Goal: Transaction & Acquisition: Subscribe to service/newsletter

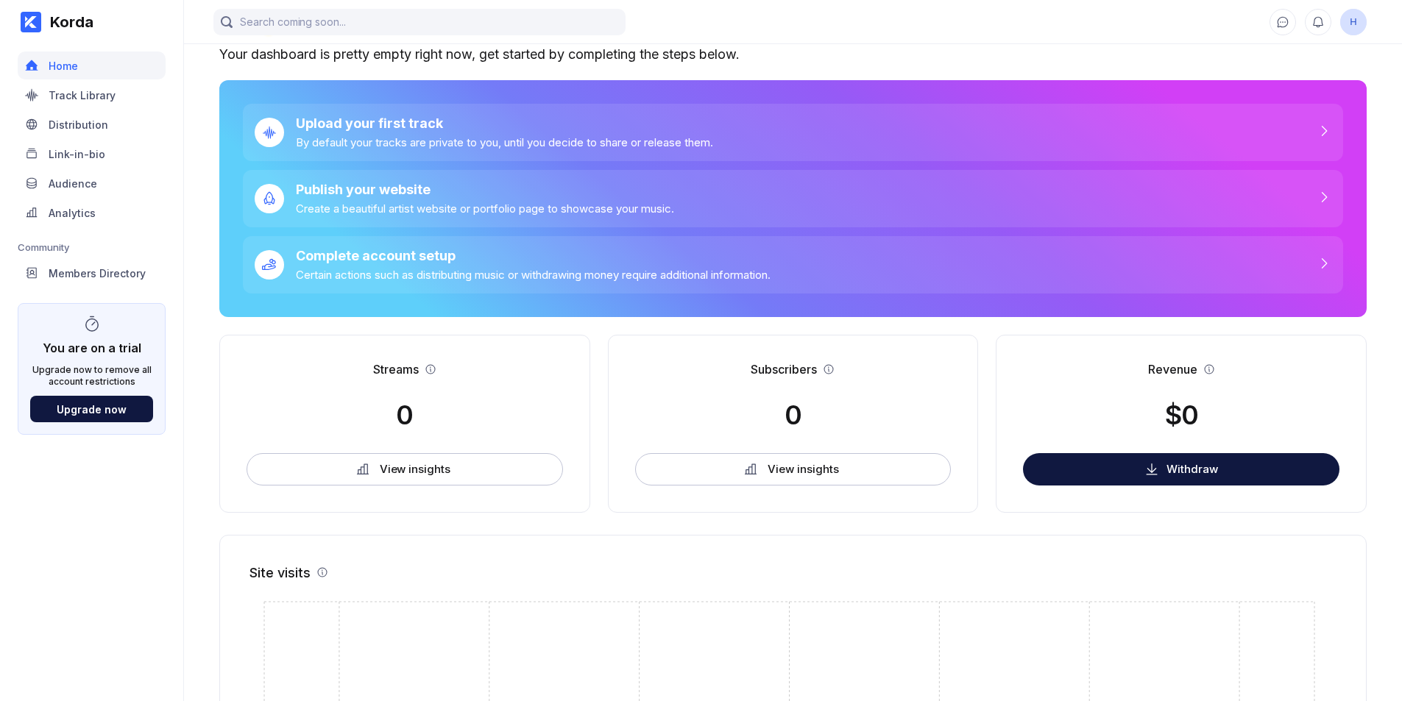
scroll to position [37, 0]
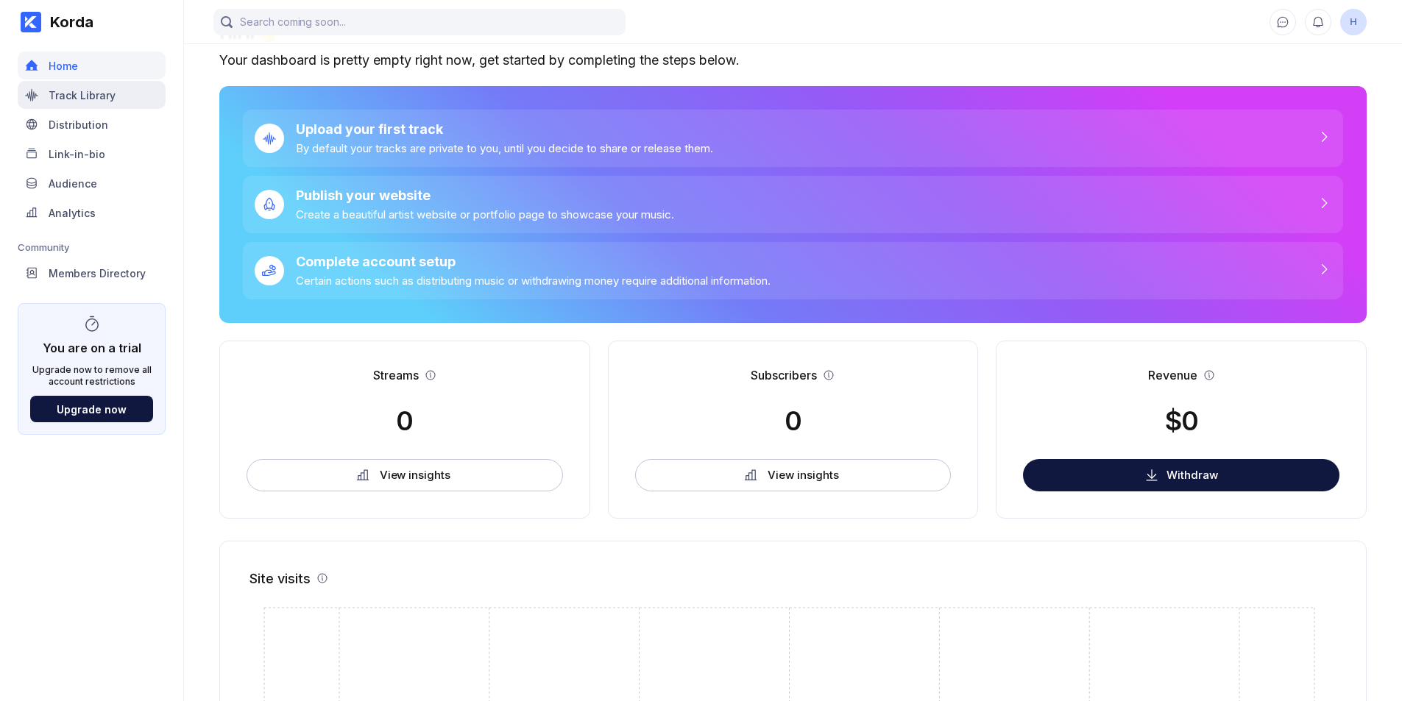
click at [62, 107] on div "Track Library" at bounding box center [92, 95] width 148 height 28
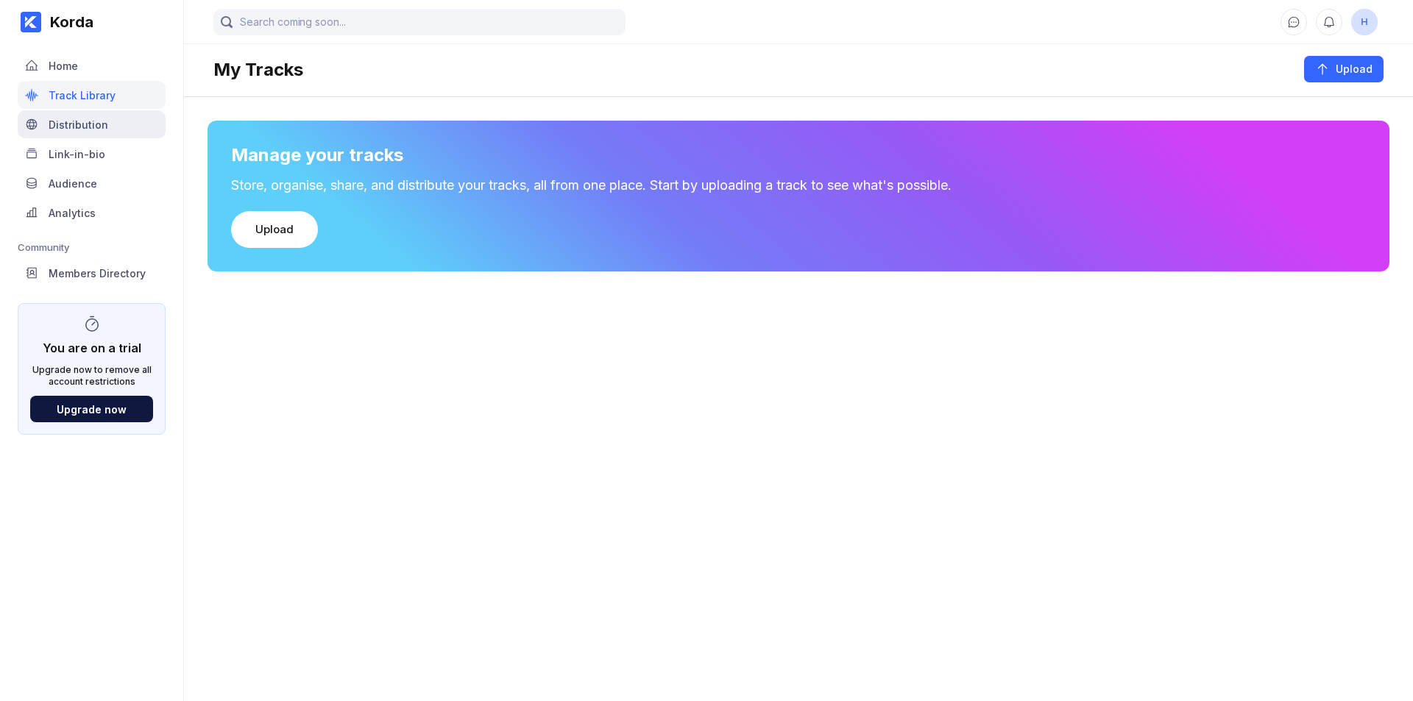
click at [61, 121] on div "Distribution" at bounding box center [79, 124] width 60 height 13
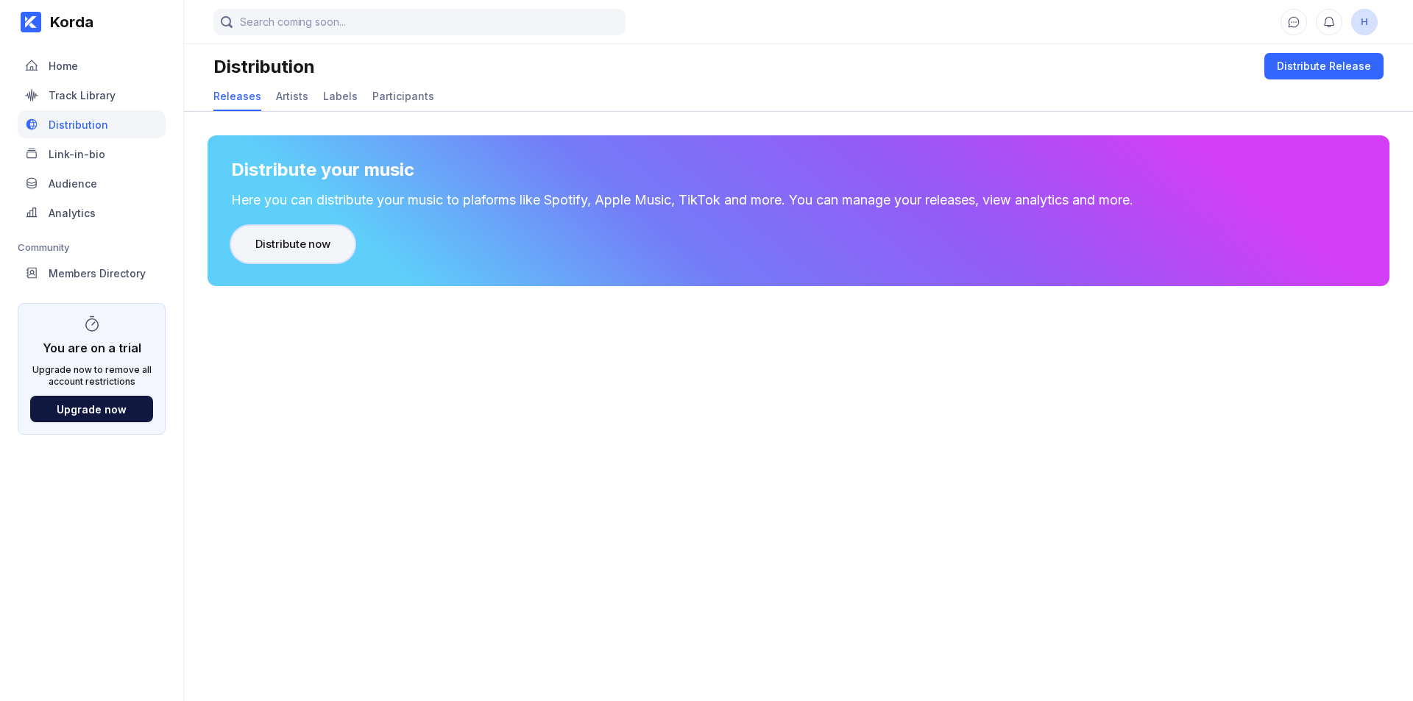
click at [270, 244] on div "Distribute now" at bounding box center [292, 244] width 75 height 15
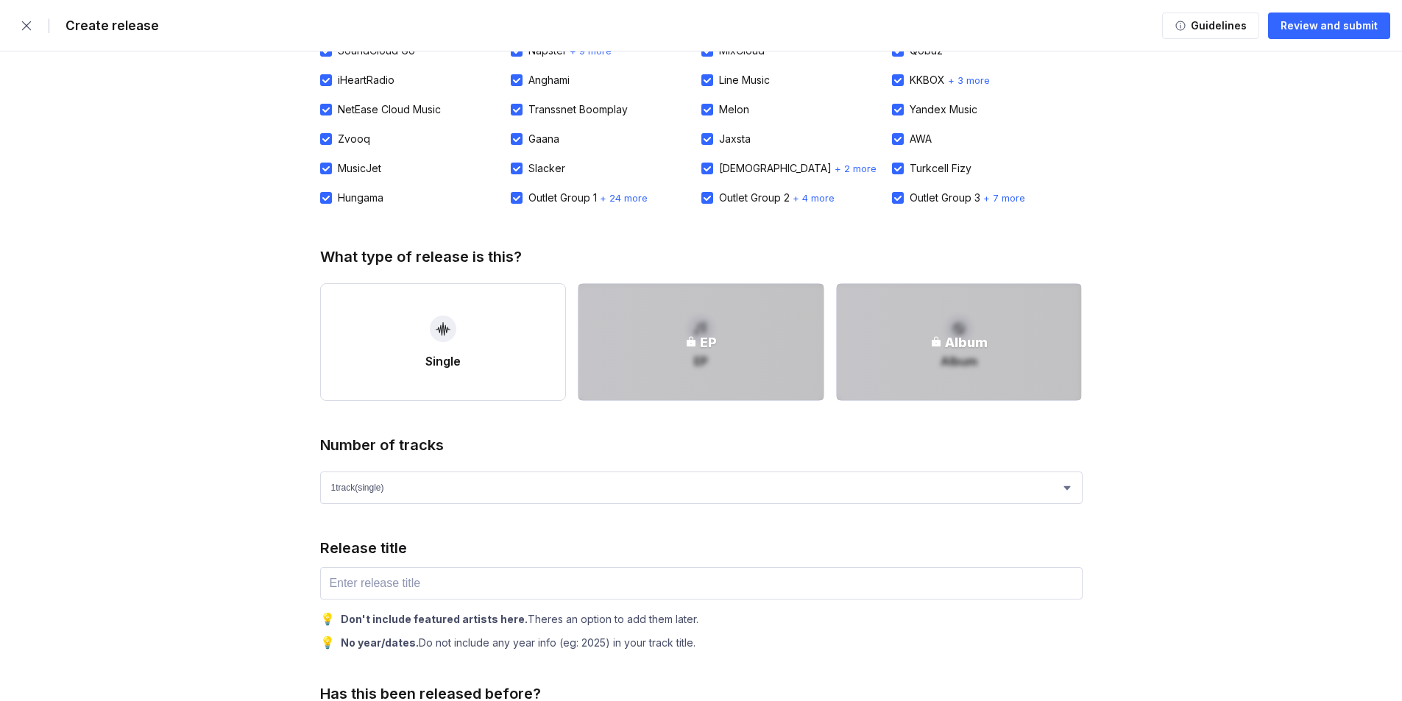
scroll to position [368, 0]
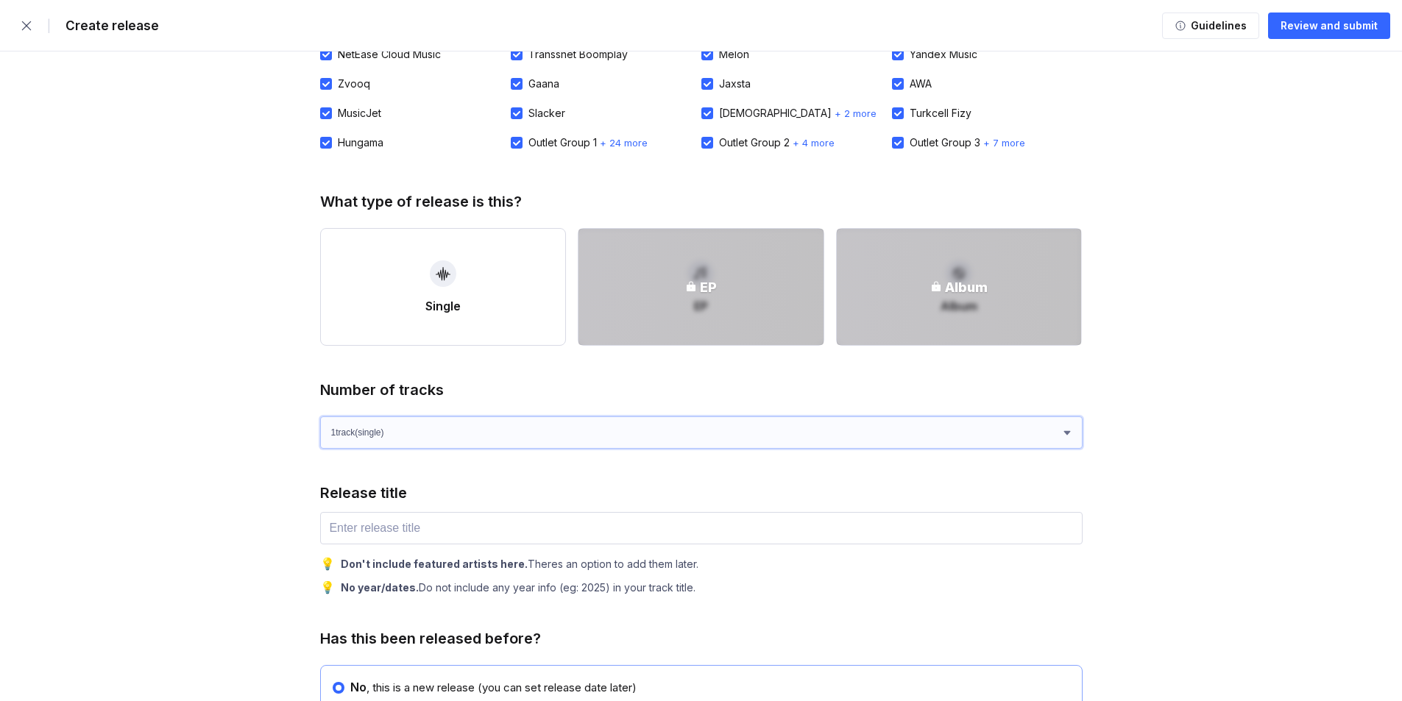
click at [411, 440] on select "1 track (single) 2 track s 3 track s 4 track s" at bounding box center [701, 433] width 762 height 32
click at [409, 439] on select "1 track (single) 2 track s 3 track s 4 track s" at bounding box center [701, 433] width 762 height 32
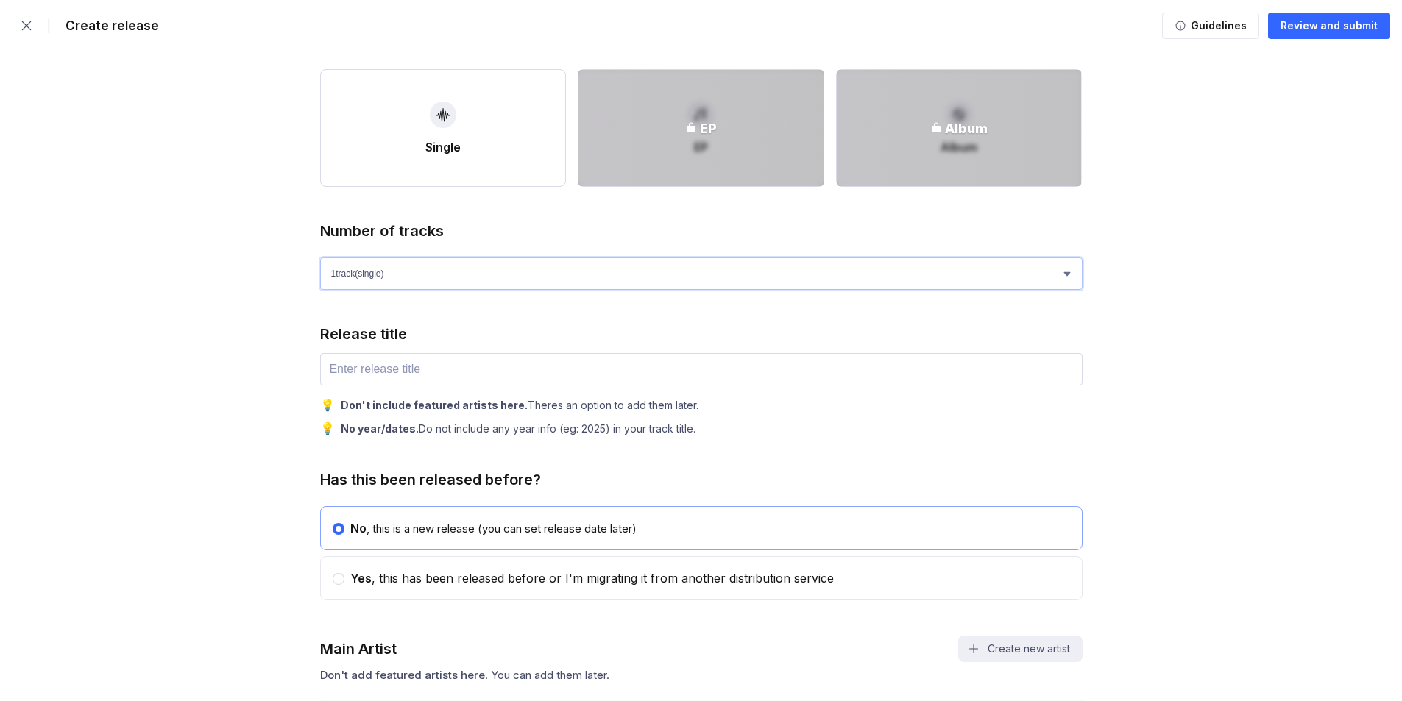
scroll to position [589, 0]
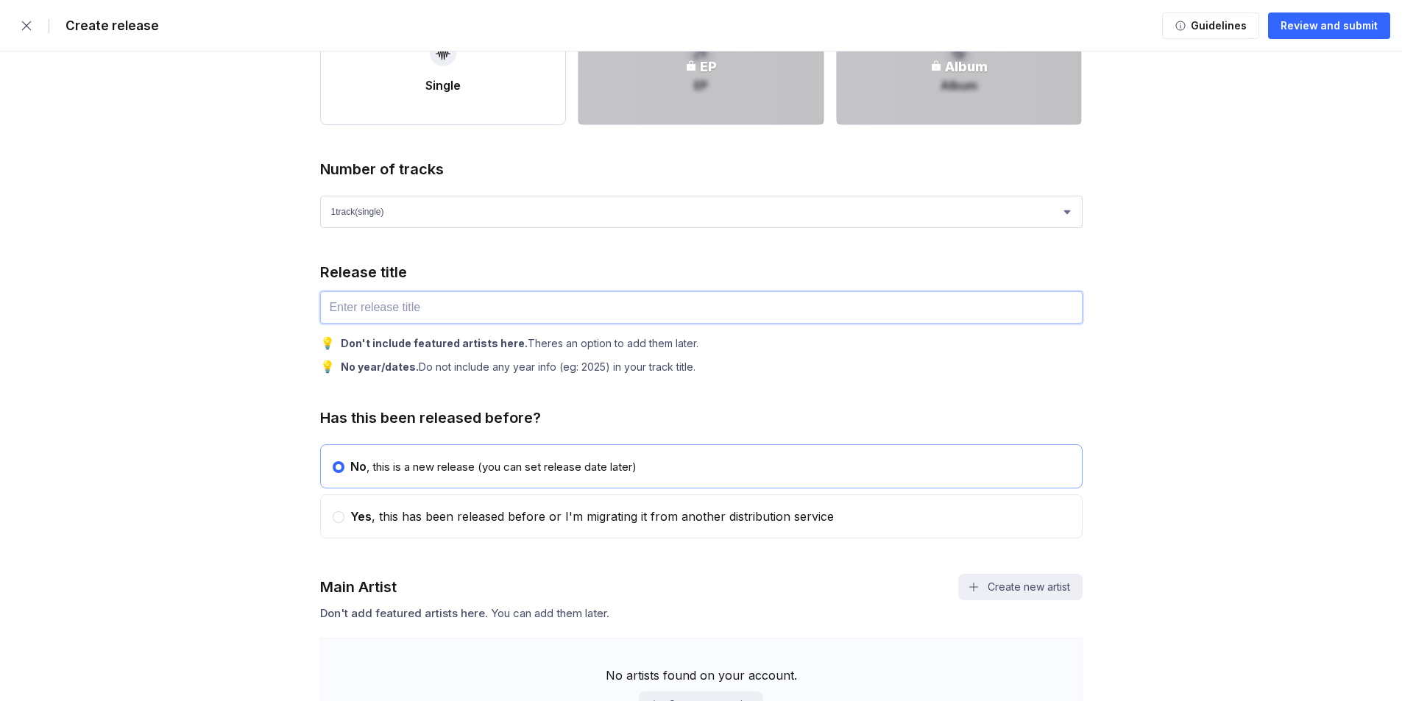
click at [367, 313] on input "text" at bounding box center [701, 307] width 762 height 32
click at [337, 520] on circle at bounding box center [339, 517] width 6 height 6
click at [333, 511] on input "radio" at bounding box center [333, 510] width 1 height 1
radio input "false"
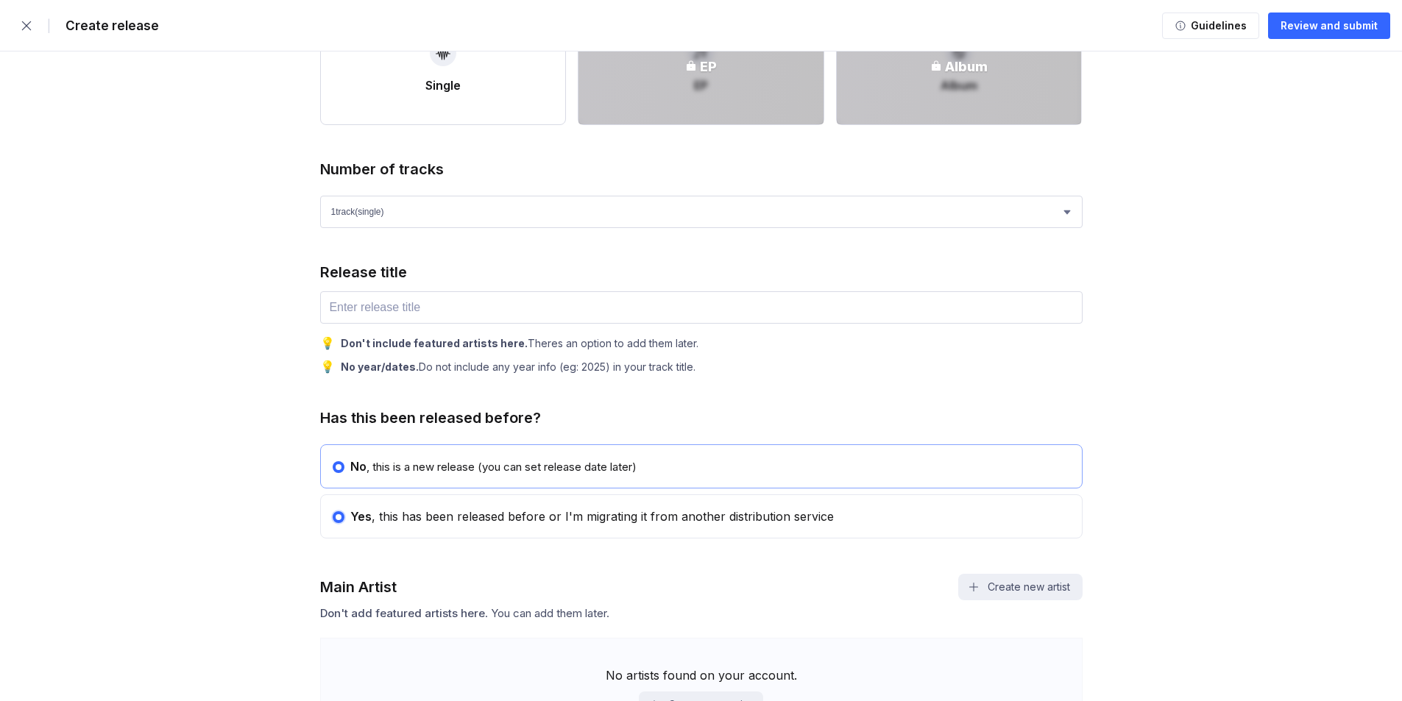
radio input "true"
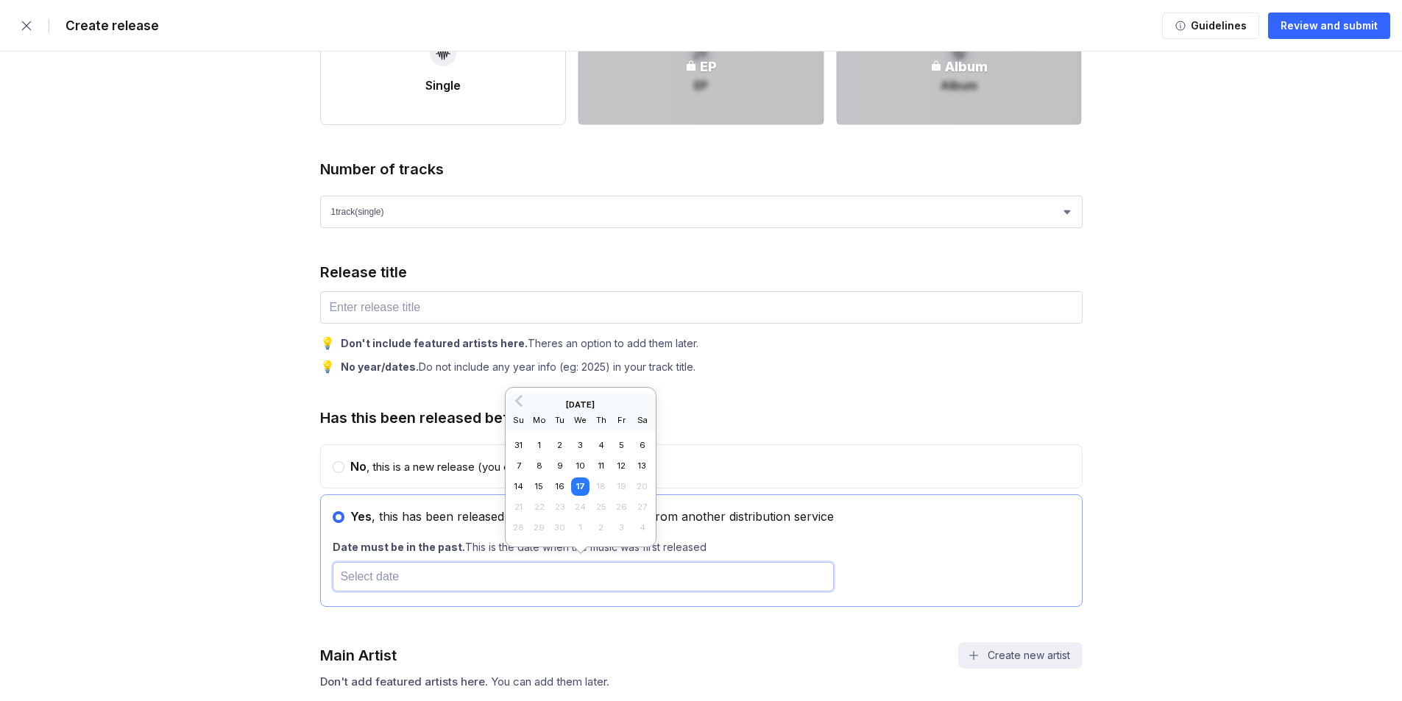
click at [370, 570] on input "text" at bounding box center [583, 576] width 501 height 29
click at [509, 397] on button "Previous Month" at bounding box center [519, 401] width 24 height 24
click at [517, 398] on div "Su" at bounding box center [518, 400] width 18 height 18
click at [520, 375] on span "Previous Month" at bounding box center [520, 380] width 0 height 17
click at [520, 405] on span "Previous Month" at bounding box center [520, 400] width 0 height 17
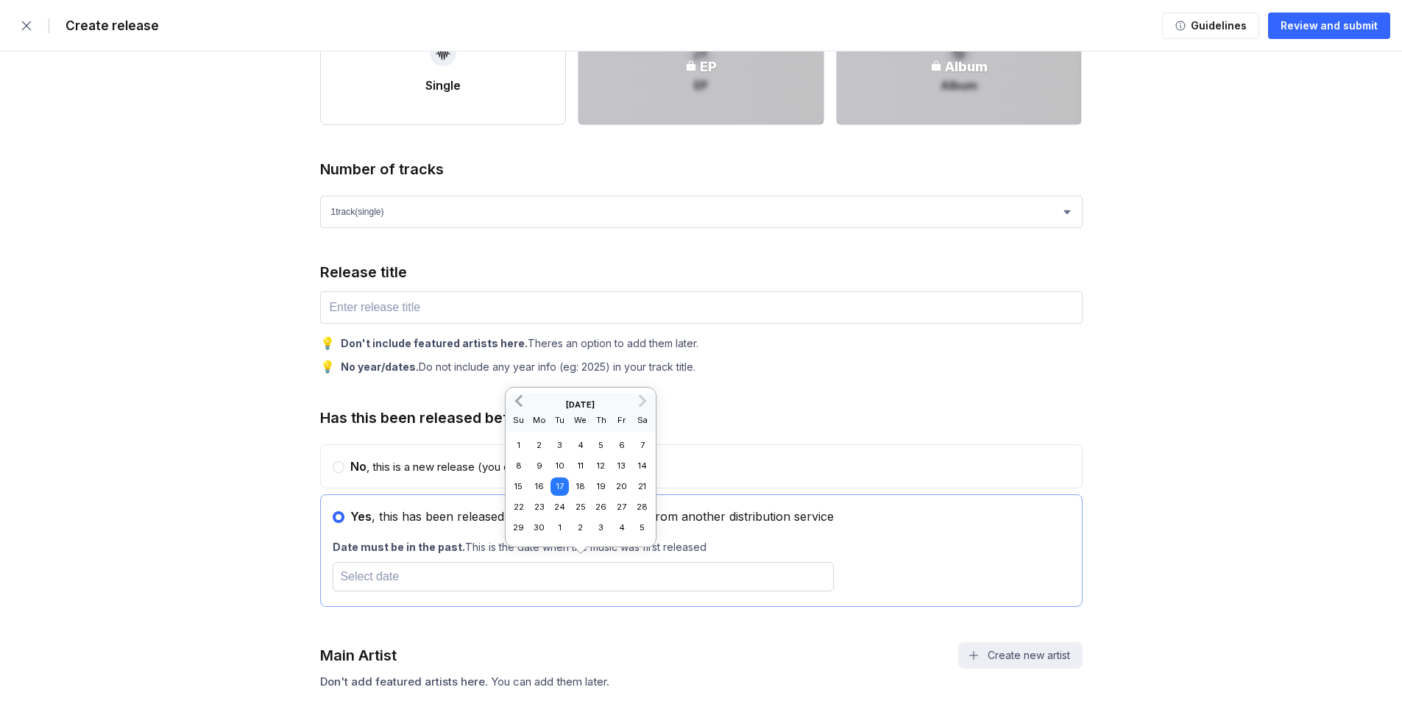
click at [517, 394] on button "Previous Month" at bounding box center [519, 401] width 24 height 24
click at [517, 394] on div "Su" at bounding box center [518, 400] width 18 height 18
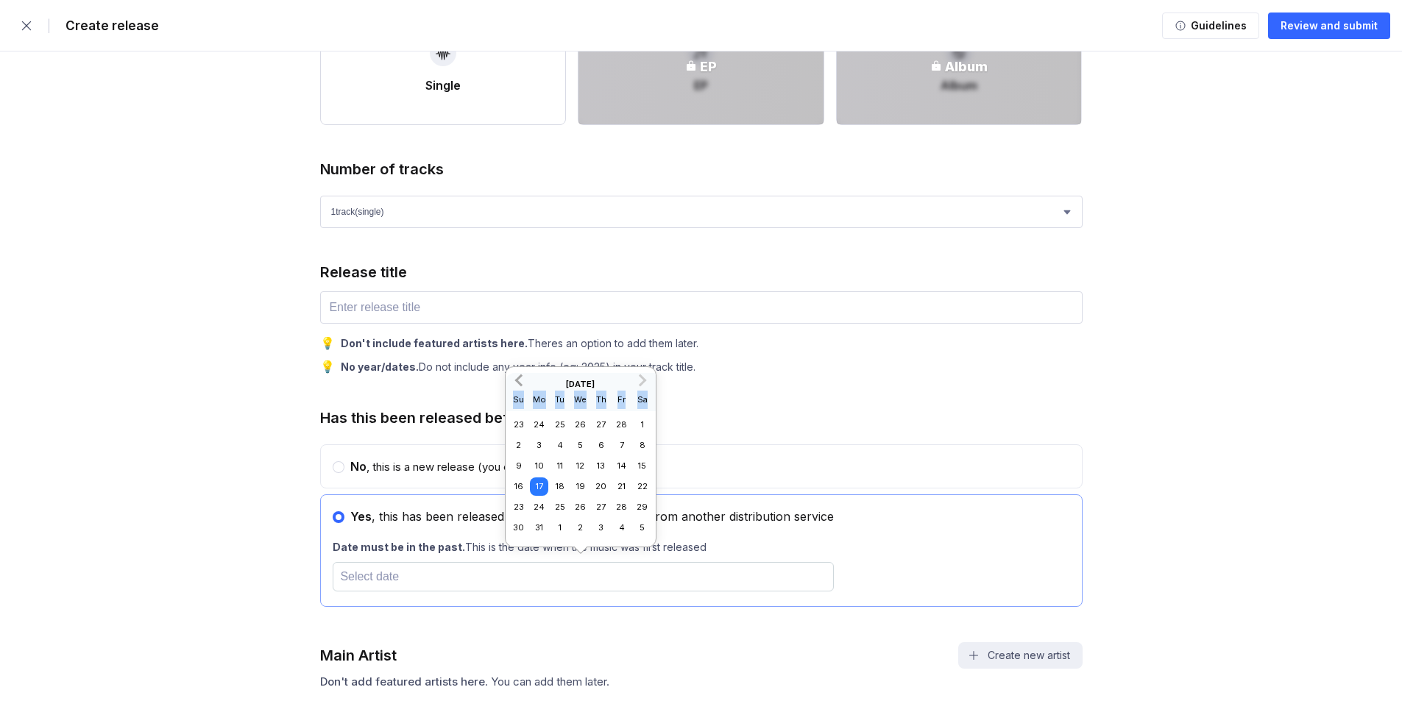
click at [514, 382] on button "Previous Month" at bounding box center [519, 381] width 24 height 24
click at [520, 396] on span "Previous Month" at bounding box center [520, 400] width 0 height 17
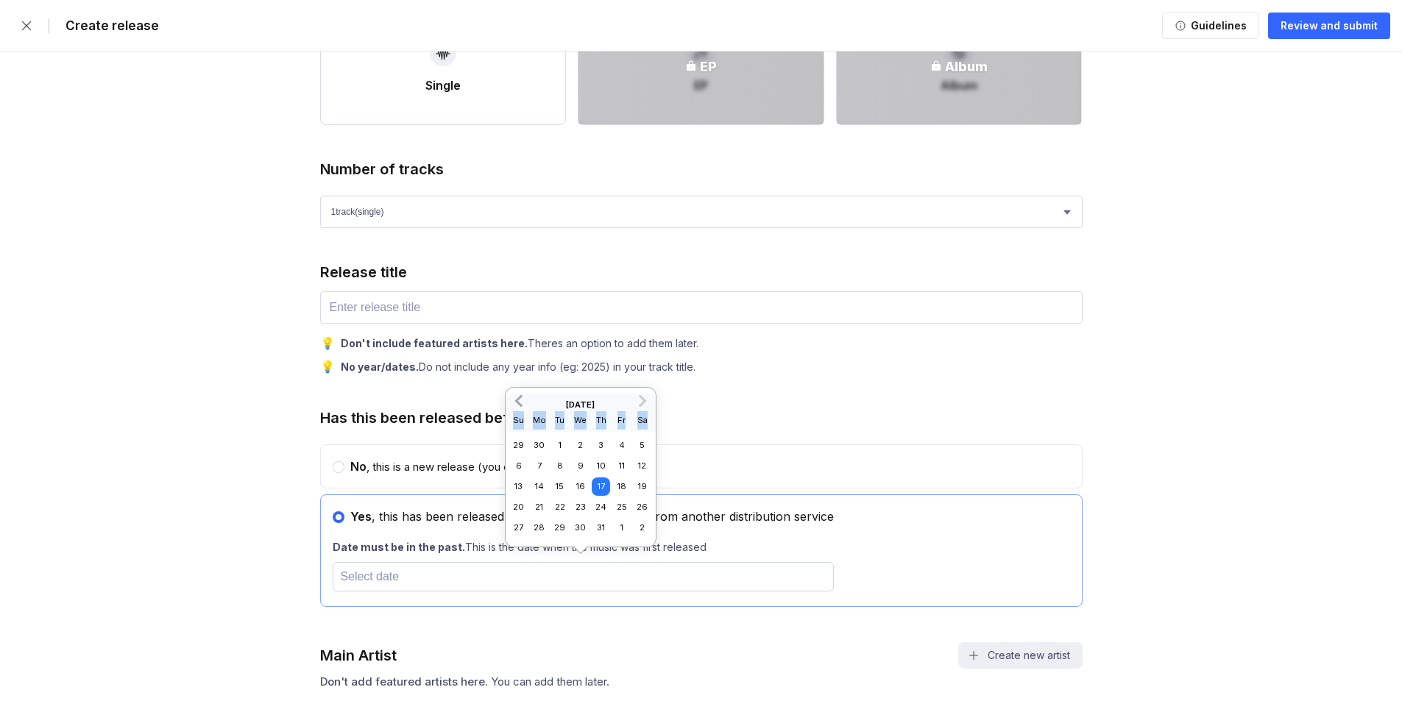
click at [520, 396] on span "Previous Month" at bounding box center [520, 400] width 0 height 17
click at [565, 400] on h2 "[DATE]" at bounding box center [581, 405] width 150 height 10
click at [540, 488] on div "16" at bounding box center [539, 487] width 18 height 18
type input "[DATE]"
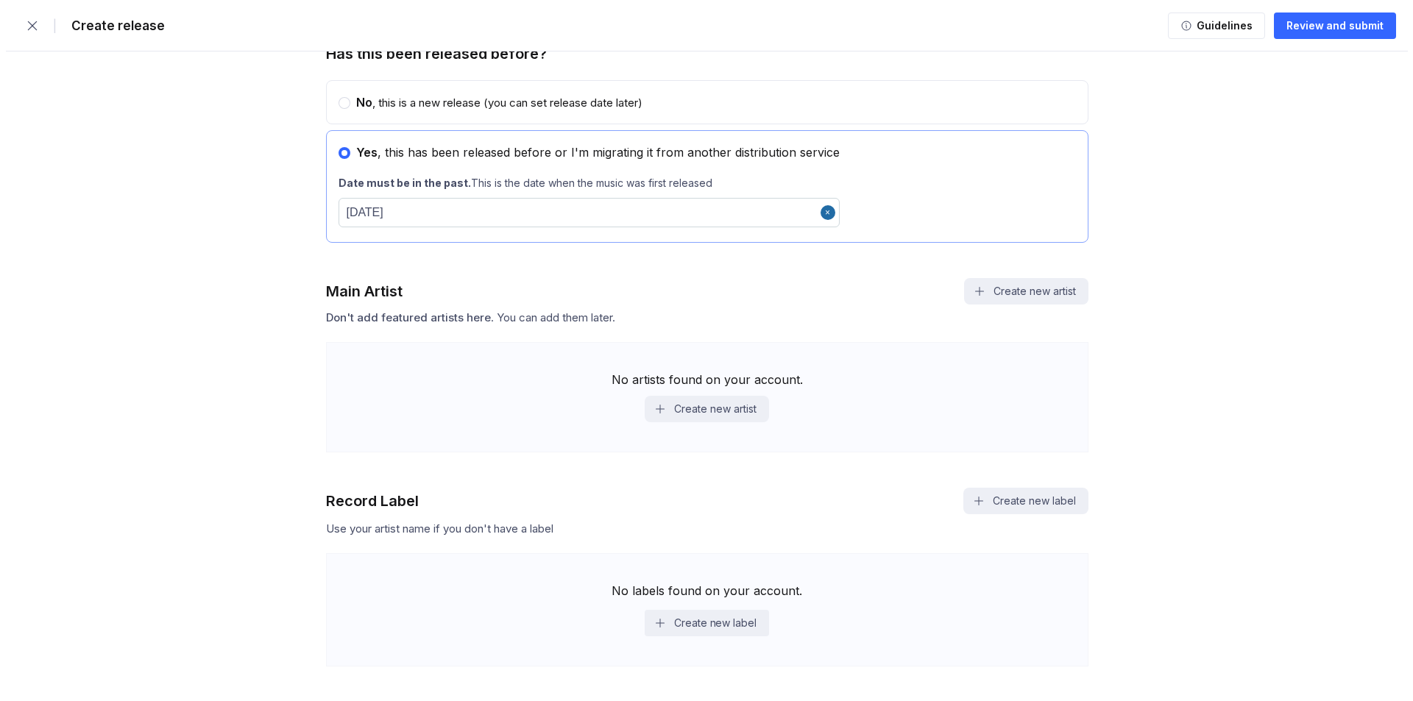
scroll to position [957, 0]
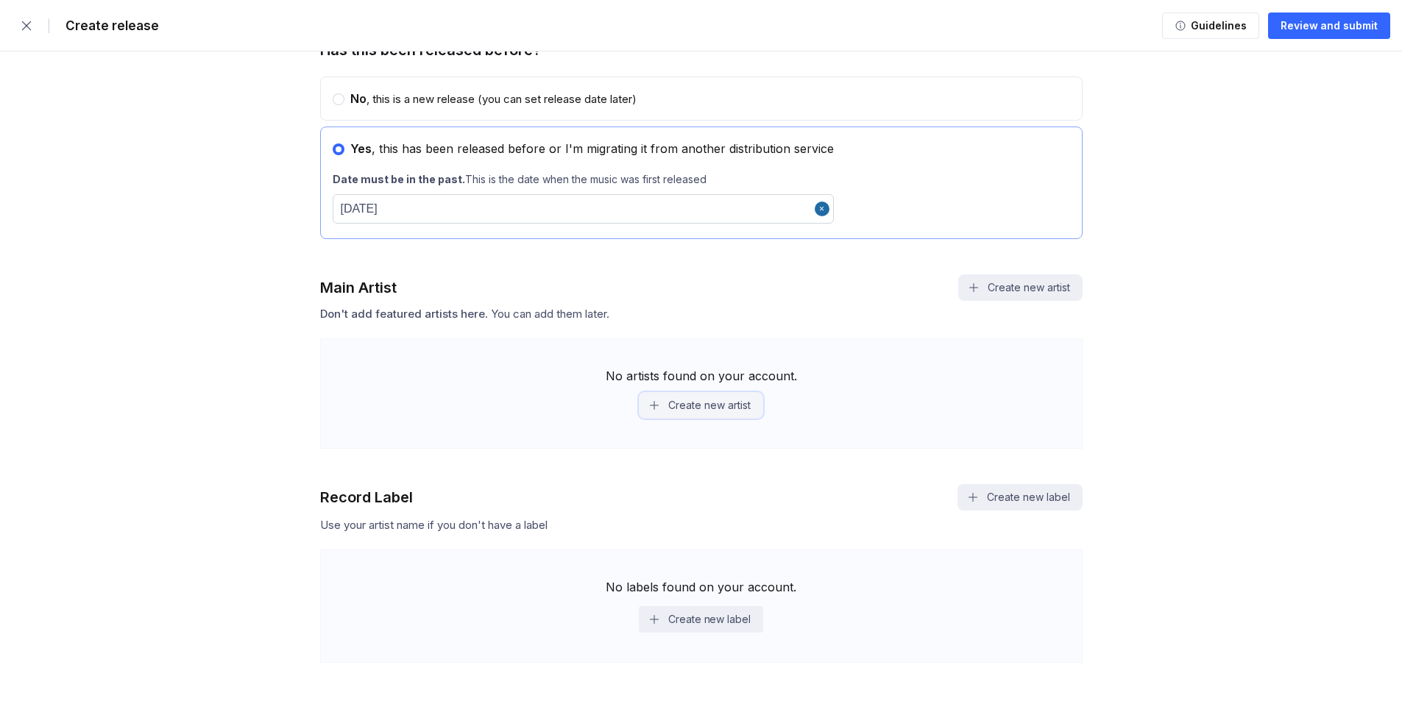
click at [696, 411] on button "Create new artist" at bounding box center [701, 405] width 124 height 26
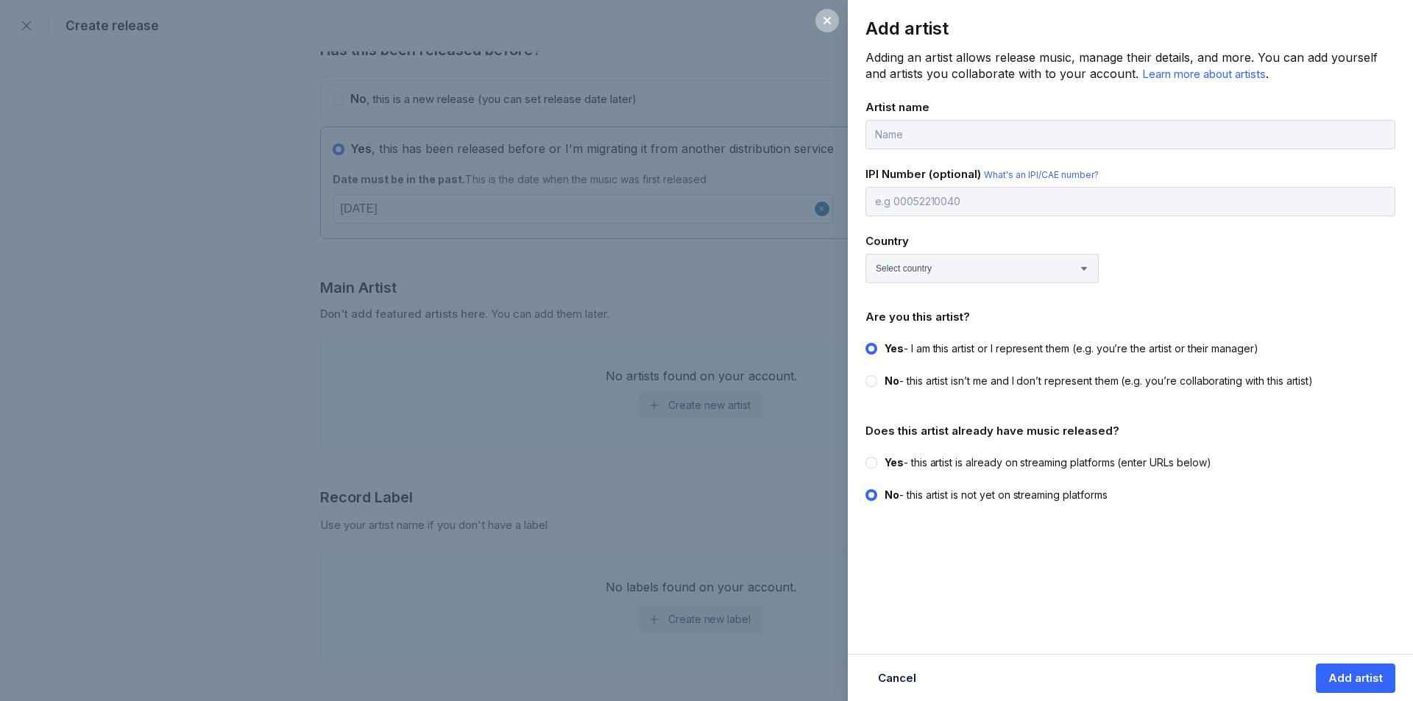
click at [913, 134] on input "text" at bounding box center [1130, 134] width 530 height 29
type input "awp"
click at [930, 264] on select "Select country [GEOGRAPHIC_DATA] [GEOGRAPHIC_DATA] [GEOGRAPHIC_DATA] [GEOGRAPHI…" at bounding box center [981, 268] width 233 height 29
select select "GB"
click at [1264, 544] on div "Add artist Adding an artist allows release music, manage their details, and mor…" at bounding box center [1130, 285] width 565 height 570
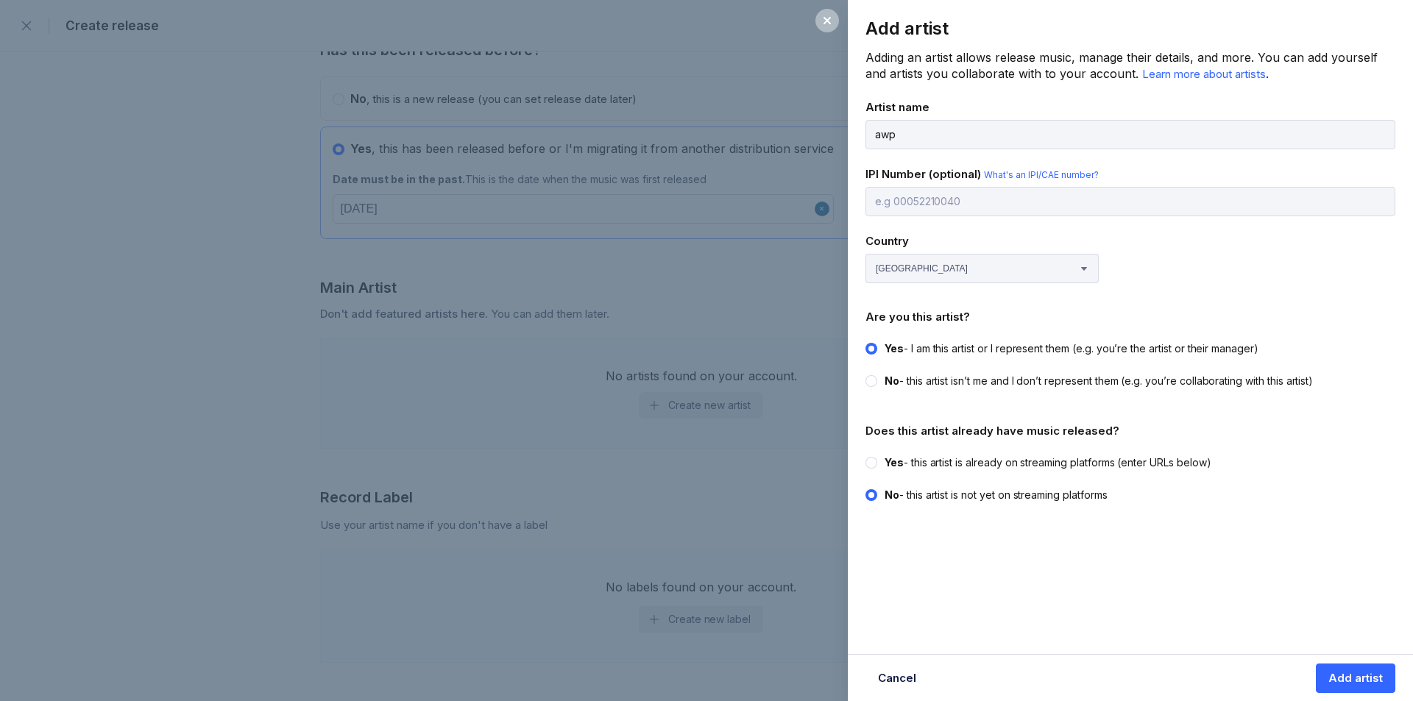
click at [869, 466] on div at bounding box center [871, 463] width 12 height 12
click at [866, 456] on input "Yes - this artist is already on streaming platforms (enter URLs below)" at bounding box center [865, 456] width 1 height 1
radio input "true"
radio input "false"
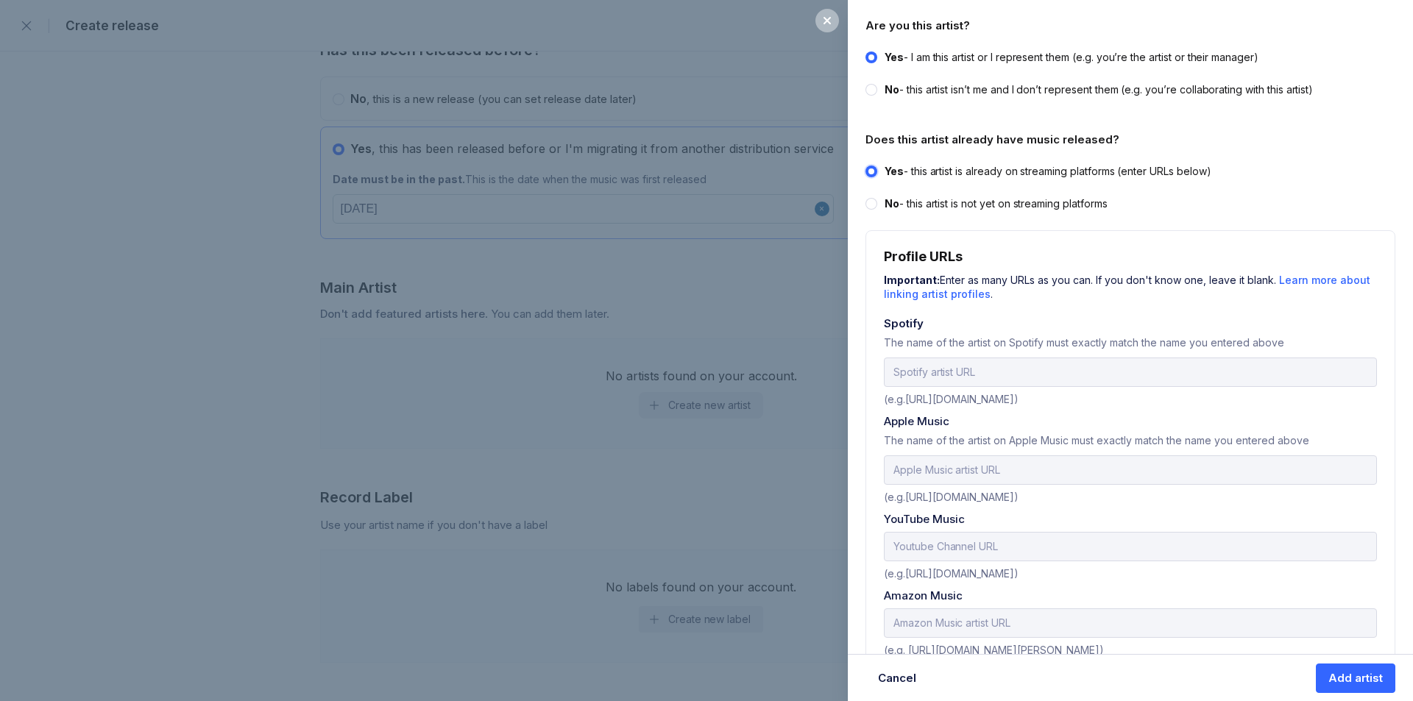
scroll to position [294, 0]
click at [971, 380] on input "url" at bounding box center [1130, 369] width 493 height 29
type input "[URL][DOMAIN_NAME]"
click at [980, 471] on input "text" at bounding box center [1130, 467] width 493 height 29
click at [1019, 468] on input "text" at bounding box center [1130, 467] width 493 height 29
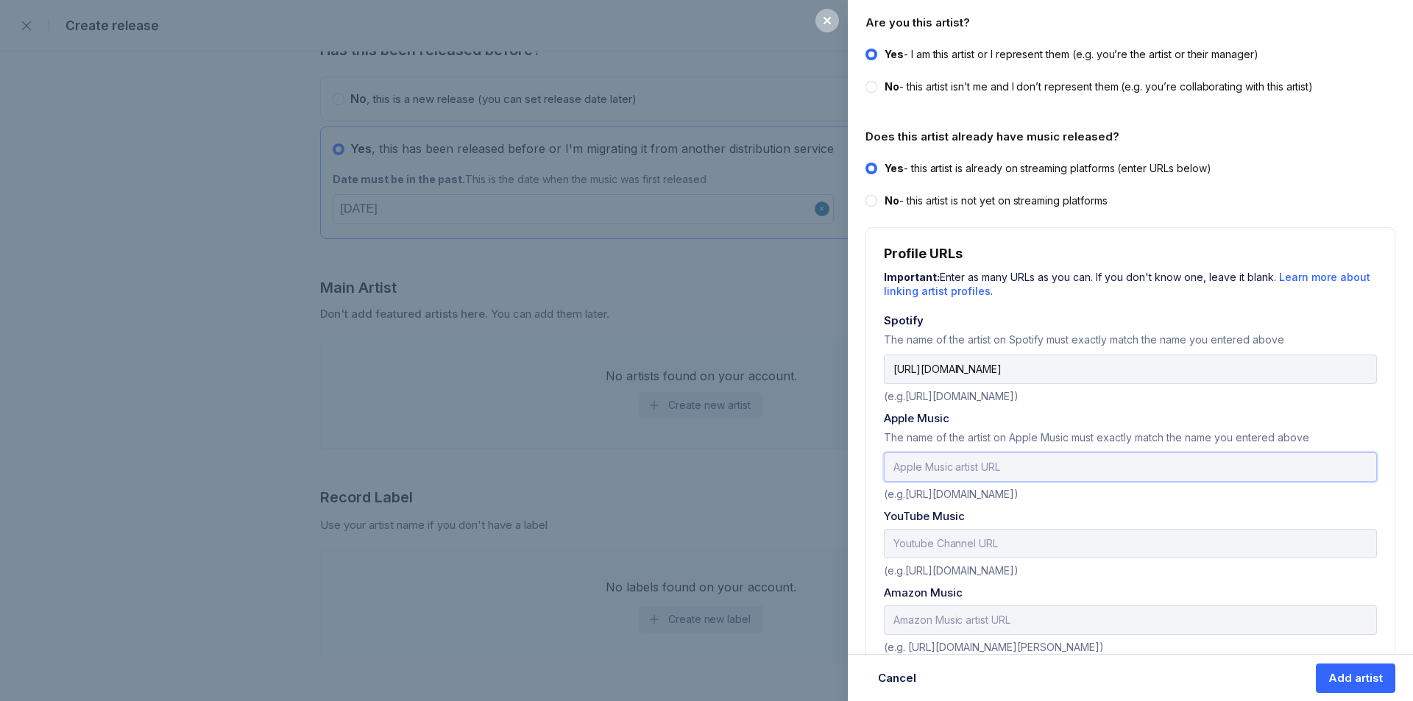
paste input "[URL][DOMAIN_NAME]"
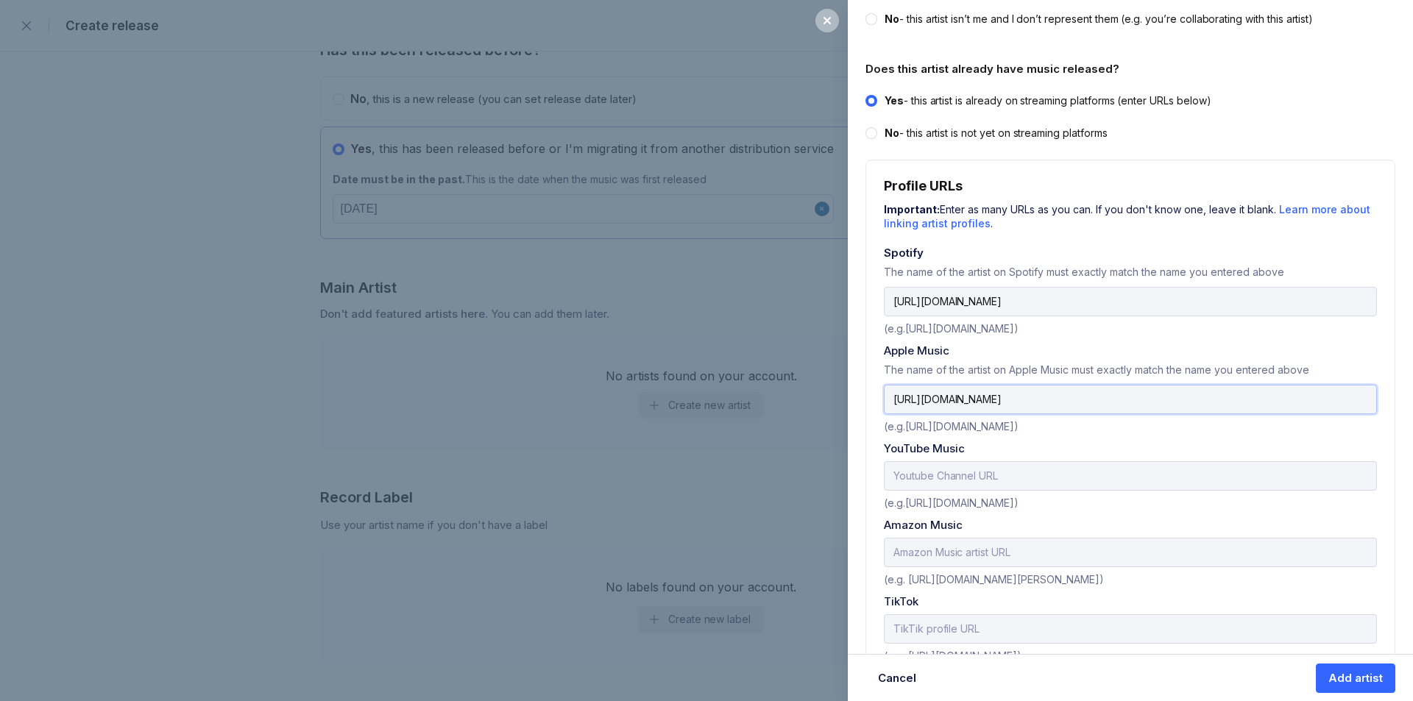
scroll to position [368, 0]
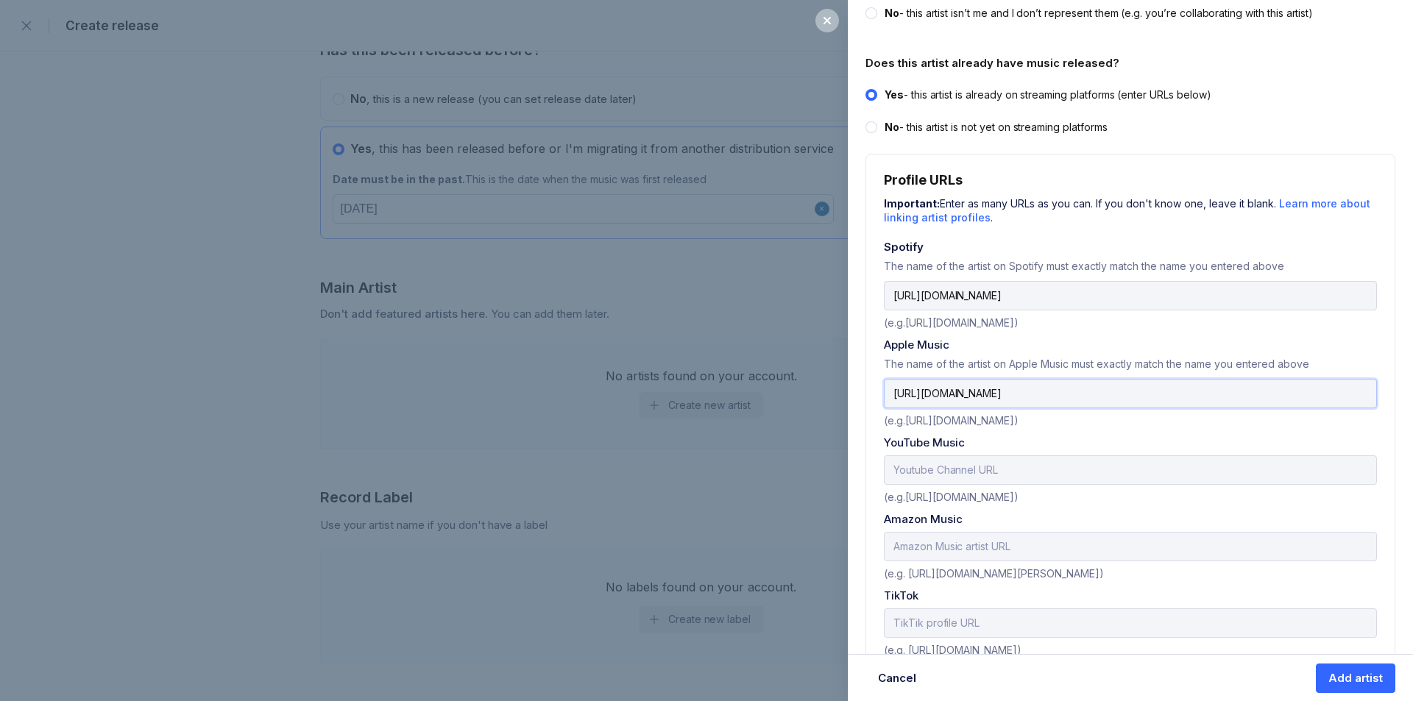
type input "[URL][DOMAIN_NAME]"
click at [1017, 461] on input "text" at bounding box center [1130, 470] width 493 height 29
click at [1041, 436] on div "YouTube Music" at bounding box center [1130, 443] width 493 height 14
click at [1014, 477] on input "text" at bounding box center [1130, 470] width 493 height 29
paste input "[URL][DOMAIN_NAME]"
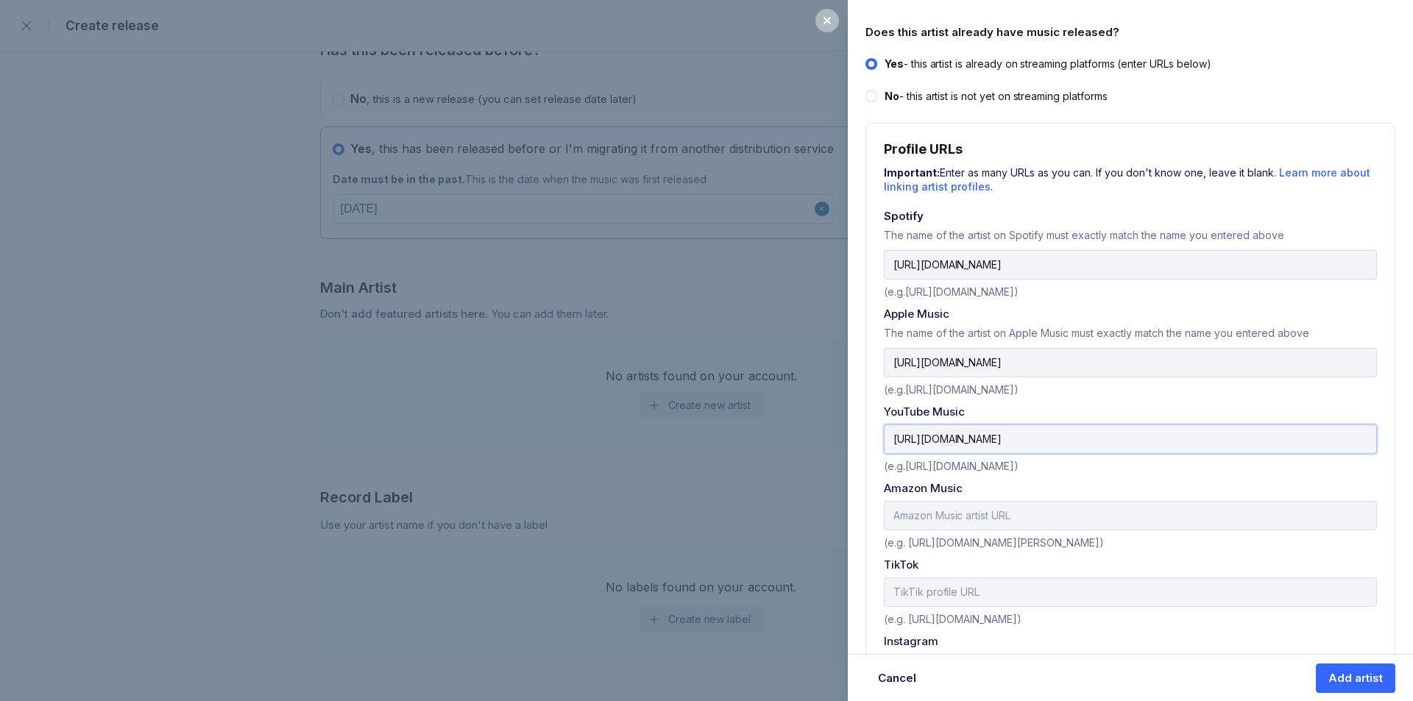
scroll to position [515, 0]
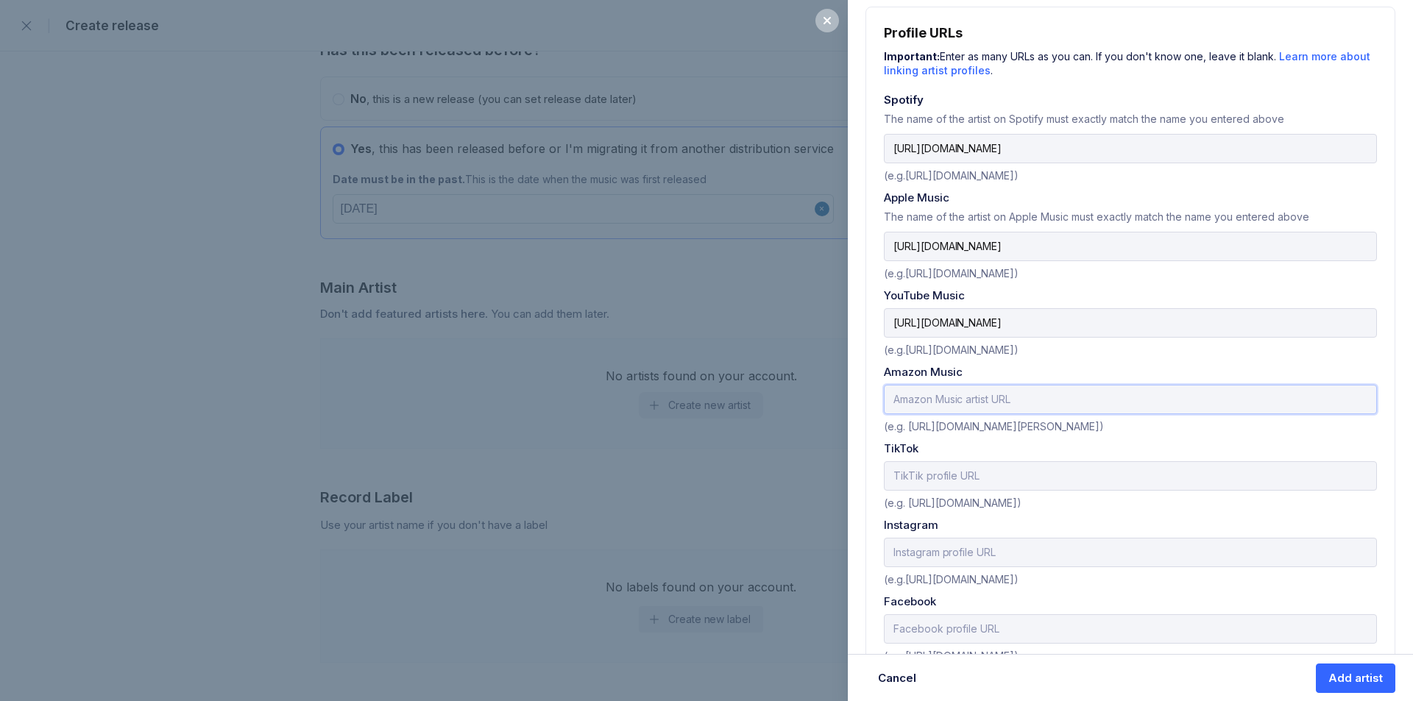
click at [982, 389] on input "text" at bounding box center [1130, 399] width 493 height 29
click at [1105, 355] on div "(e.g.[URL][DOMAIN_NAME])" at bounding box center [1130, 347] width 493 height 18
click at [1105, 330] on input "[URL][DOMAIN_NAME]" at bounding box center [1130, 322] width 493 height 29
click at [1051, 367] on div "Amazon Music" at bounding box center [1130, 372] width 493 height 14
drag, startPoint x: 1083, startPoint y: 323, endPoint x: 807, endPoint y: 324, distance: 275.2
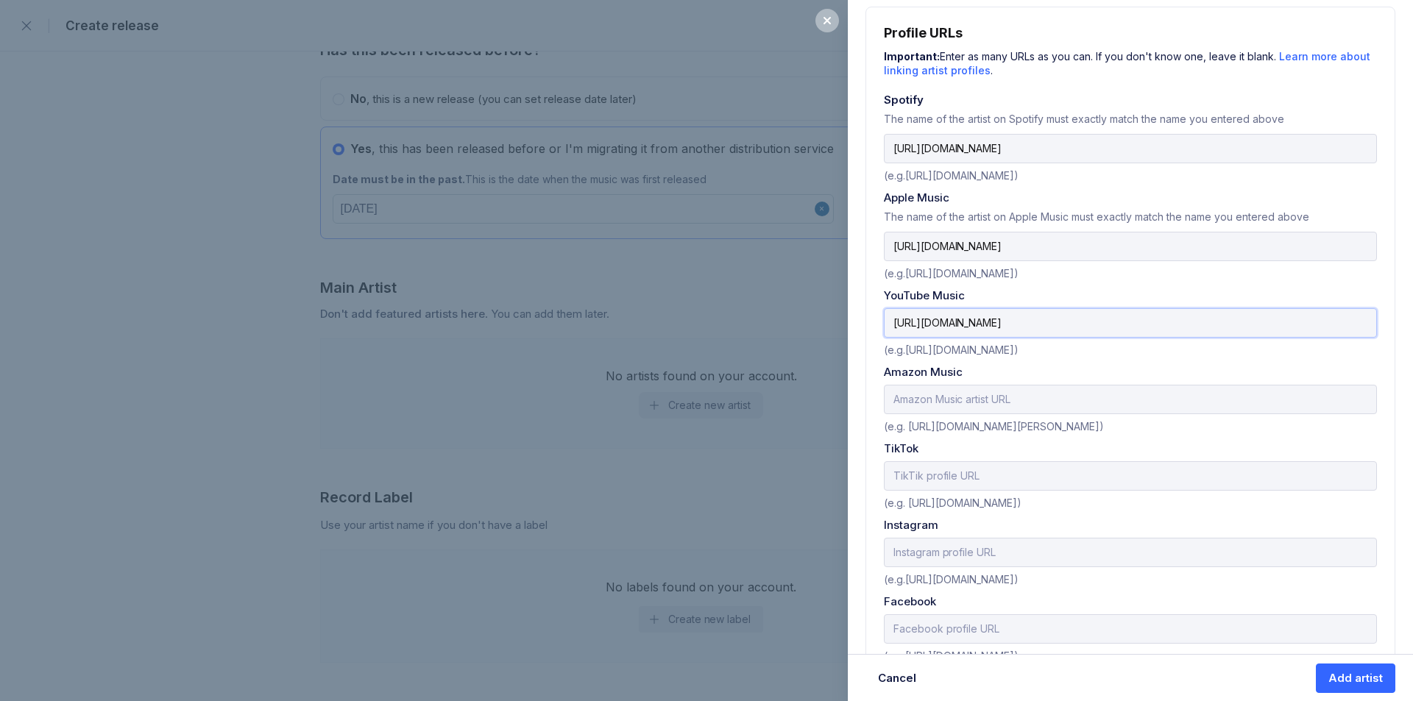
click at [807, 324] on div "Add artist Adding an artist allows release music, manage their details, and mor…" at bounding box center [706, 350] width 1413 height 701
paste input "[DOMAIN_NAME][URL]"
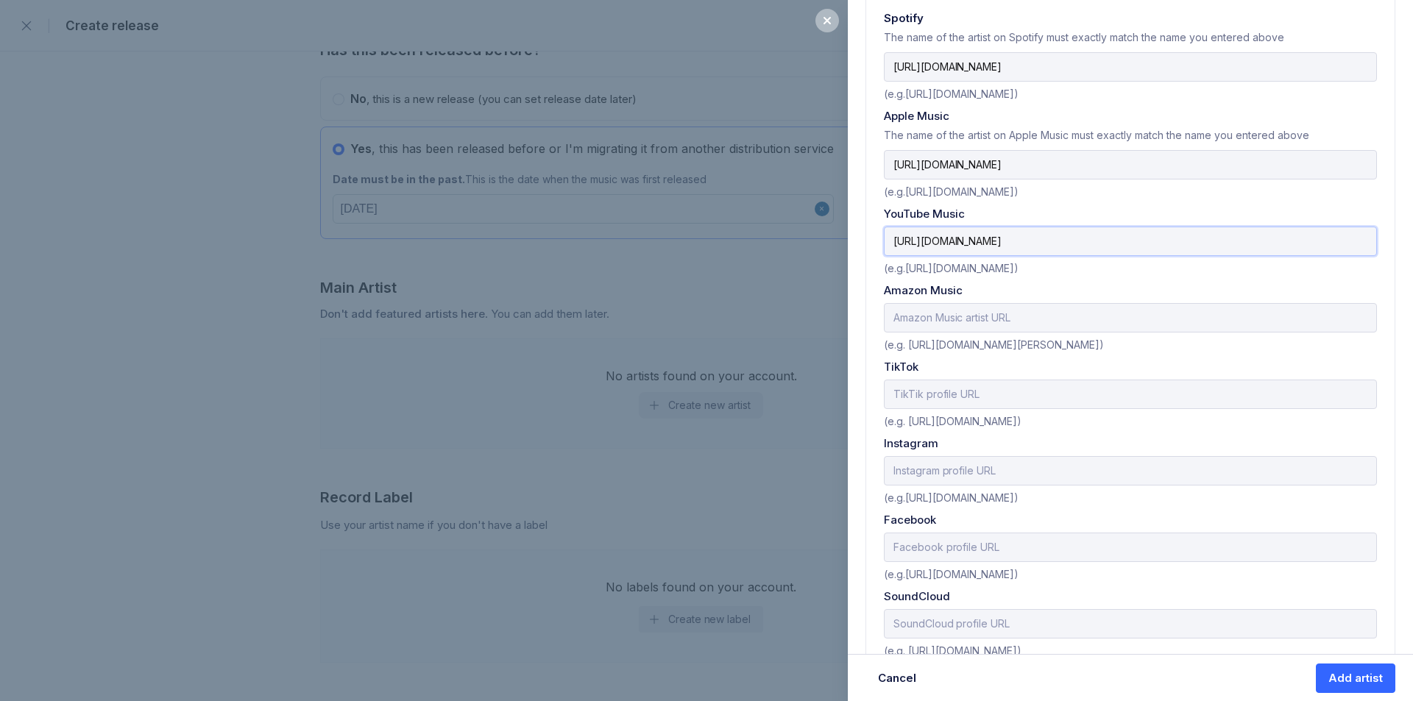
scroll to position [630, 0]
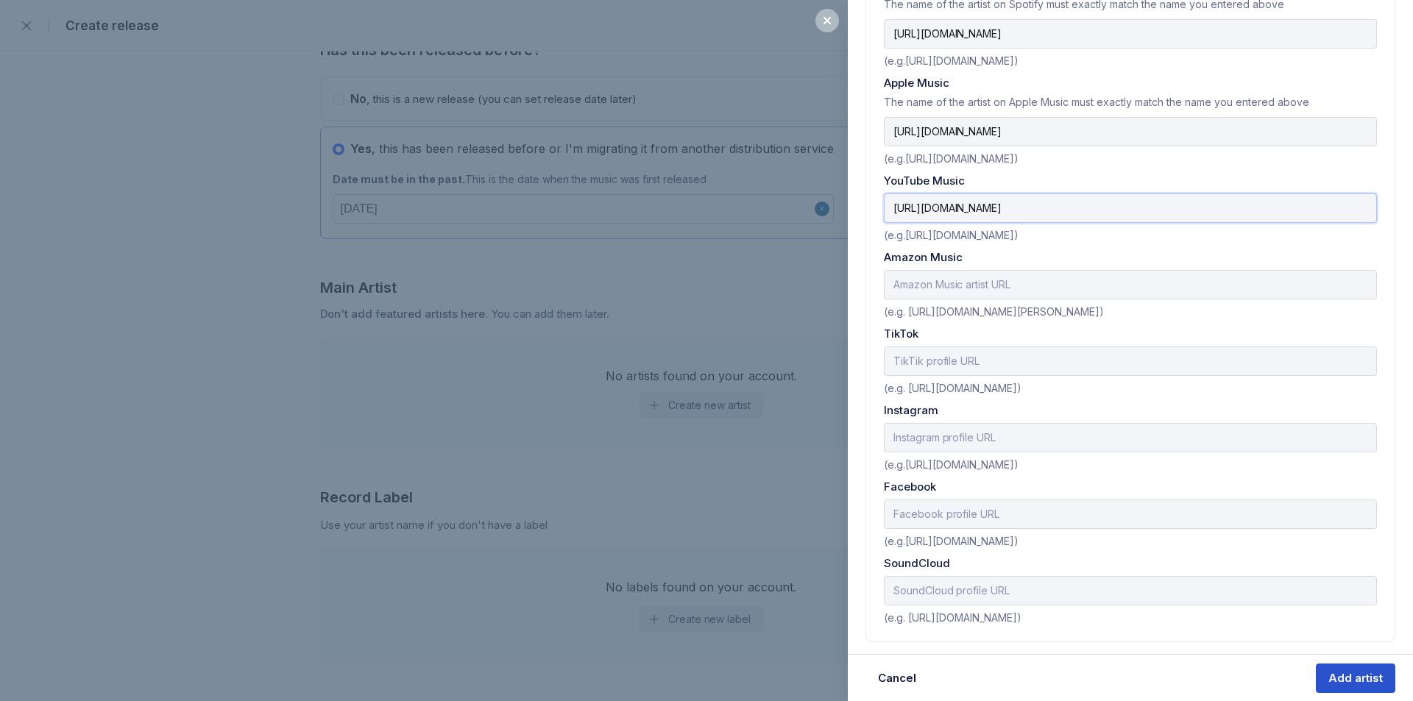
type input "[URL][DOMAIN_NAME]"
click at [1335, 676] on div "Add artist" at bounding box center [1355, 678] width 54 height 15
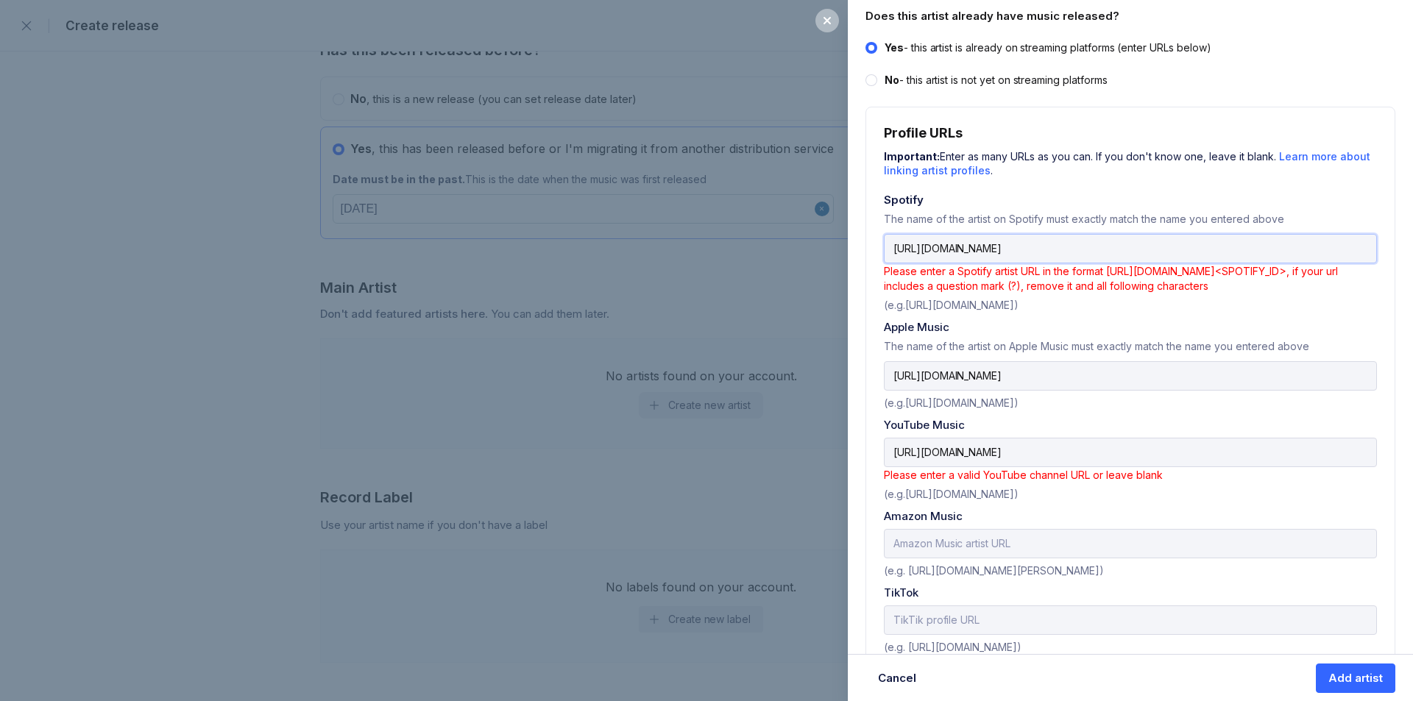
scroll to position [409, 0]
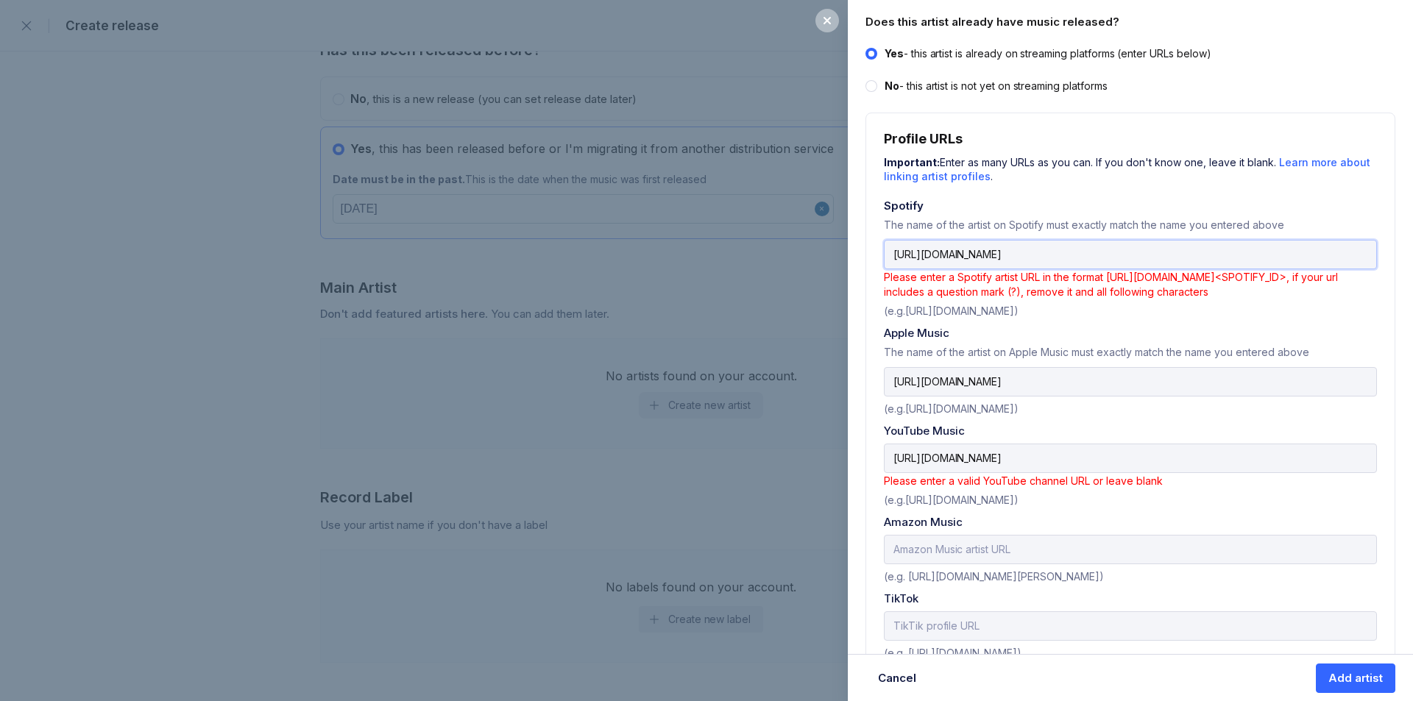
click at [1183, 257] on input "[URL][DOMAIN_NAME]" at bounding box center [1130, 254] width 493 height 29
drag, startPoint x: 1180, startPoint y: 256, endPoint x: 1412, endPoint y: 279, distance: 233.7
click at [1401, 279] on div "Add artist Adding an artist allows release music, manage their details, and mor…" at bounding box center [1130, 350] width 565 height 701
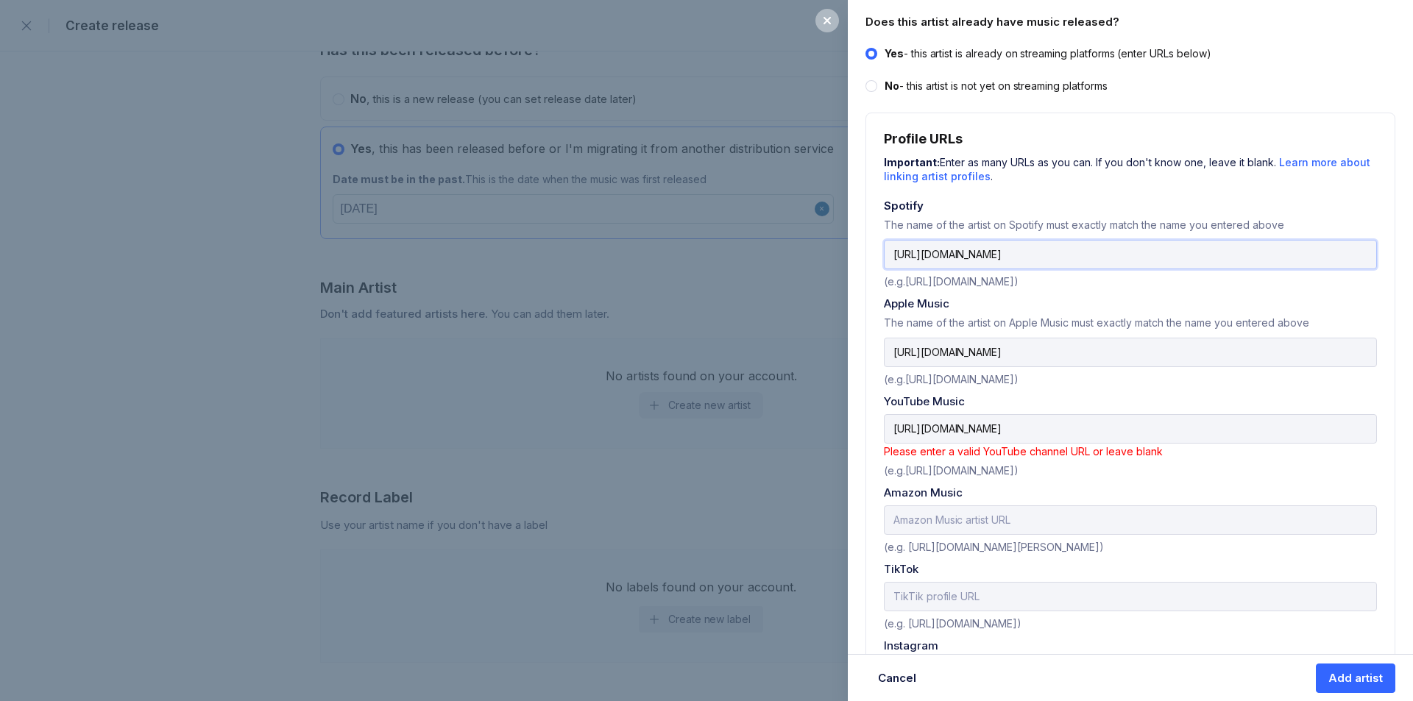
type input "[URL][DOMAIN_NAME]"
drag, startPoint x: 1225, startPoint y: 429, endPoint x: 760, endPoint y: 407, distance: 464.9
click at [760, 407] on div "Add artist Adding an artist allows release music, manage their details, and mor…" at bounding box center [706, 350] width 1413 height 701
paste input "[DOMAIN_NAME][URL]"
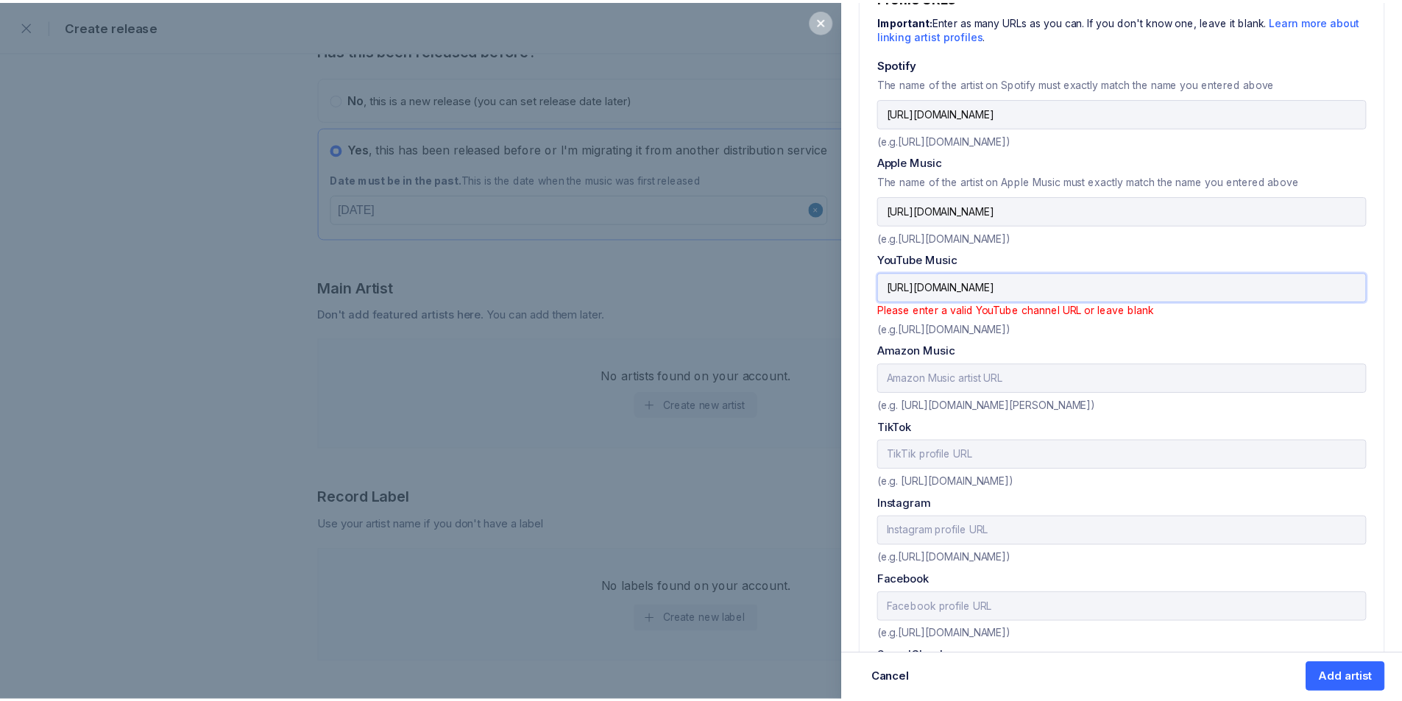
scroll to position [556, 0]
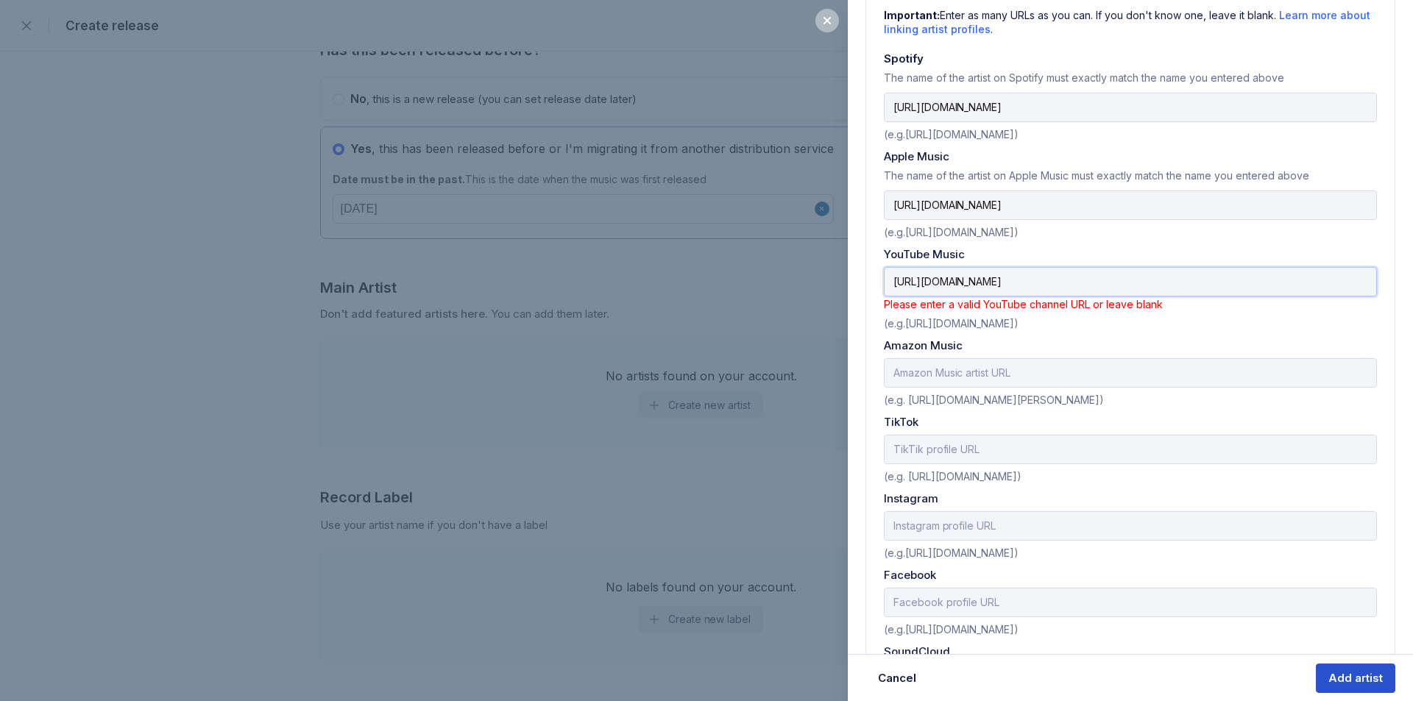
type input "[URL][DOMAIN_NAME]"
click at [1342, 666] on button "Add artist" at bounding box center [1355, 678] width 79 height 29
click at [1345, 671] on div "Add artist" at bounding box center [1355, 678] width 54 height 15
drag, startPoint x: 1100, startPoint y: 274, endPoint x: 831, endPoint y: 255, distance: 269.3
click at [831, 255] on div "Add artist Adding an artist allows release music, manage their details, and mor…" at bounding box center [706, 350] width 1413 height 701
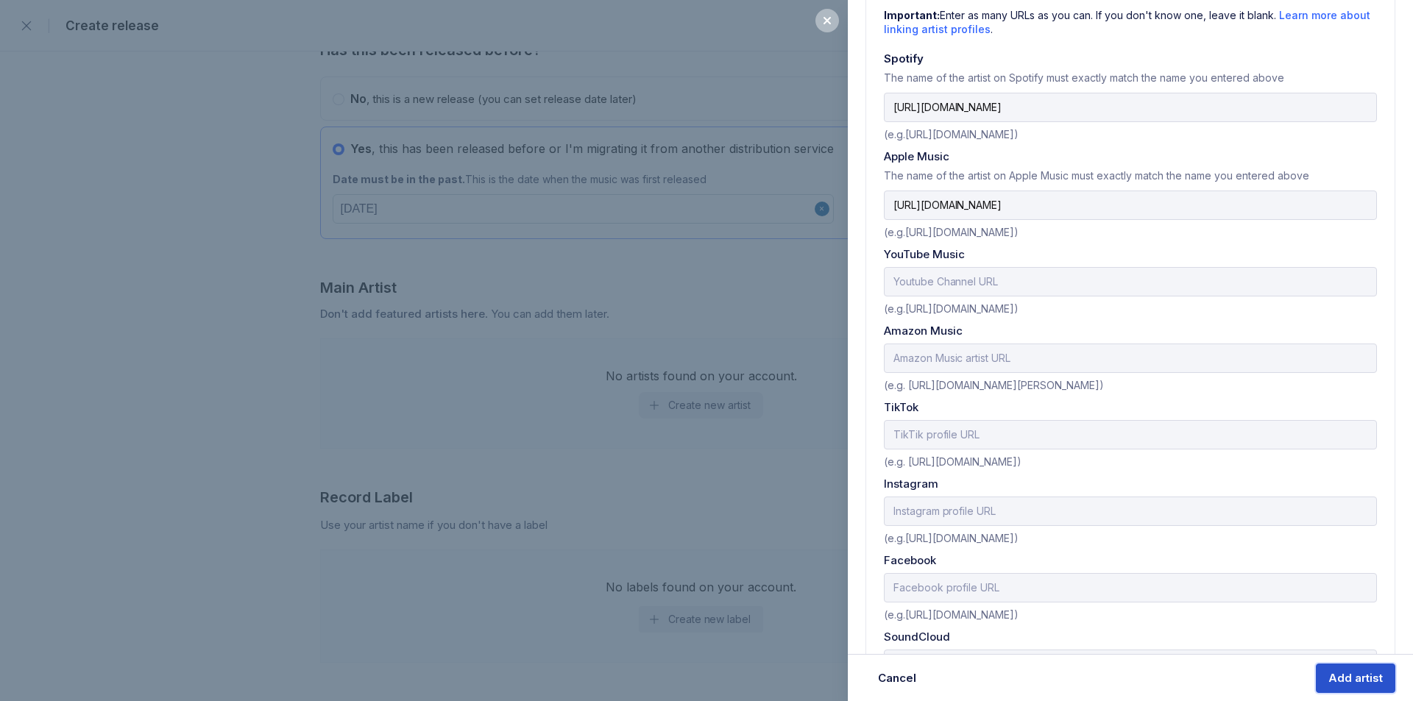
click at [1359, 679] on div "Add artist" at bounding box center [1355, 678] width 54 height 15
select select
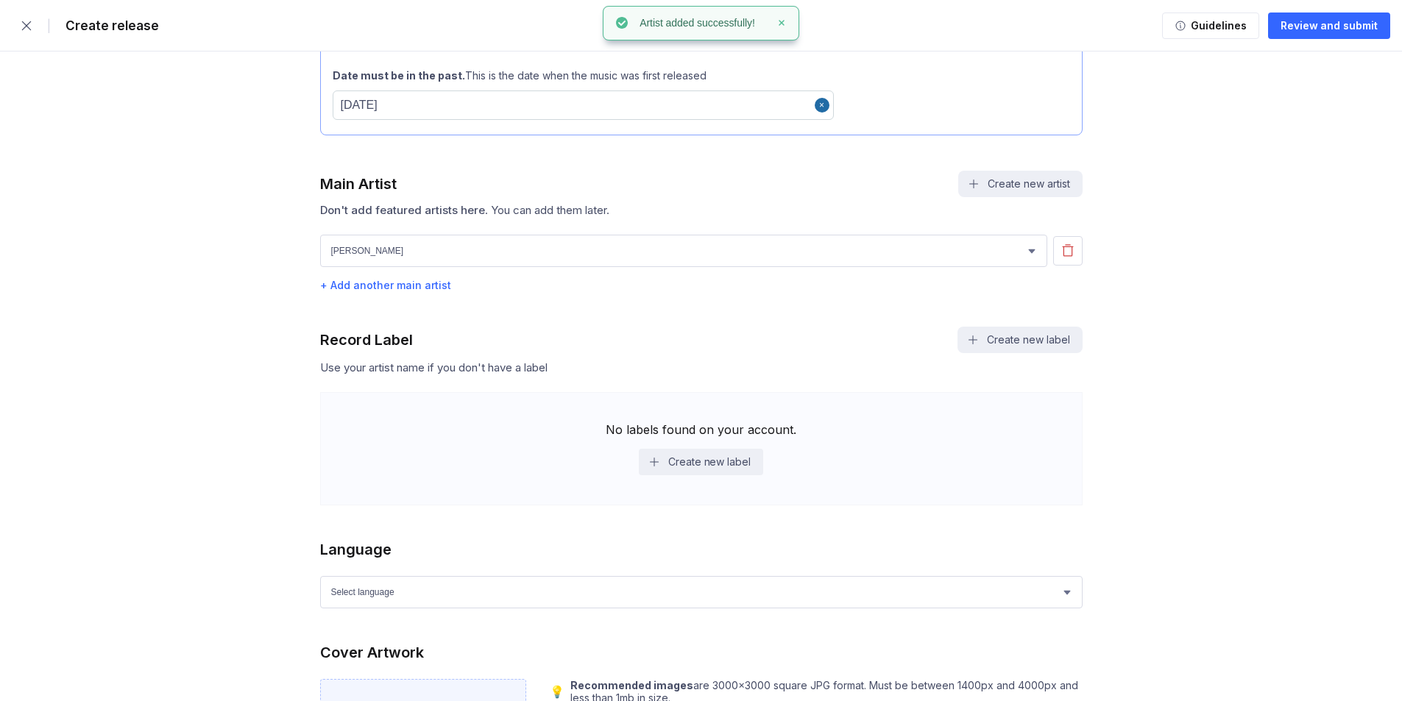
scroll to position [1104, 0]
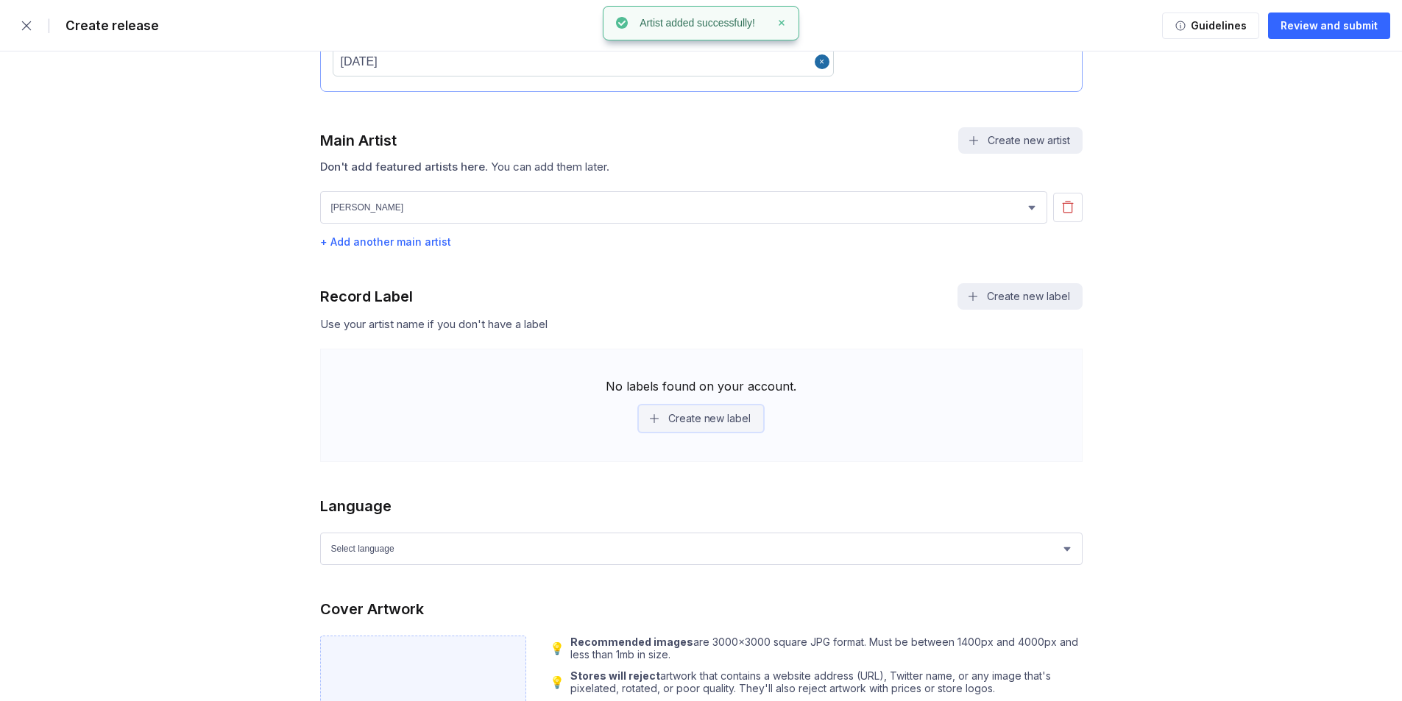
click at [720, 418] on button "Create new label" at bounding box center [701, 419] width 124 height 26
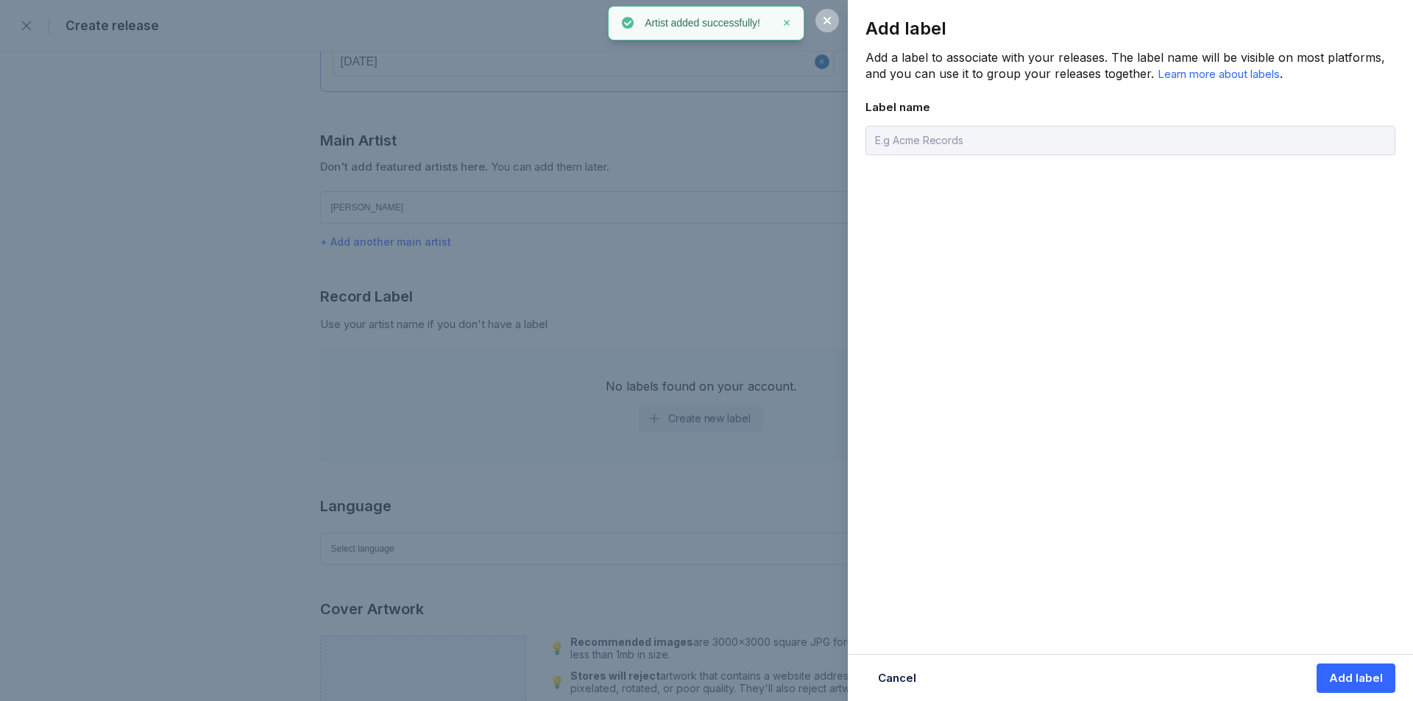
click at [952, 141] on input "text" at bounding box center [1130, 140] width 530 height 29
type input "awp"
click at [1197, 350] on div "Add label Add a label to associate with your releases. The label name will be v…" at bounding box center [1130, 350] width 565 height 701
click at [1359, 679] on div "Add label" at bounding box center [1356, 678] width 54 height 15
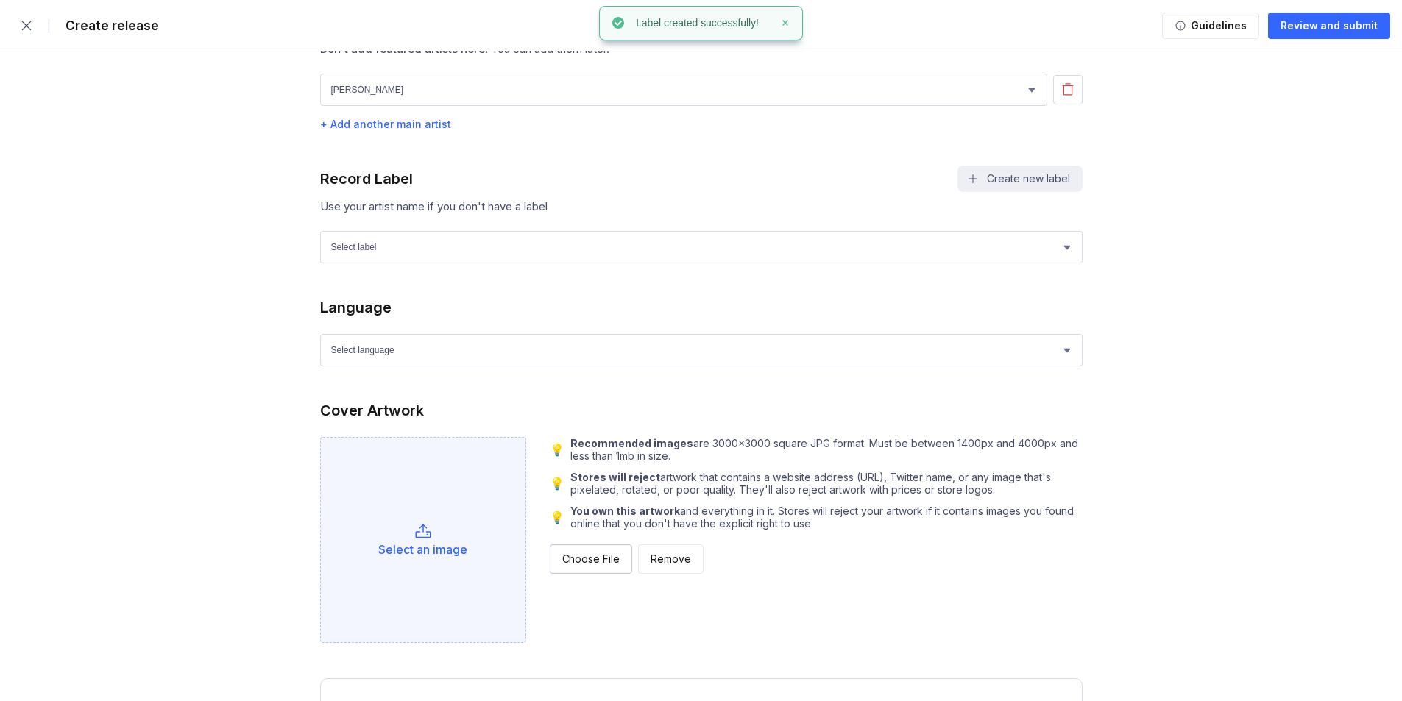
scroll to position [1251, 0]
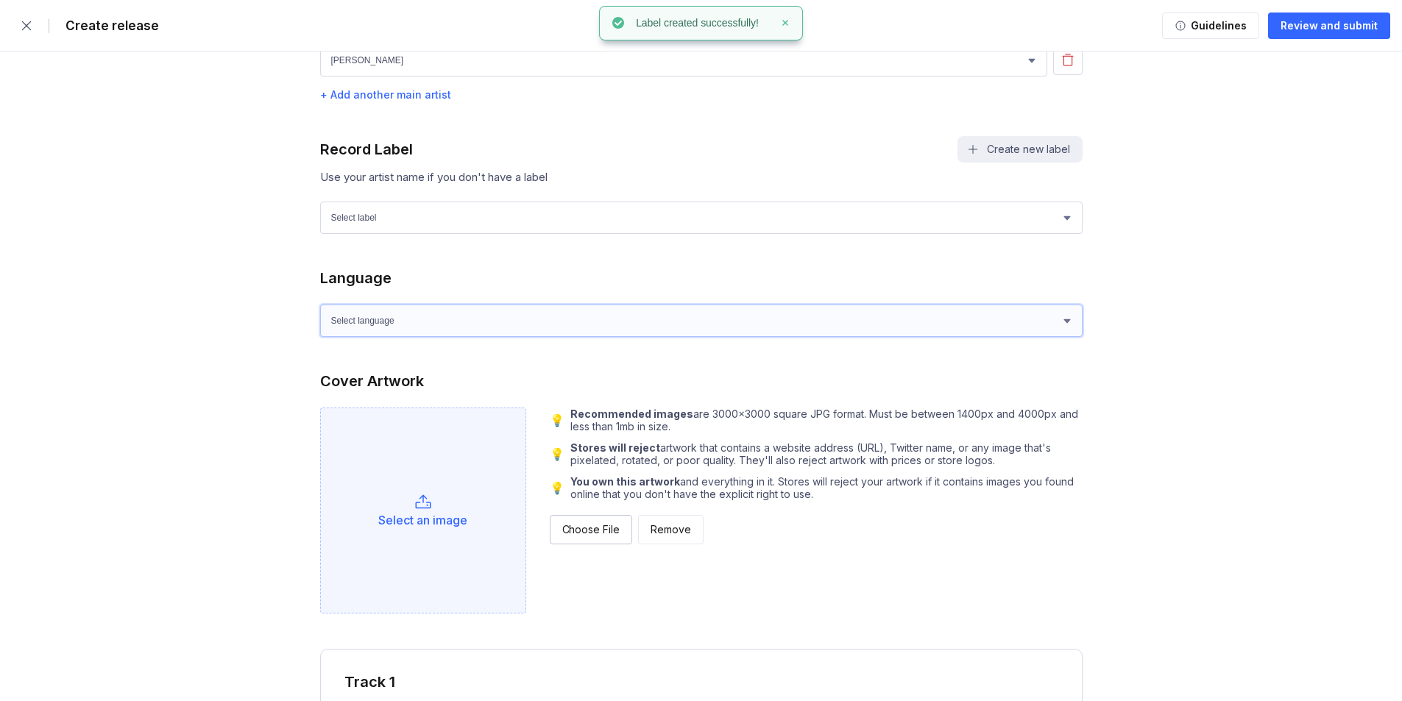
click at [376, 333] on select "Select language Afrikaans Akan Albanian Amharic Arabic Armenian Assamese Azerba…" at bounding box center [701, 321] width 762 height 32
click at [391, 327] on select "Select language Afrikaans Akan Albanian Amharic Arabic Armenian Assamese Azerba…" at bounding box center [701, 321] width 762 height 32
select select "en"
drag, startPoint x: 216, startPoint y: 364, endPoint x: 275, endPoint y: 398, distance: 67.3
click at [216, 364] on form "| Create release Guidelines Review and submit You are currently on the free tri…" at bounding box center [701, 466] width 1402 height 3434
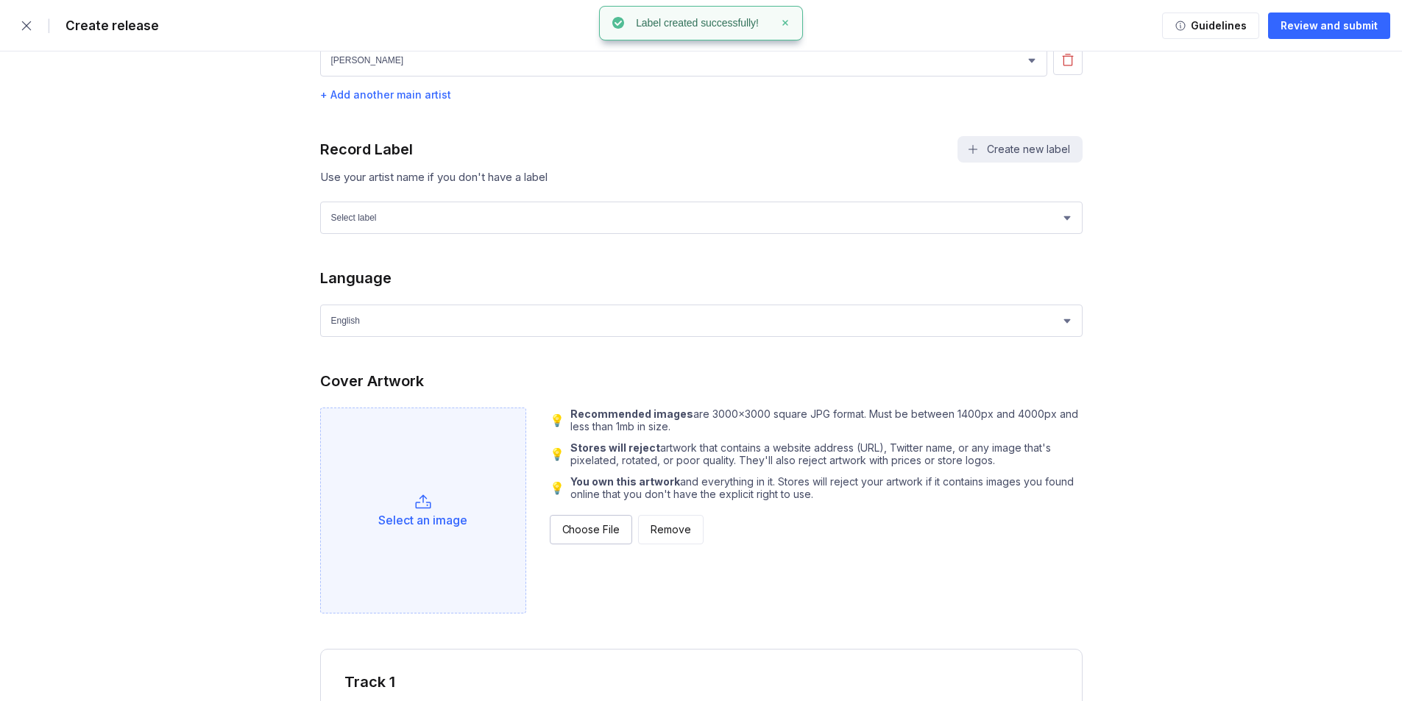
click at [461, 511] on div "Select an image" at bounding box center [423, 511] width 206 height 206
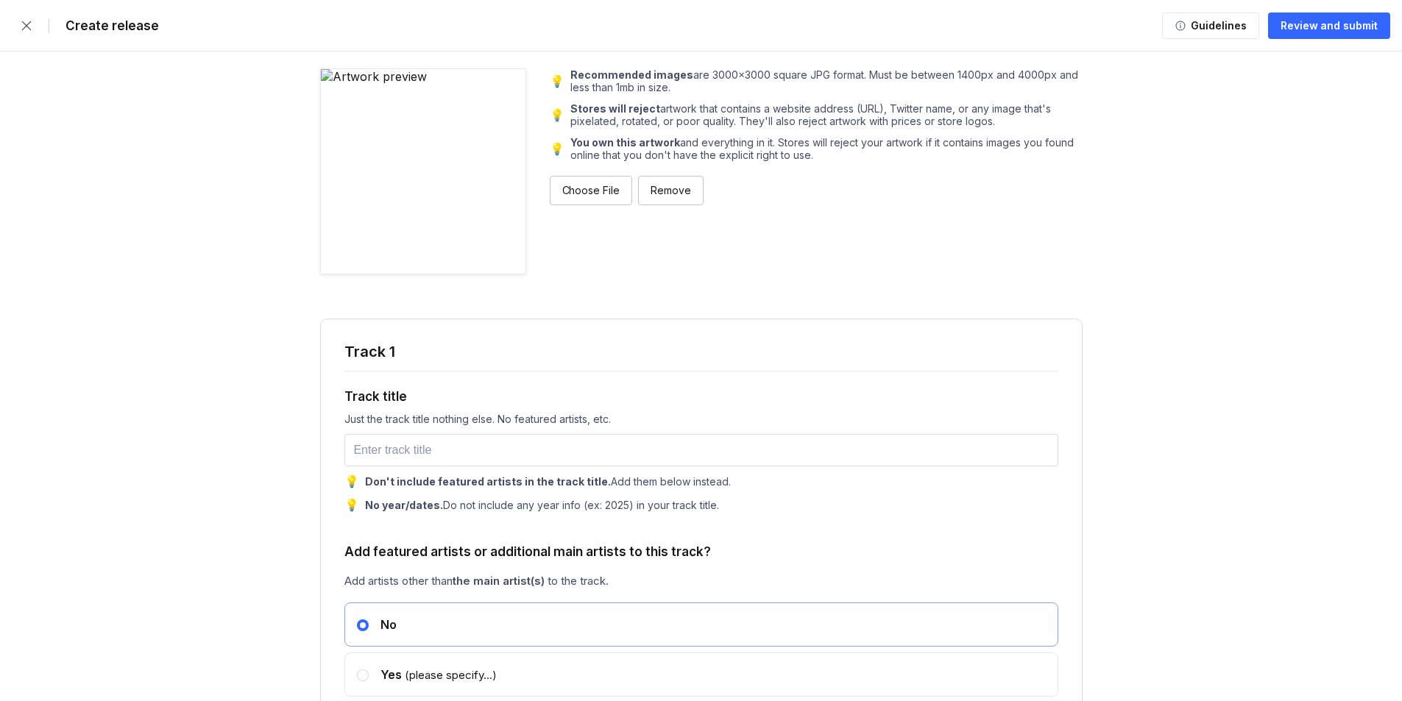
scroll to position [1693, 0]
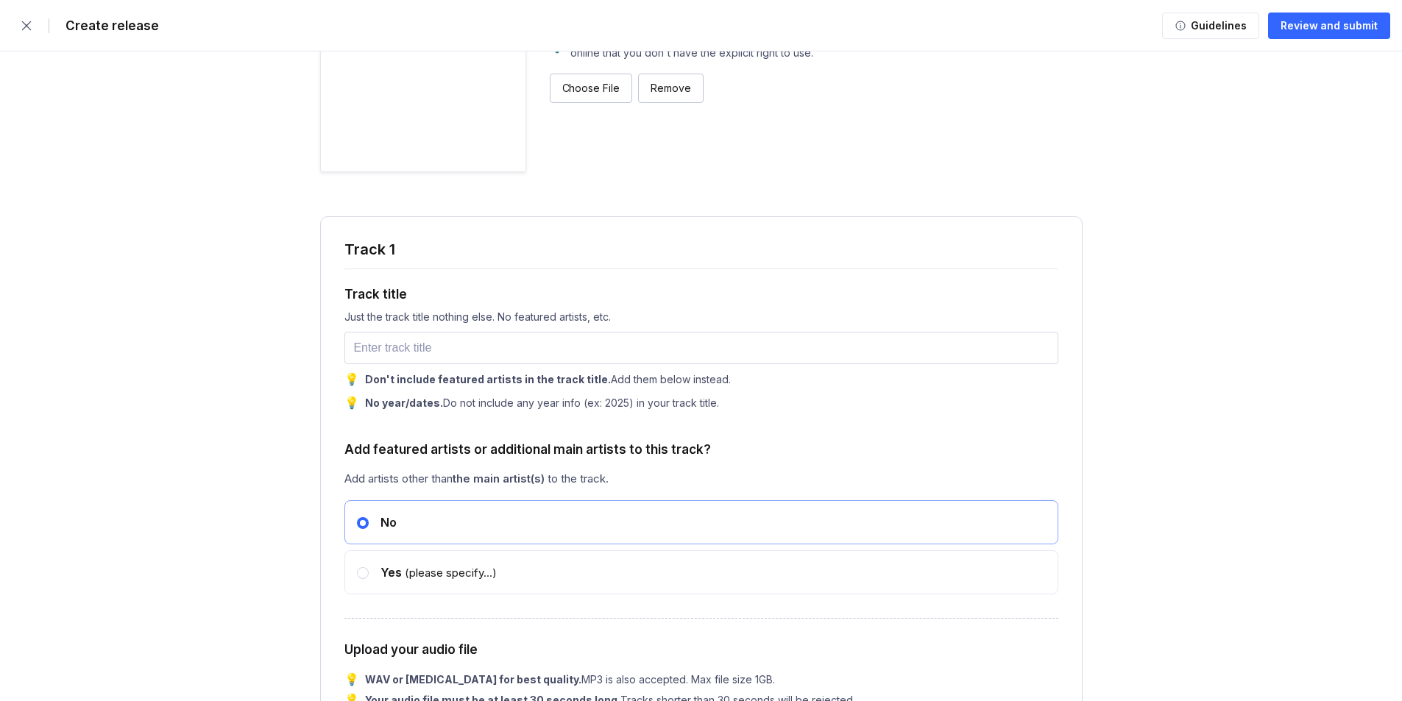
click at [424, 330] on div "Track title Just the track title nothing else. No featured artists, etc. 💡 Don'…" at bounding box center [701, 339] width 714 height 141
click at [423, 344] on input "text" at bounding box center [701, 348] width 714 height 32
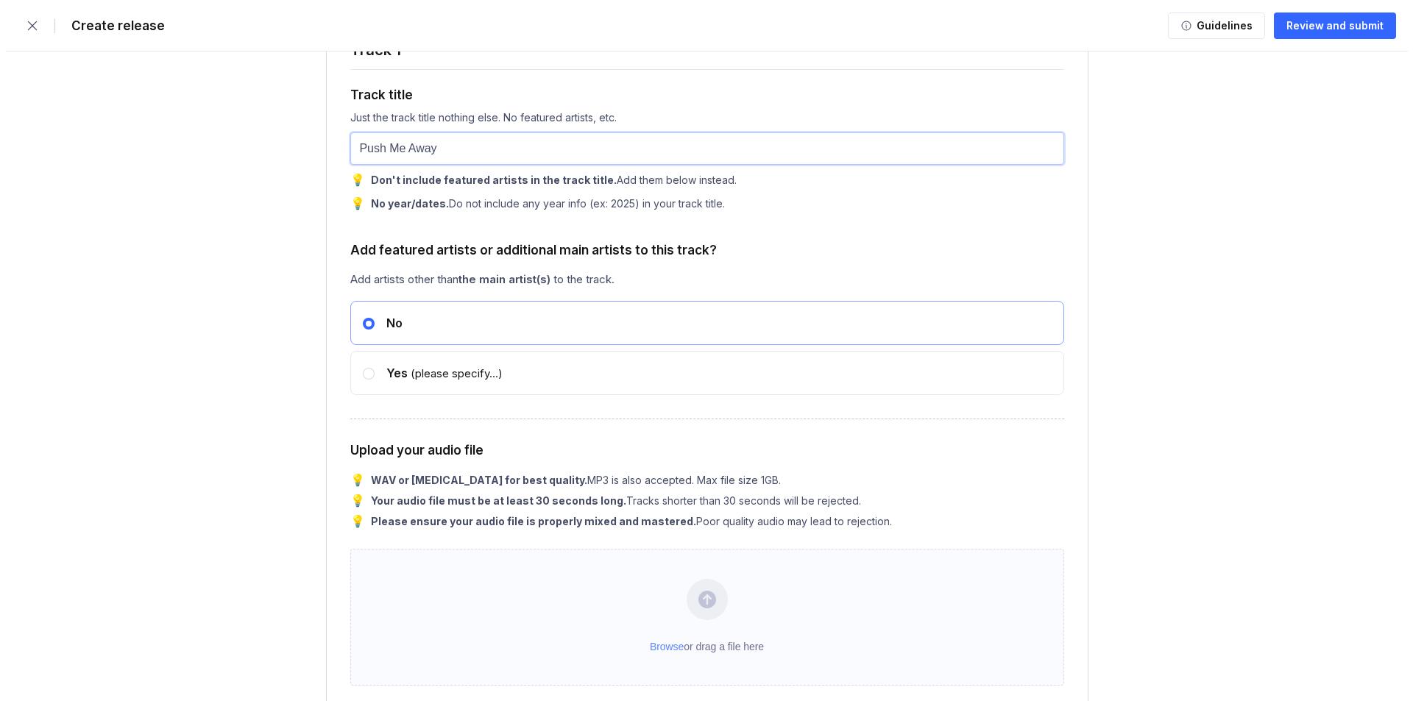
scroll to position [1913, 0]
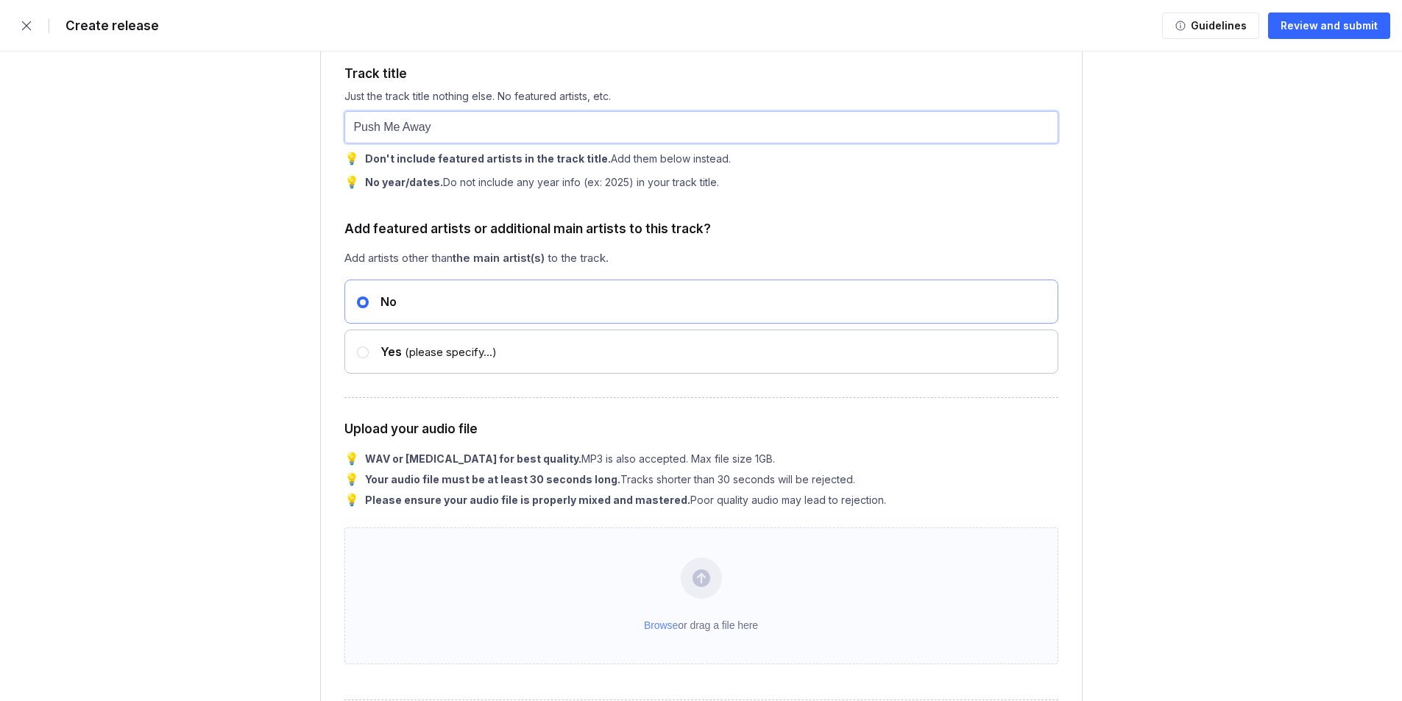
type input "Push Me Away"
click at [371, 349] on div "Yes (please specify...)" at bounding box center [433, 351] width 128 height 15
radio input "false"
radio input "true"
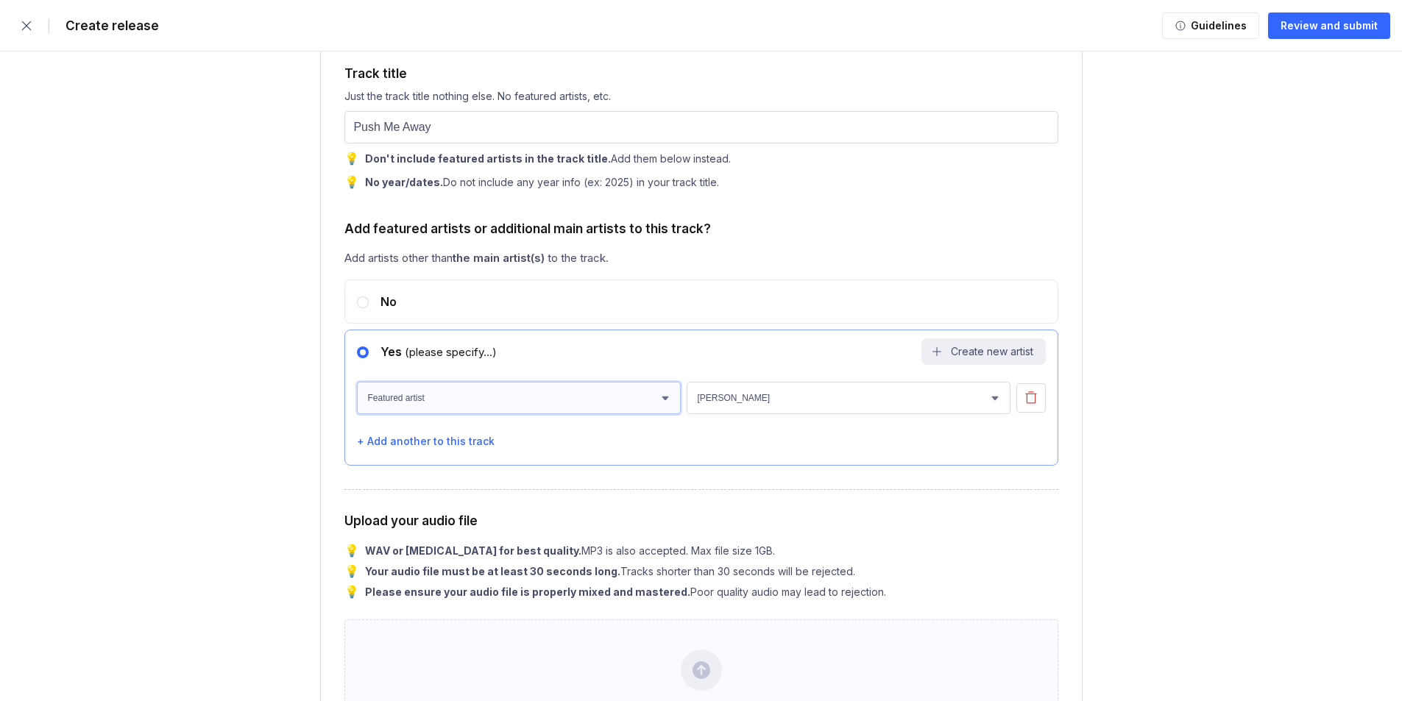
click at [506, 404] on select "Featured artist Additional primary artist" at bounding box center [519, 398] width 324 height 32
select select "primary"
click at [357, 385] on select "Featured artist Additional primary artist" at bounding box center [519, 398] width 324 height 32
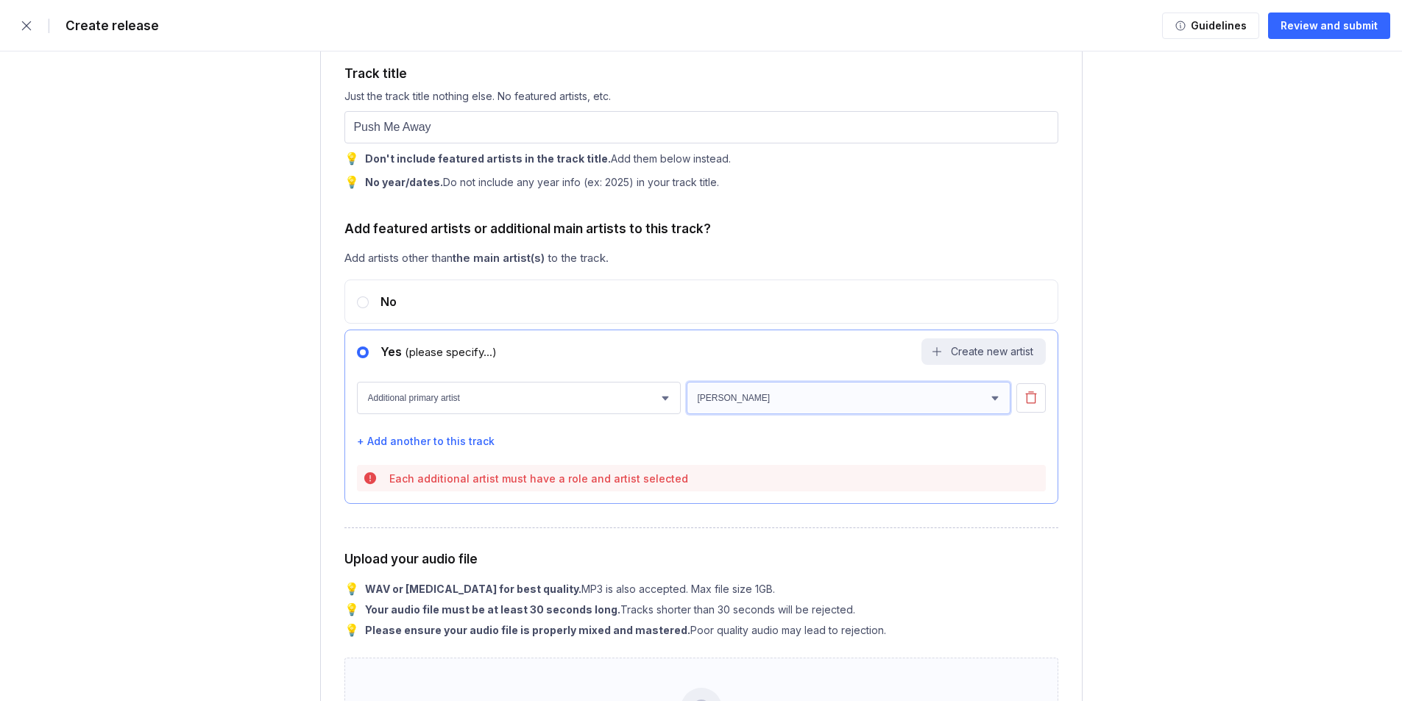
click at [740, 403] on select "[PERSON_NAME] awp" at bounding box center [849, 398] width 324 height 32
select select "4de21a24-5265-483c-a8f9-c96e2ec78490"
click at [687, 385] on select "[PERSON_NAME] awp" at bounding box center [849, 398] width 324 height 32
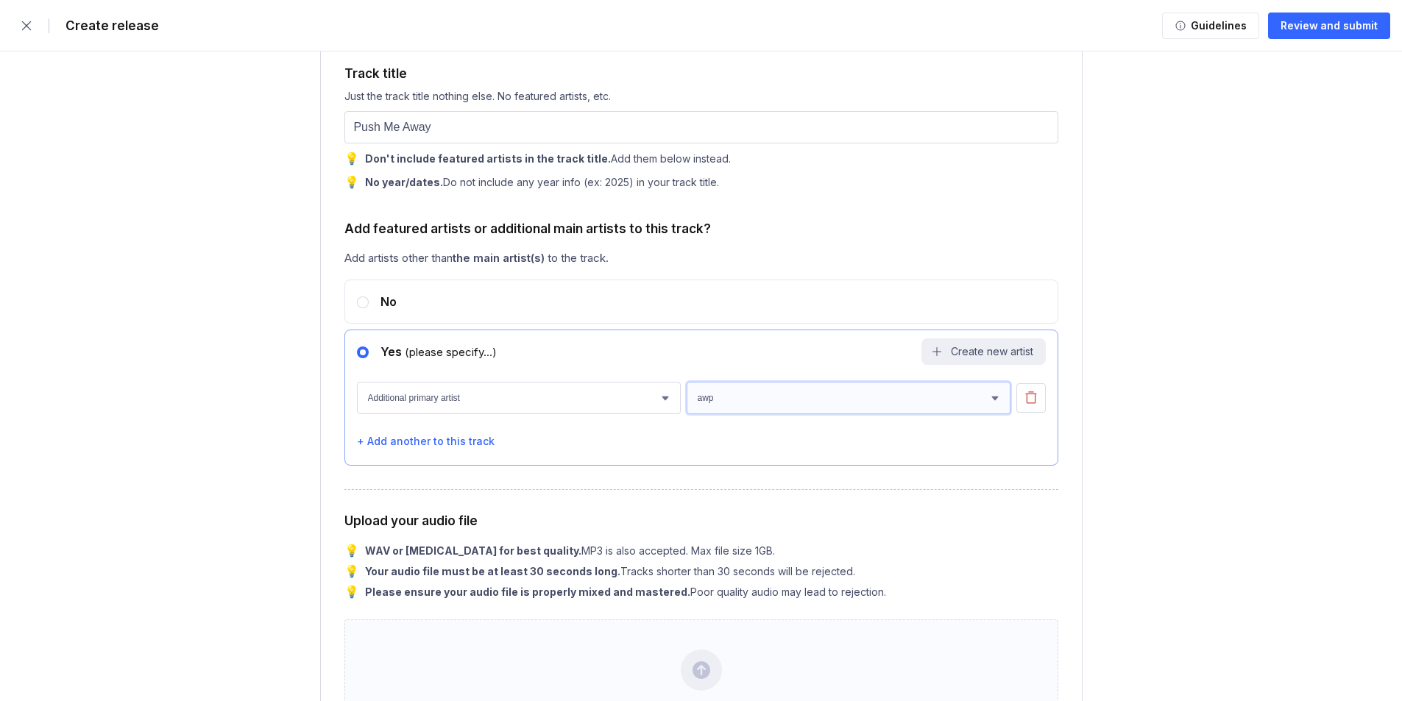
click at [807, 411] on select "[PERSON_NAME] awp" at bounding box center [849, 398] width 324 height 32
click at [848, 408] on select "[PERSON_NAME] awp" at bounding box center [849, 398] width 324 height 32
click at [969, 353] on button "Create new artist" at bounding box center [983, 352] width 124 height 26
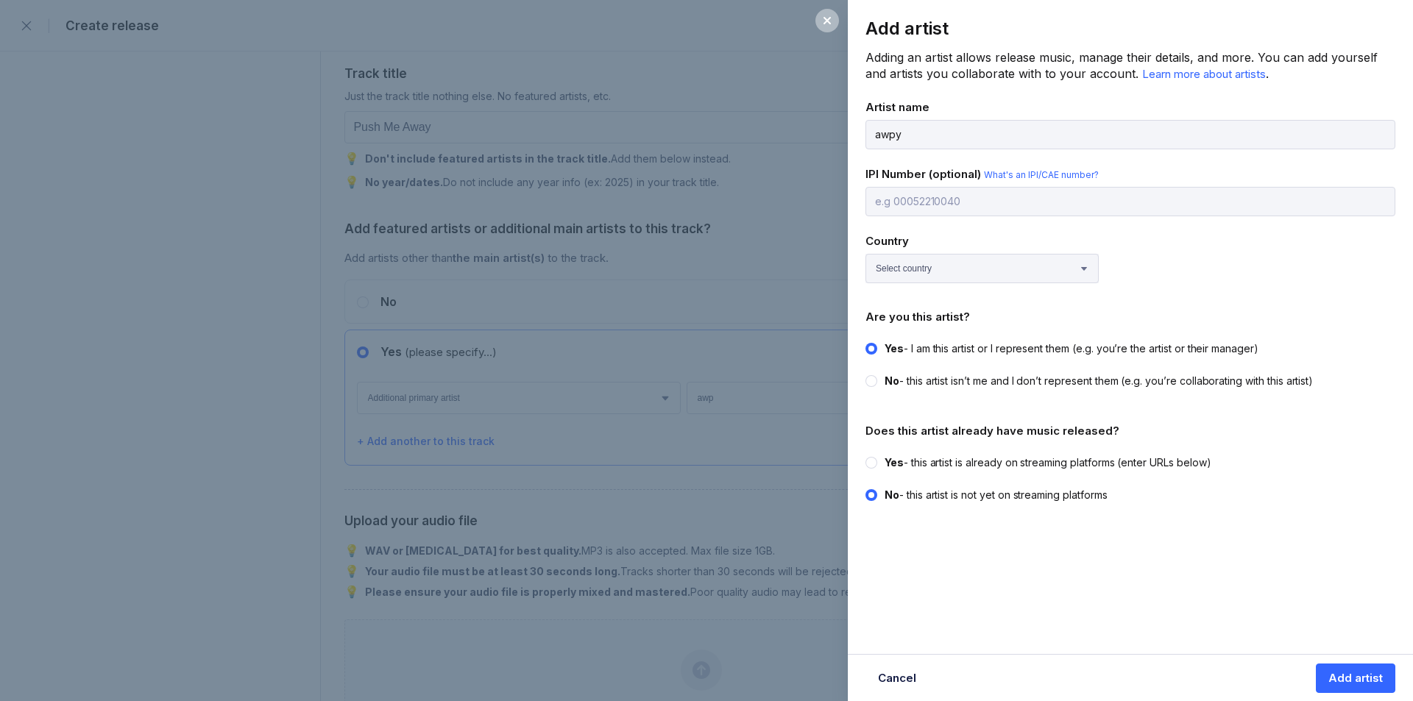
type input "awpy"
click at [877, 458] on label "Yes - this artist is already on streaming platforms (enter URLs below)" at bounding box center [1125, 463] width 521 height 15
click at [866, 456] on input "Yes - this artist is already on streaming platforms (enter URLs below)" at bounding box center [865, 456] width 1 height 1
radio input "true"
radio input "false"
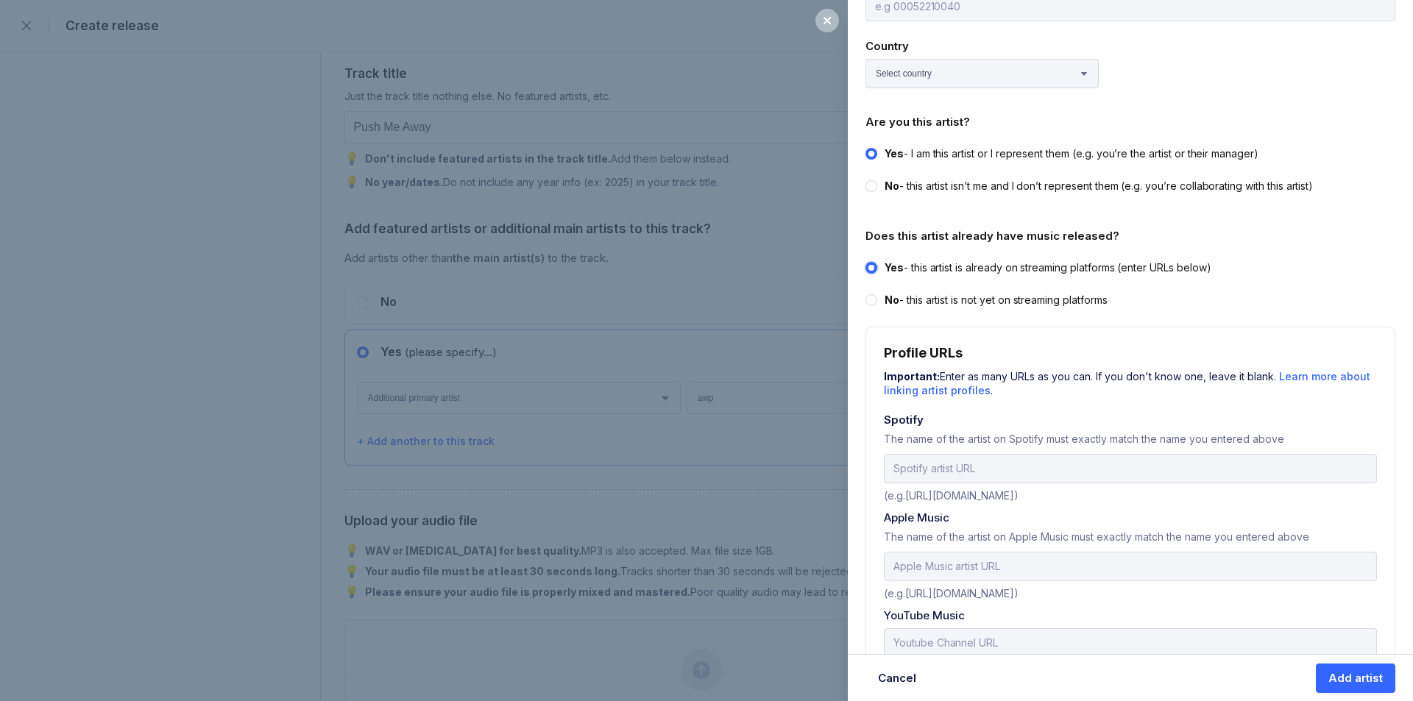
scroll to position [221, 0]
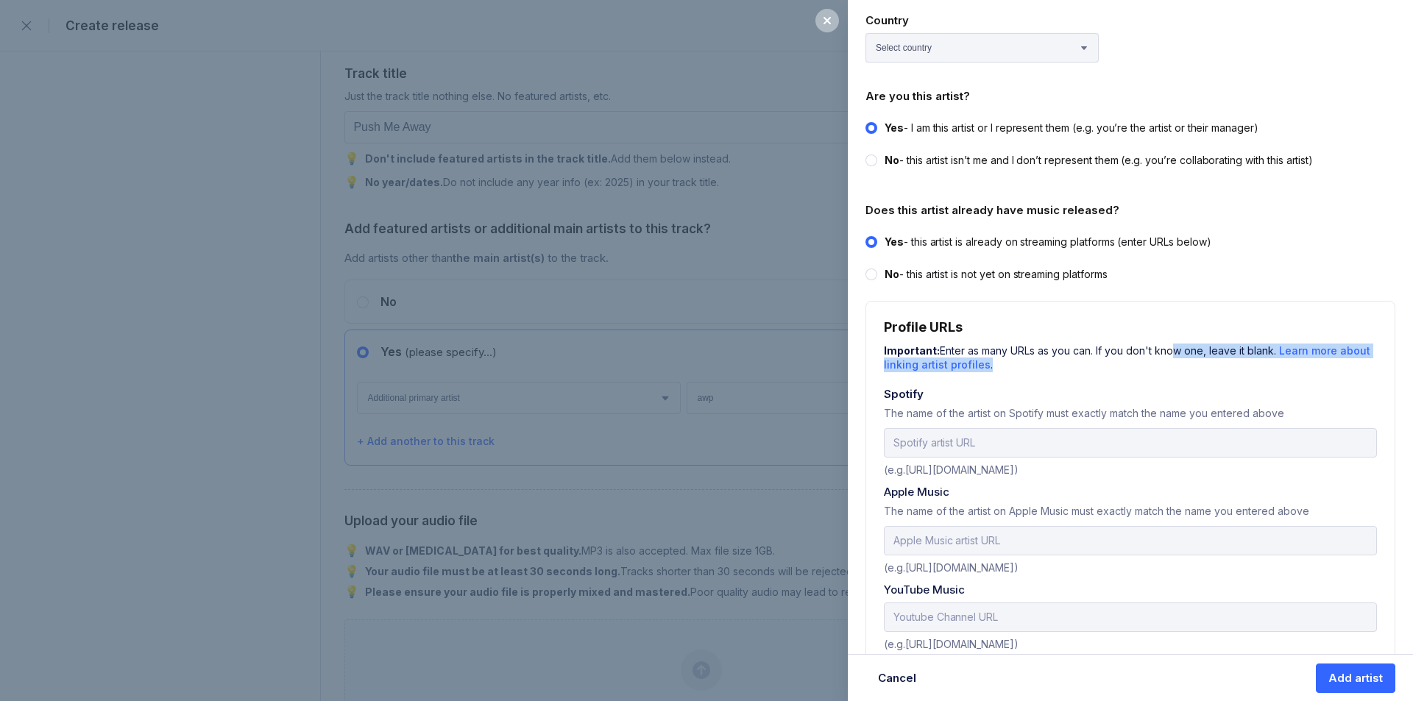
click at [1166, 358] on div "Important: Enter as many URLs as you can. If you don't know one, leave it blank…" at bounding box center [1130, 357] width 493 height 32
click at [970, 447] on input "url" at bounding box center [1130, 442] width 493 height 29
paste input "[URL][DOMAIN_NAME]"
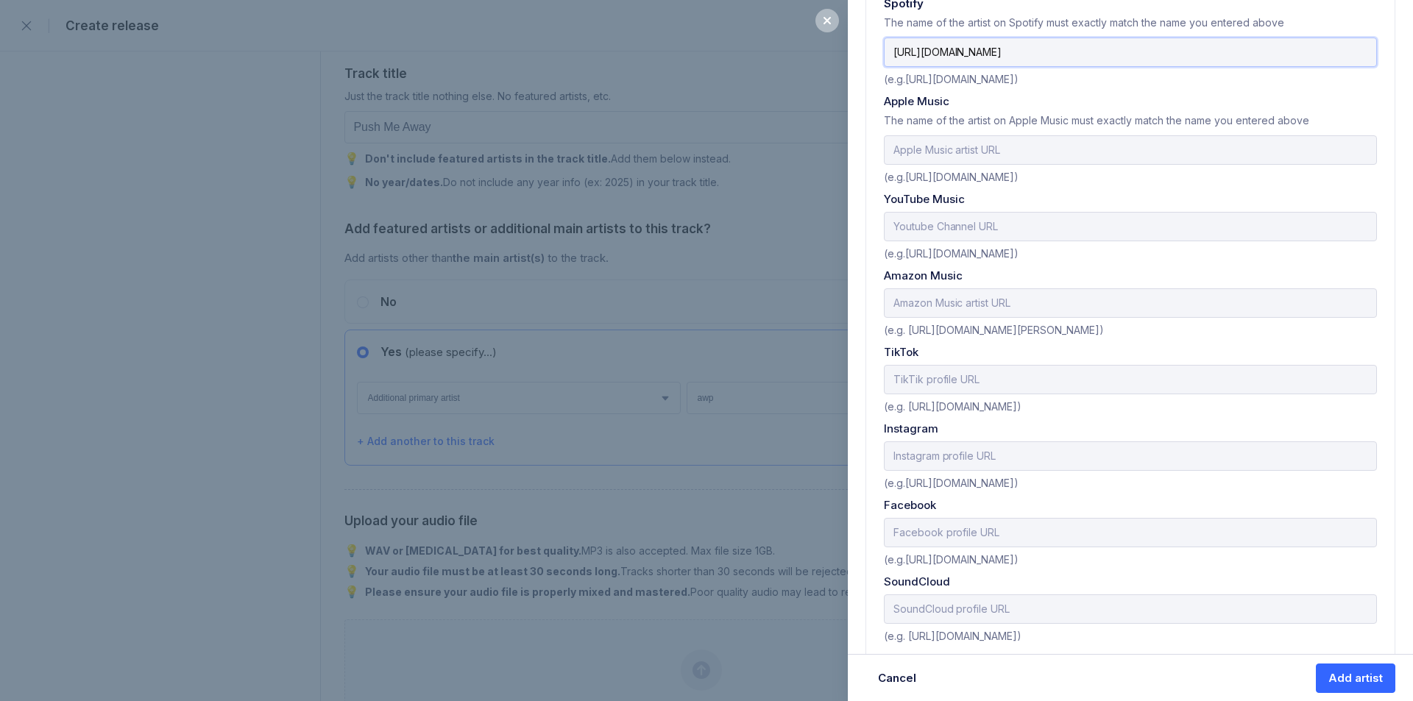
scroll to position [630, 0]
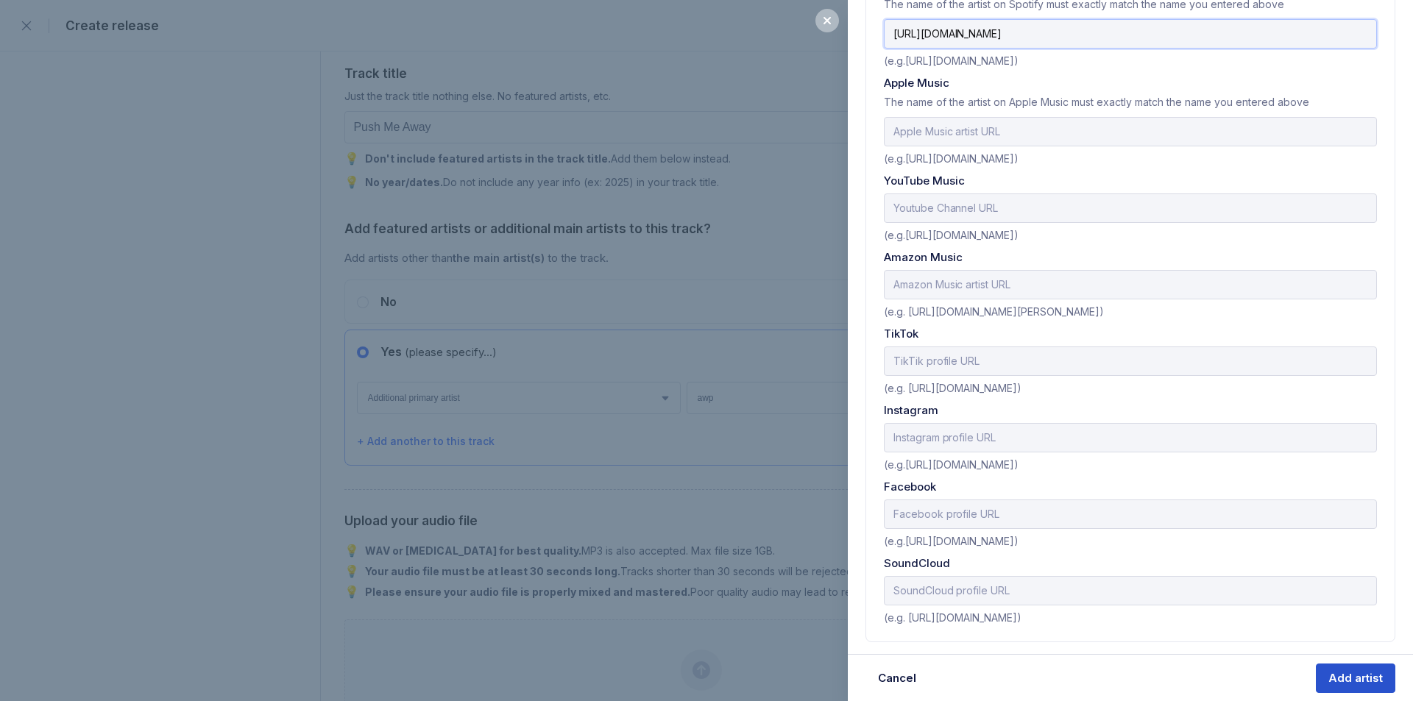
type input "[URL][DOMAIN_NAME]"
click at [1344, 668] on button "Add artist" at bounding box center [1355, 678] width 79 height 29
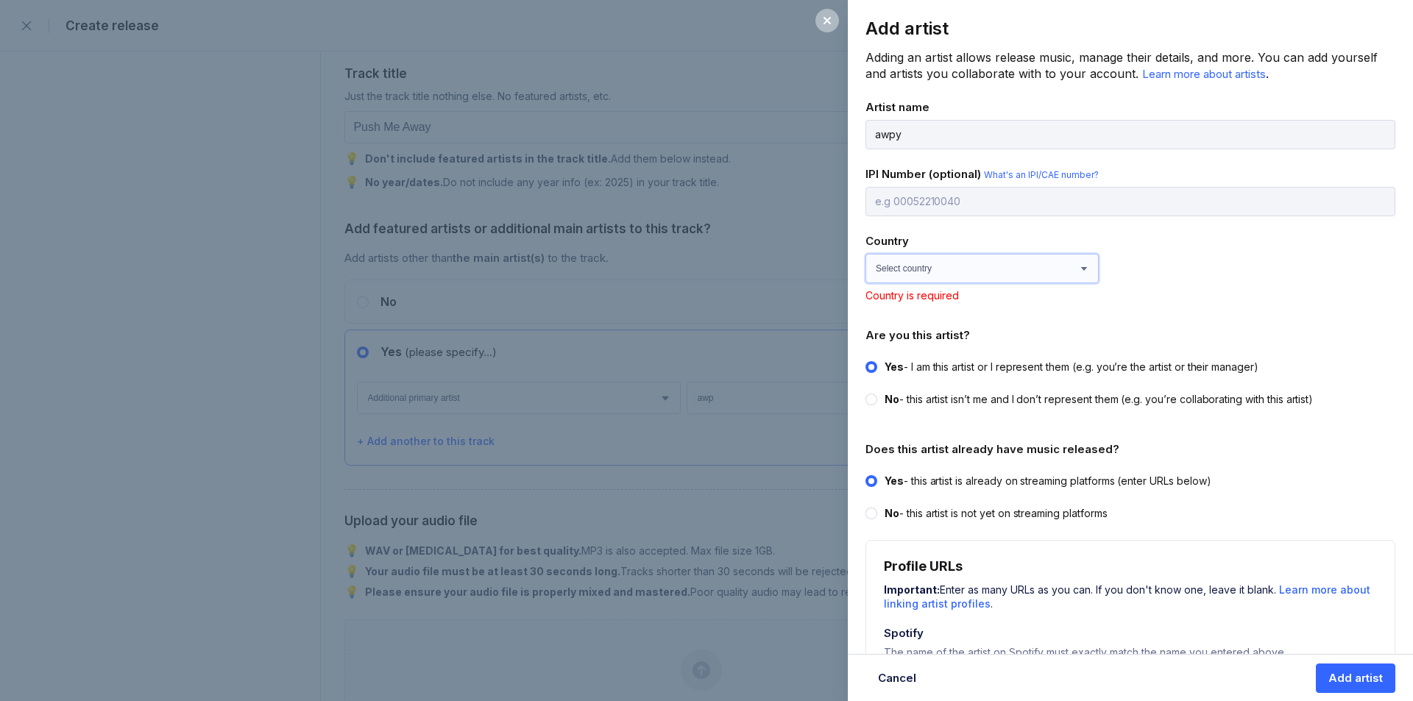
click at [966, 271] on select "Select country [GEOGRAPHIC_DATA] [GEOGRAPHIC_DATA] [GEOGRAPHIC_DATA] [GEOGRAPHI…" at bounding box center [981, 268] width 233 height 29
select select "GB"
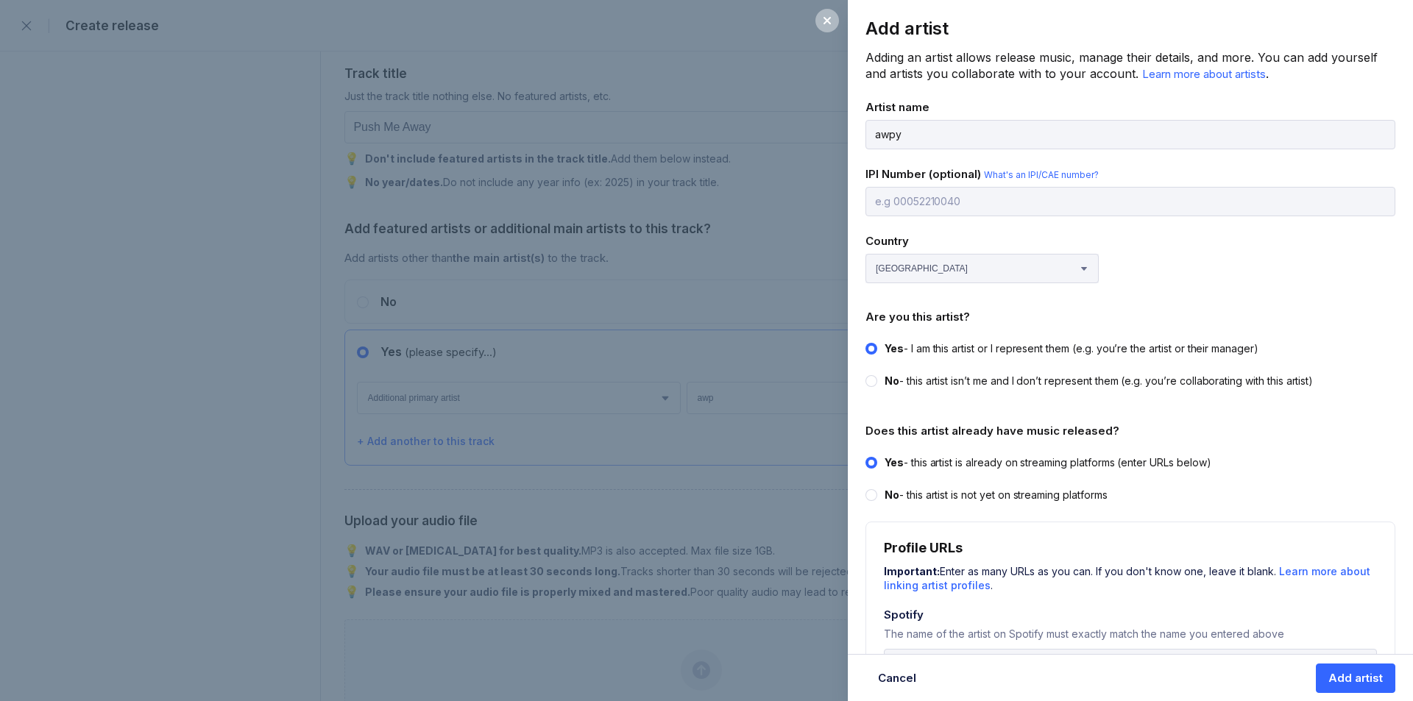
click at [1273, 275] on div "Country Select country [GEOGRAPHIC_DATA] [GEOGRAPHIC_DATA] [GEOGRAPHIC_DATA] [G…" at bounding box center [1130, 258] width 530 height 49
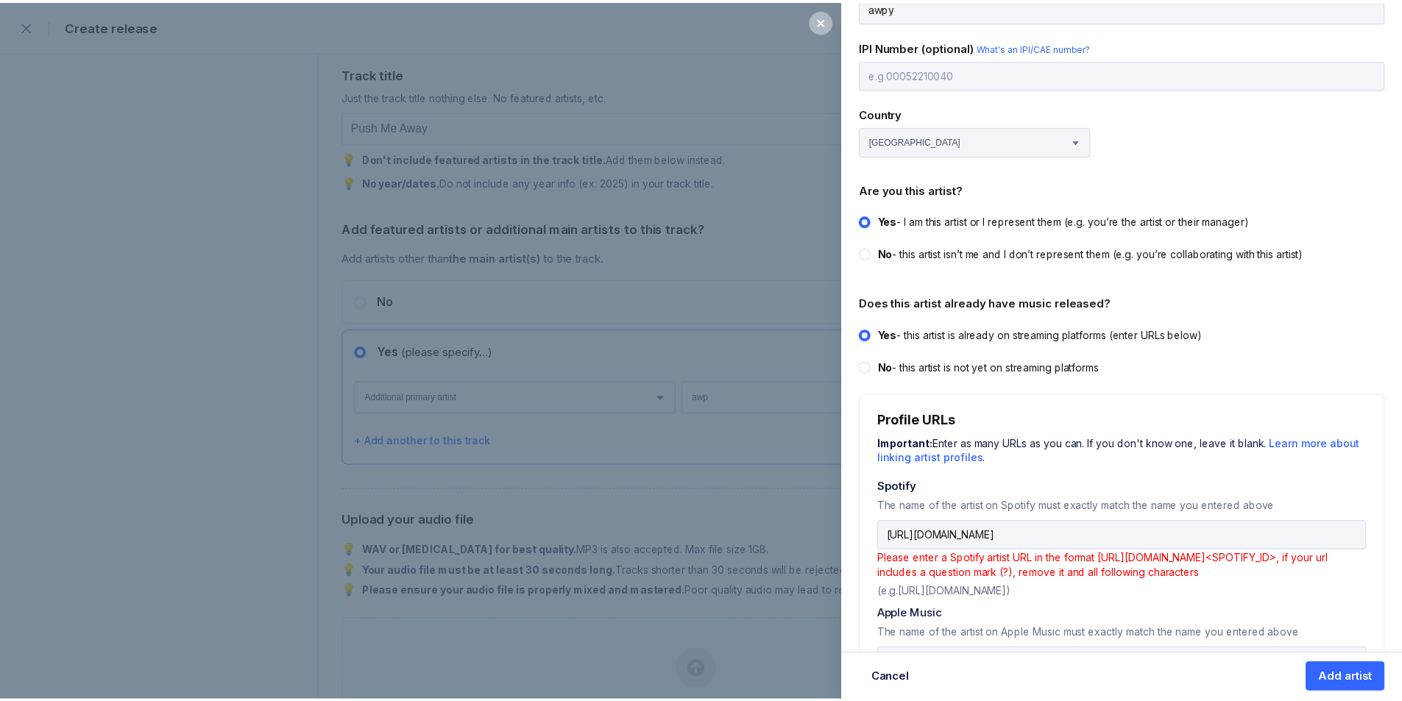
scroll to position [294, 0]
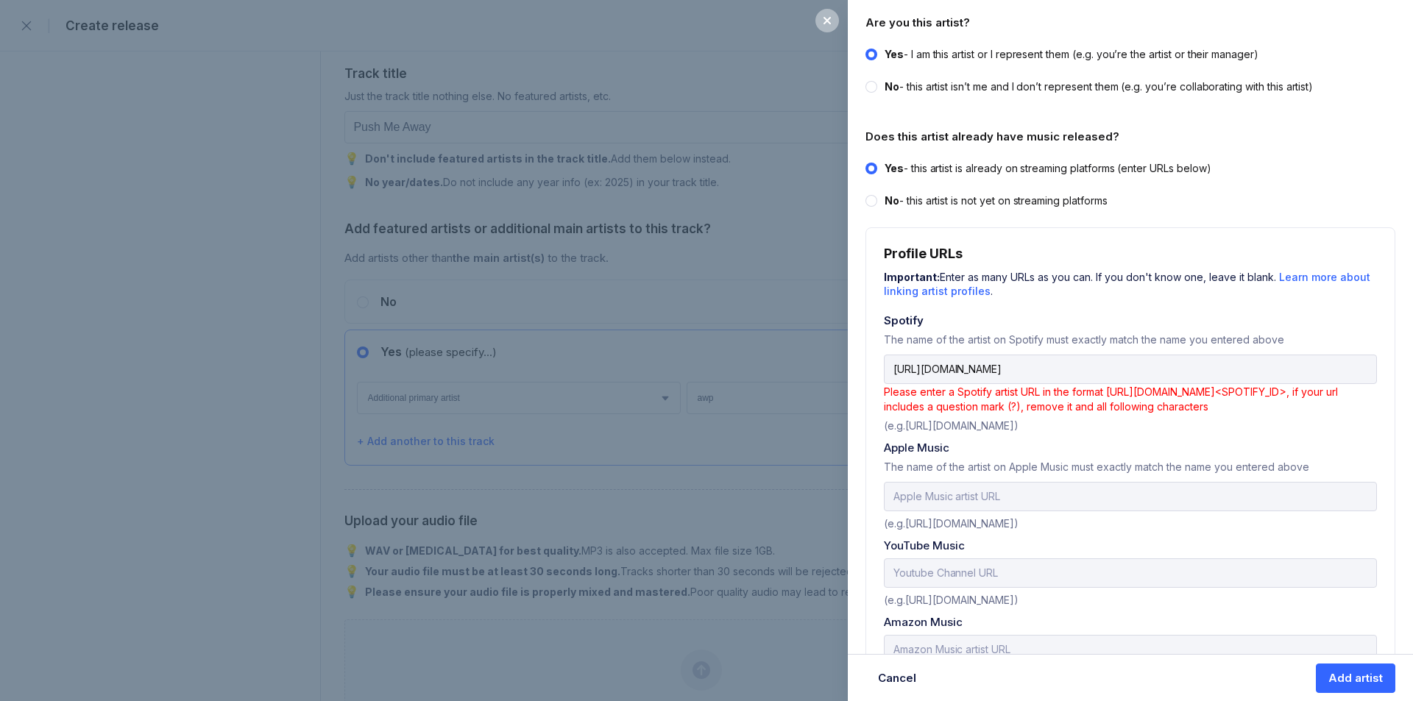
click at [871, 84] on icon at bounding box center [871, 87] width 6 height 6
click at [866, 80] on input "No - this artist isn’t me and I don’t represent them (e.g. you’re collaborating…" at bounding box center [865, 79] width 1 height 1
radio input "true"
radio input "false"
click at [1350, 680] on div "Add artist" at bounding box center [1355, 678] width 54 height 15
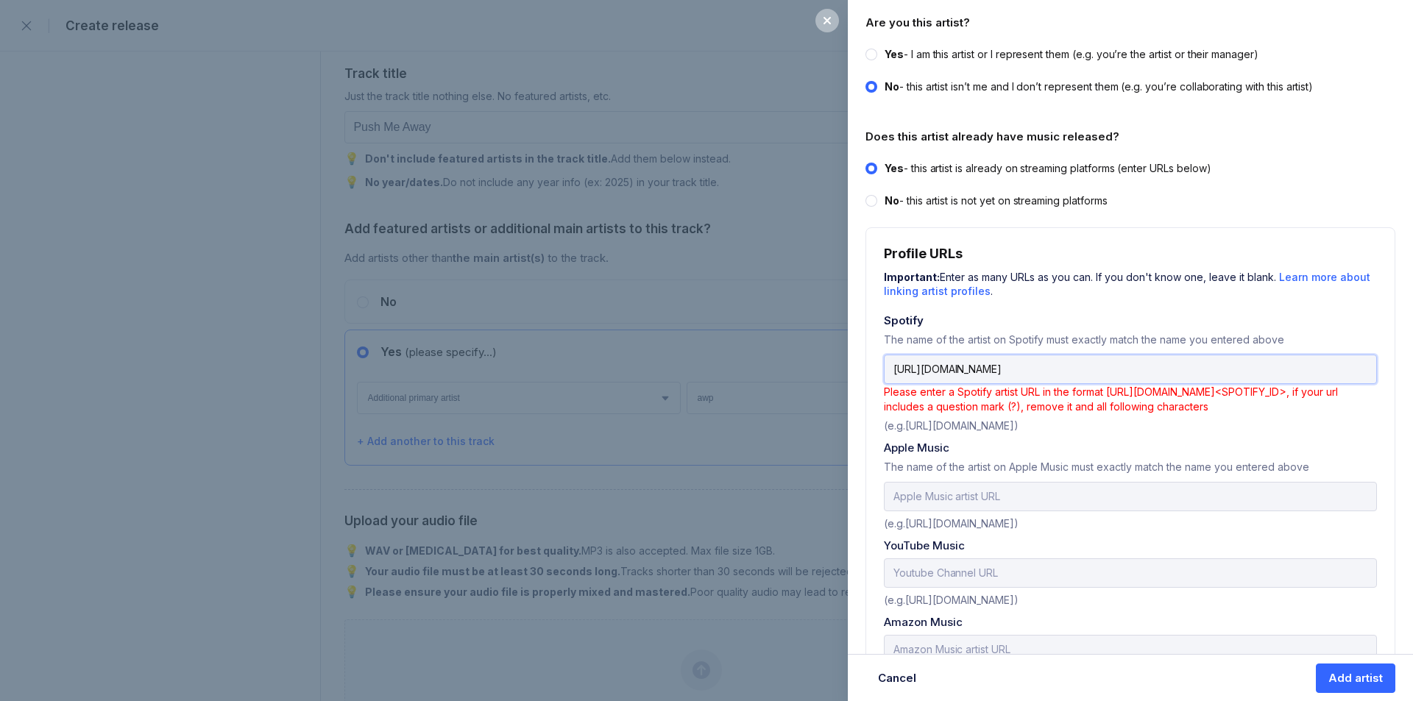
drag, startPoint x: 1184, startPoint y: 370, endPoint x: 1412, endPoint y: 383, distance: 228.5
click at [1401, 383] on div "Add artist Adding an artist allows release music, manage their details, and mor…" at bounding box center [1130, 350] width 565 height 701
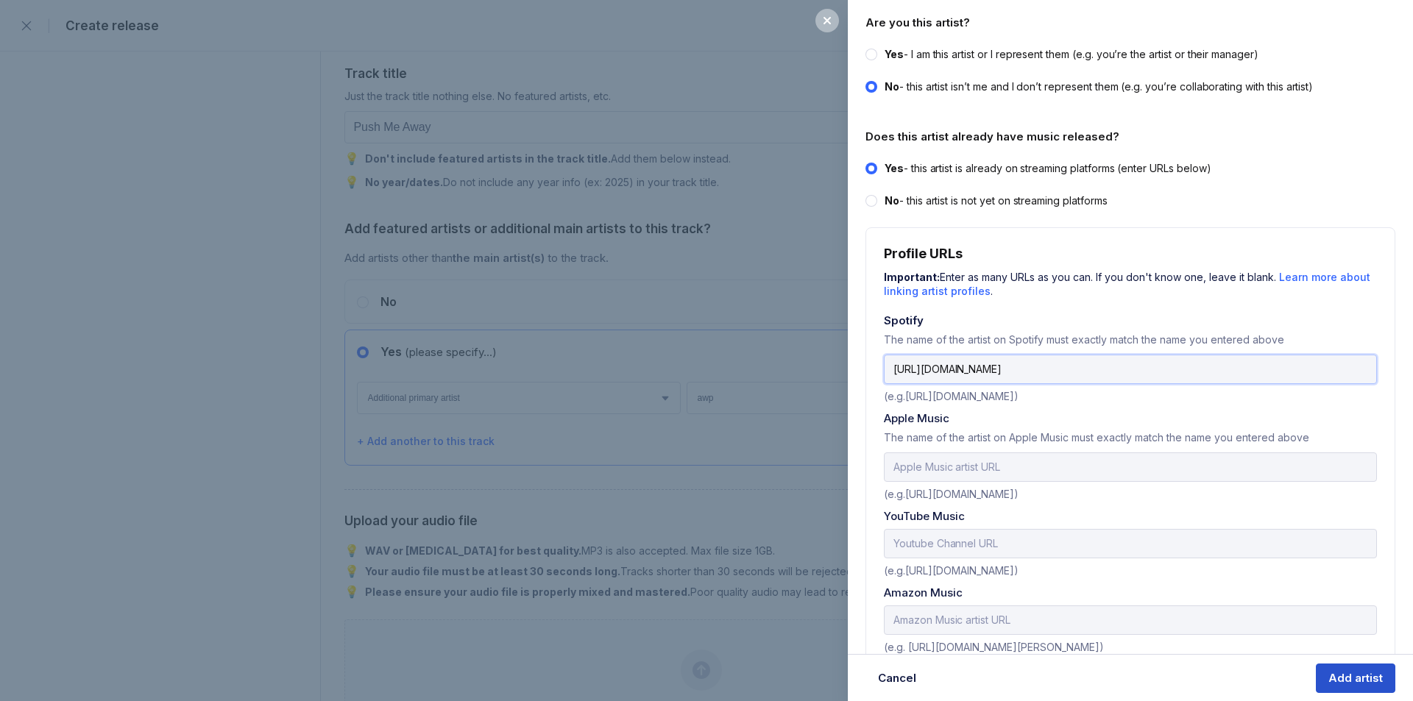
type input "[URL][DOMAIN_NAME]"
click at [1370, 671] on div "Add artist" at bounding box center [1355, 678] width 54 height 15
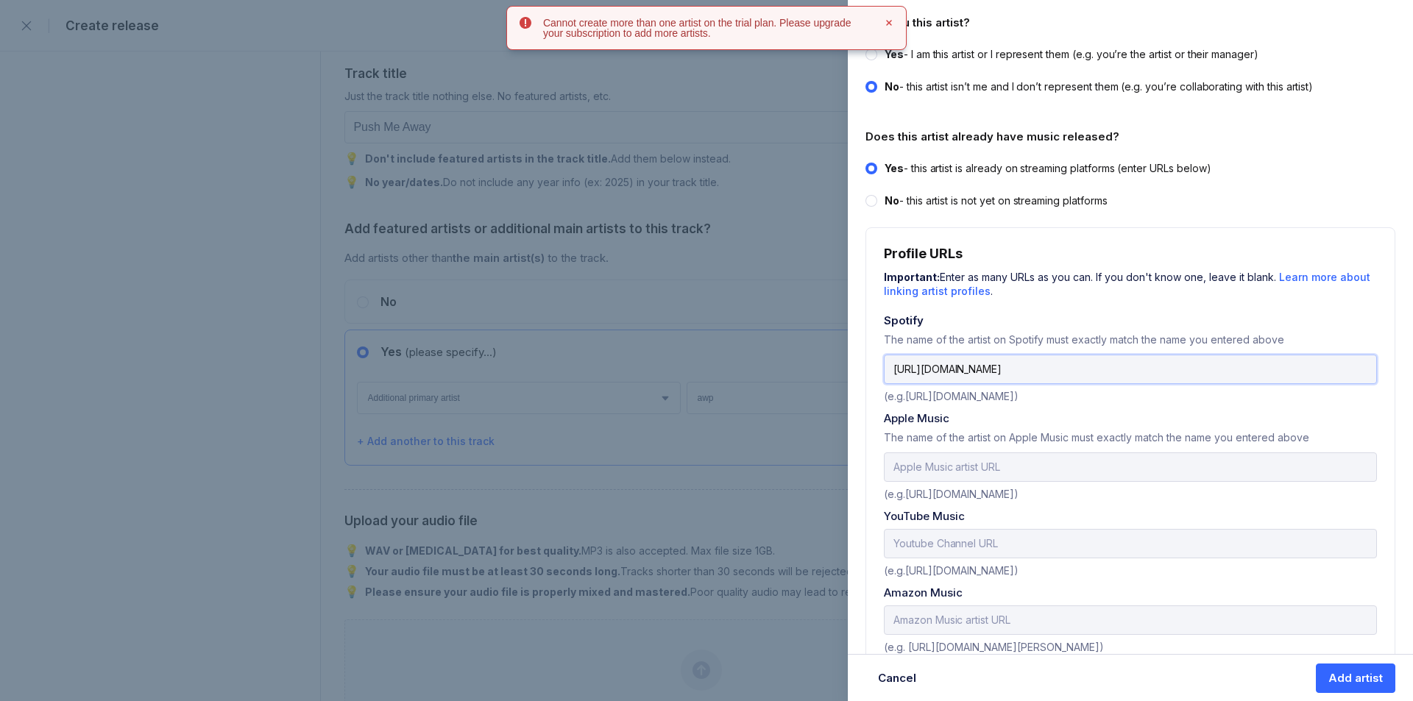
click at [1230, 372] on input "[URL][DOMAIN_NAME]" at bounding box center [1130, 369] width 493 height 29
click at [891, 19] on icon at bounding box center [889, 22] width 9 height 9
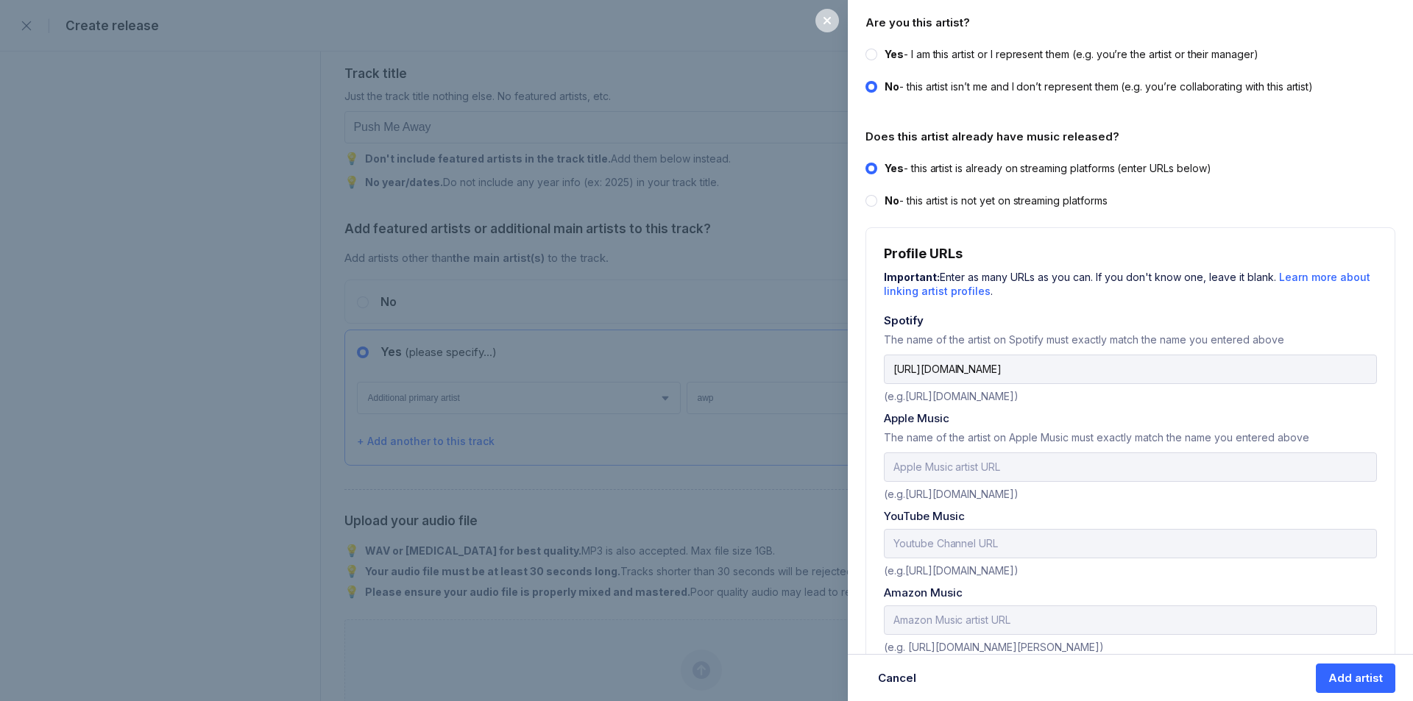
click at [835, 25] on div at bounding box center [827, 21] width 24 height 24
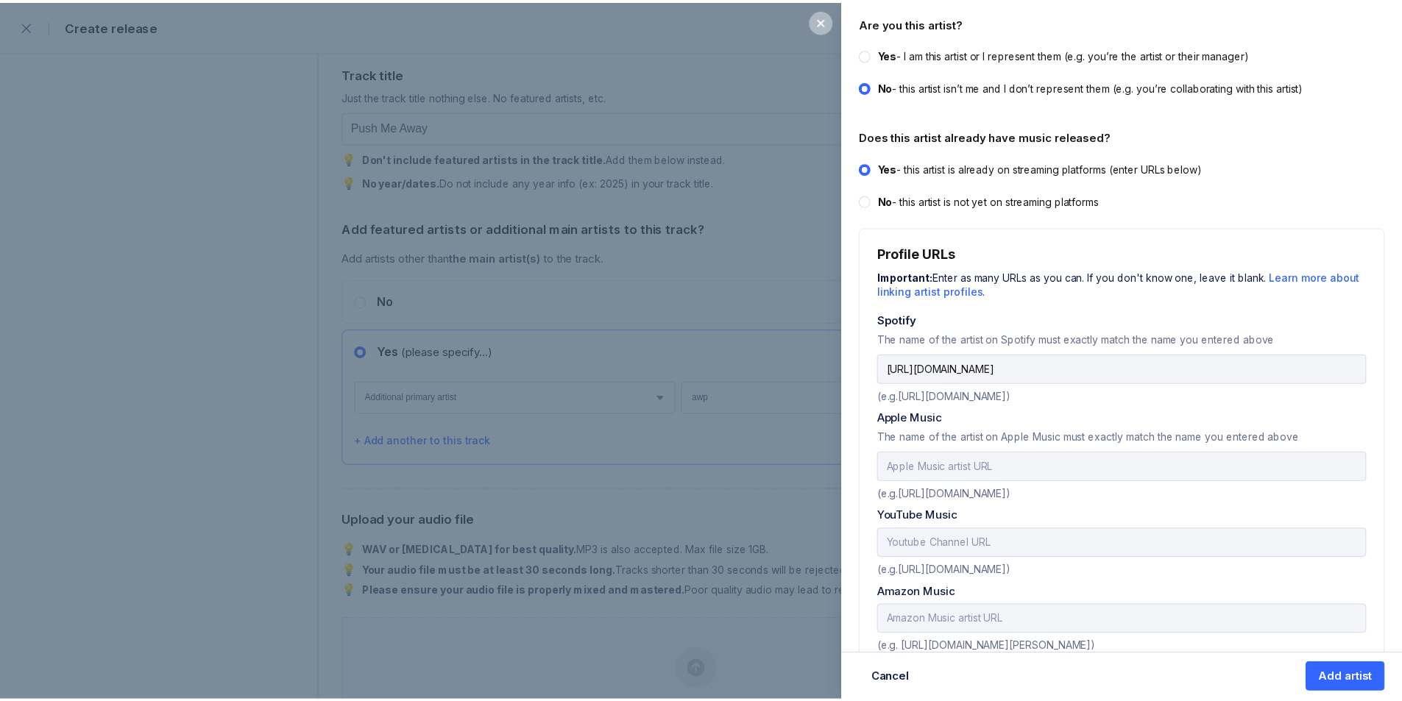
scroll to position [0, 0]
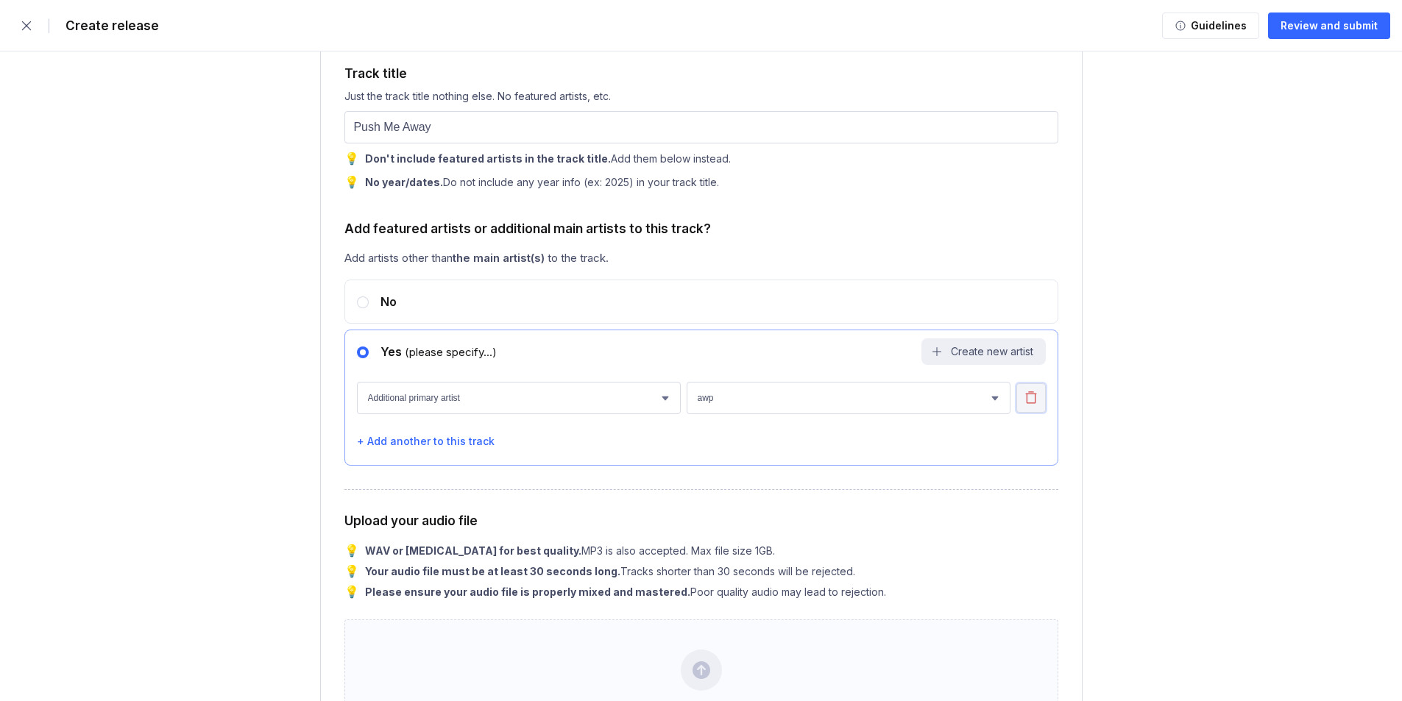
click at [1030, 396] on icon "button" at bounding box center [1031, 398] width 15 height 15
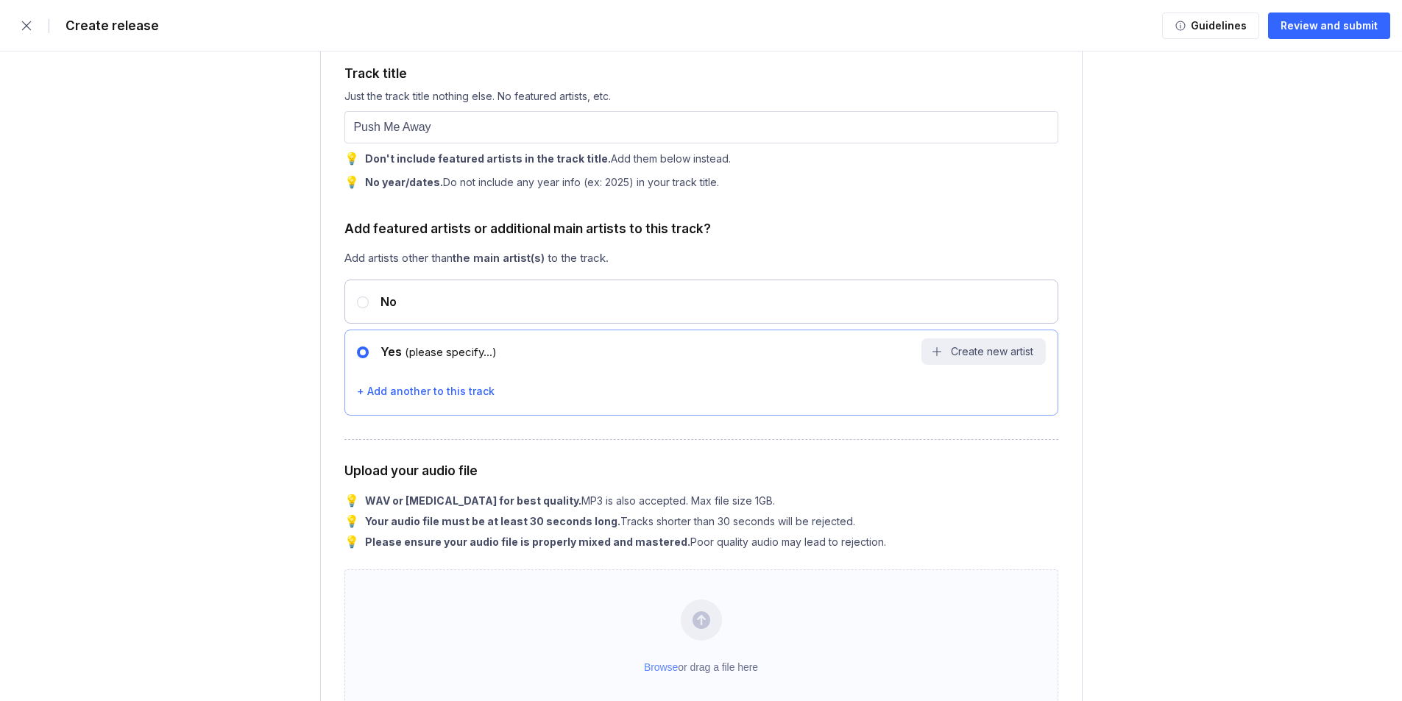
click at [478, 311] on div "No" at bounding box center [701, 302] width 714 height 44
radio input "true"
radio input "false"
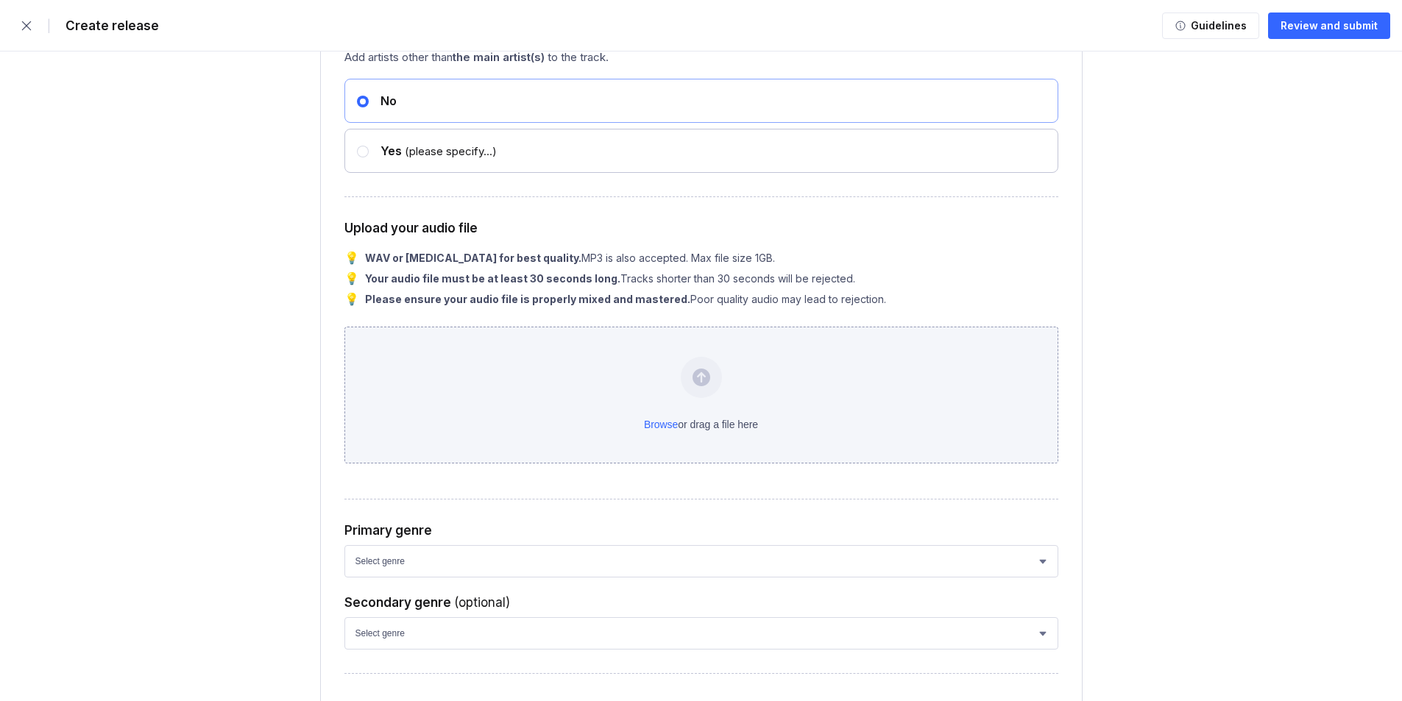
scroll to position [2134, 0]
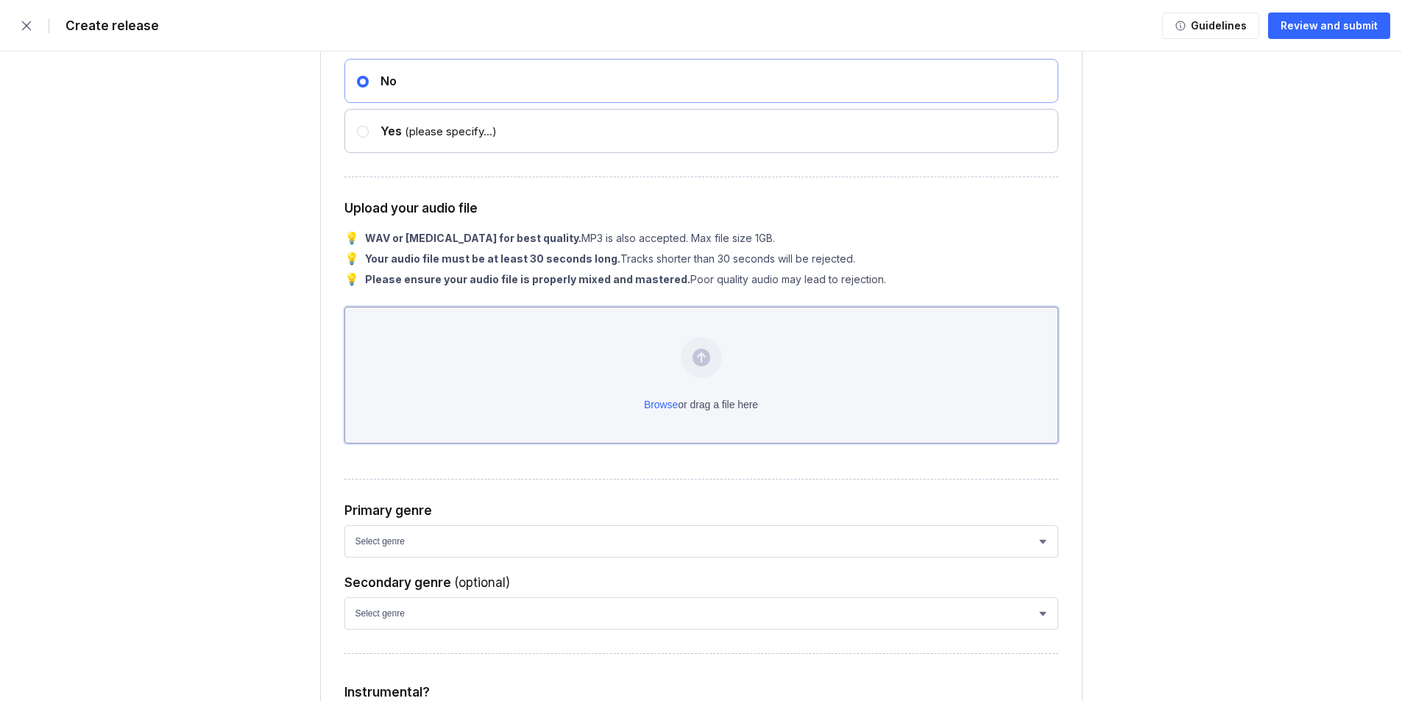
click at [686, 408] on div "Browse or drag a file here" at bounding box center [701, 375] width 714 height 137
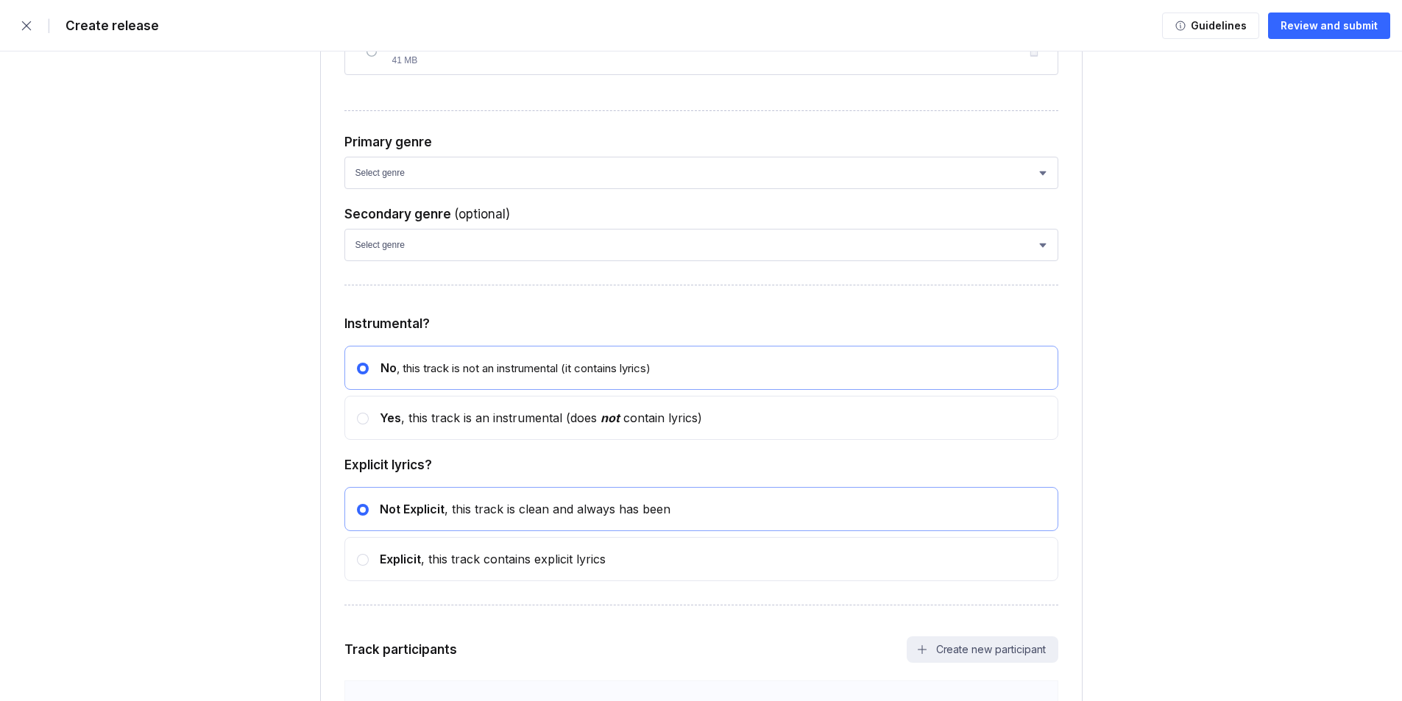
scroll to position [2429, 0]
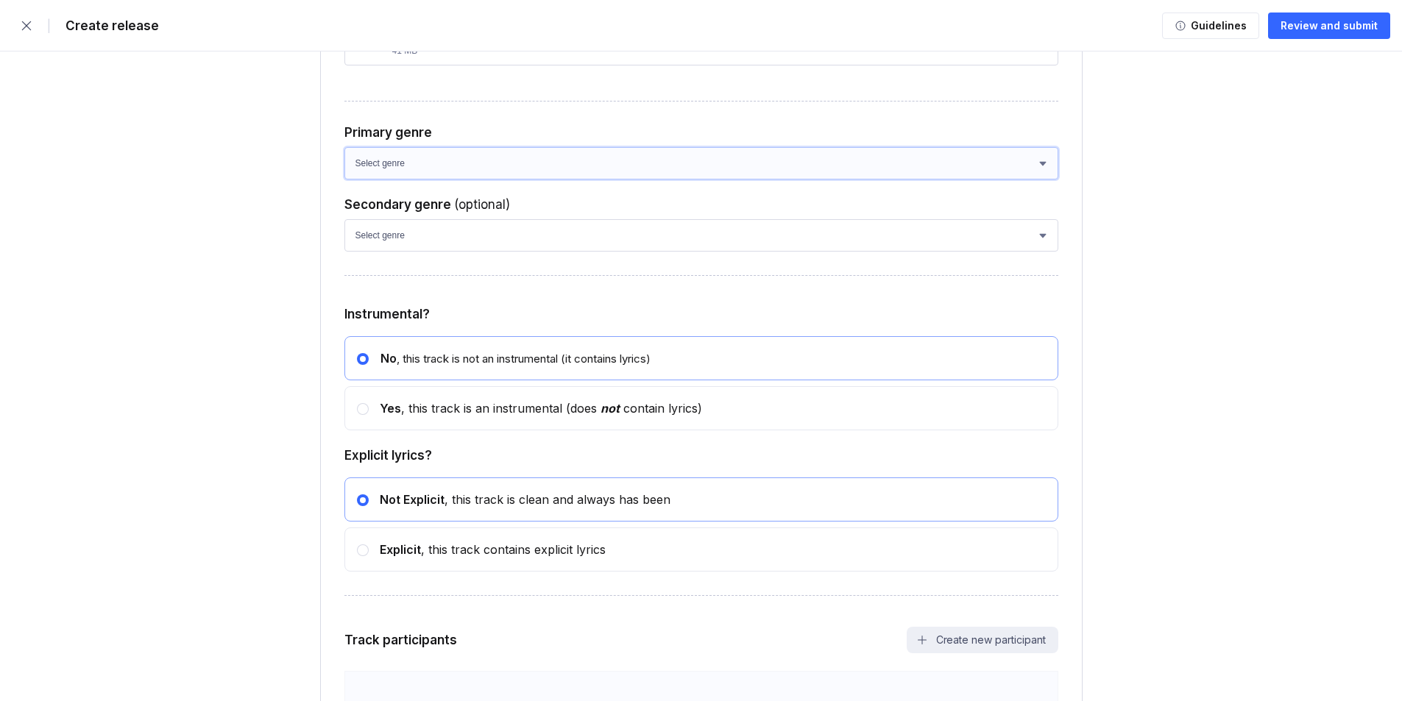
click at [426, 162] on select "Select genre African Afro-Beat Afro-Pop Afro-Soul Alternative Alternative Rock …" at bounding box center [701, 163] width 714 height 32
select select "bb05f195-6bd4-428d-9647-e99053a0bd56"
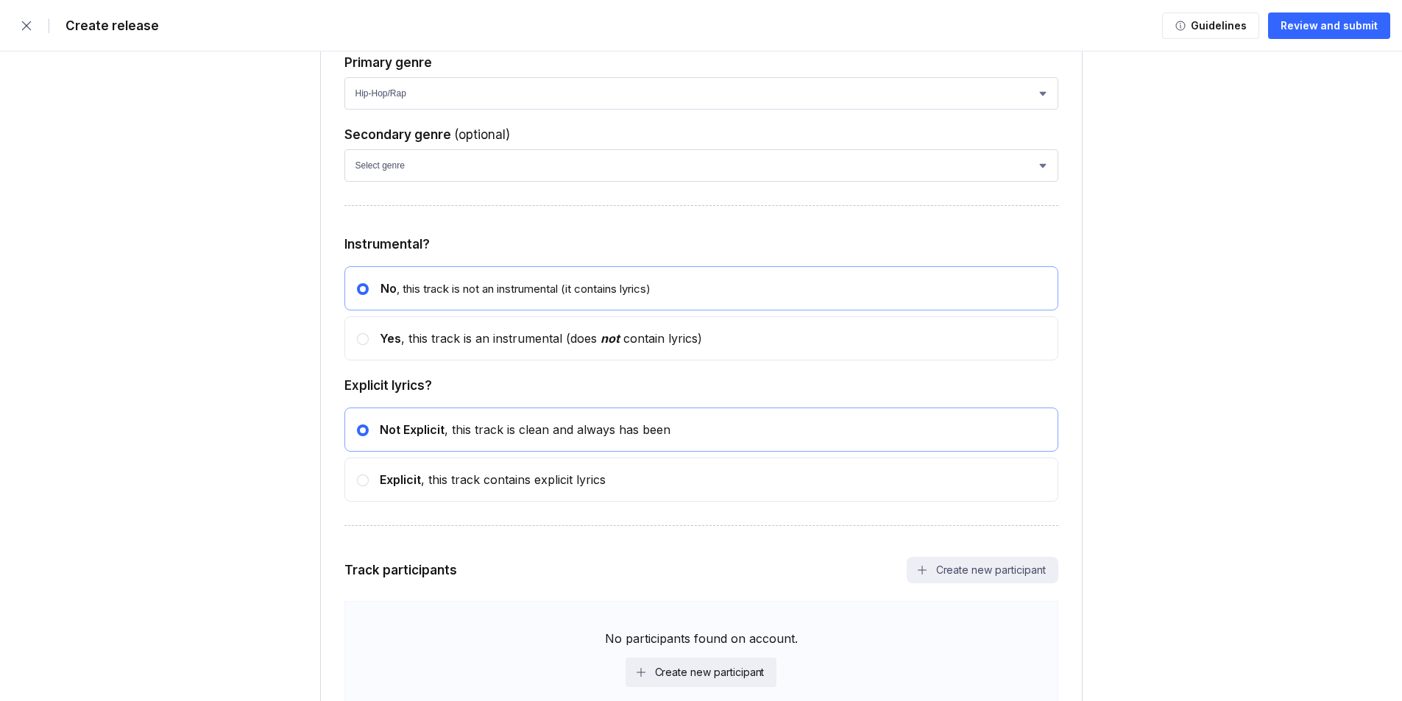
scroll to position [2502, 0]
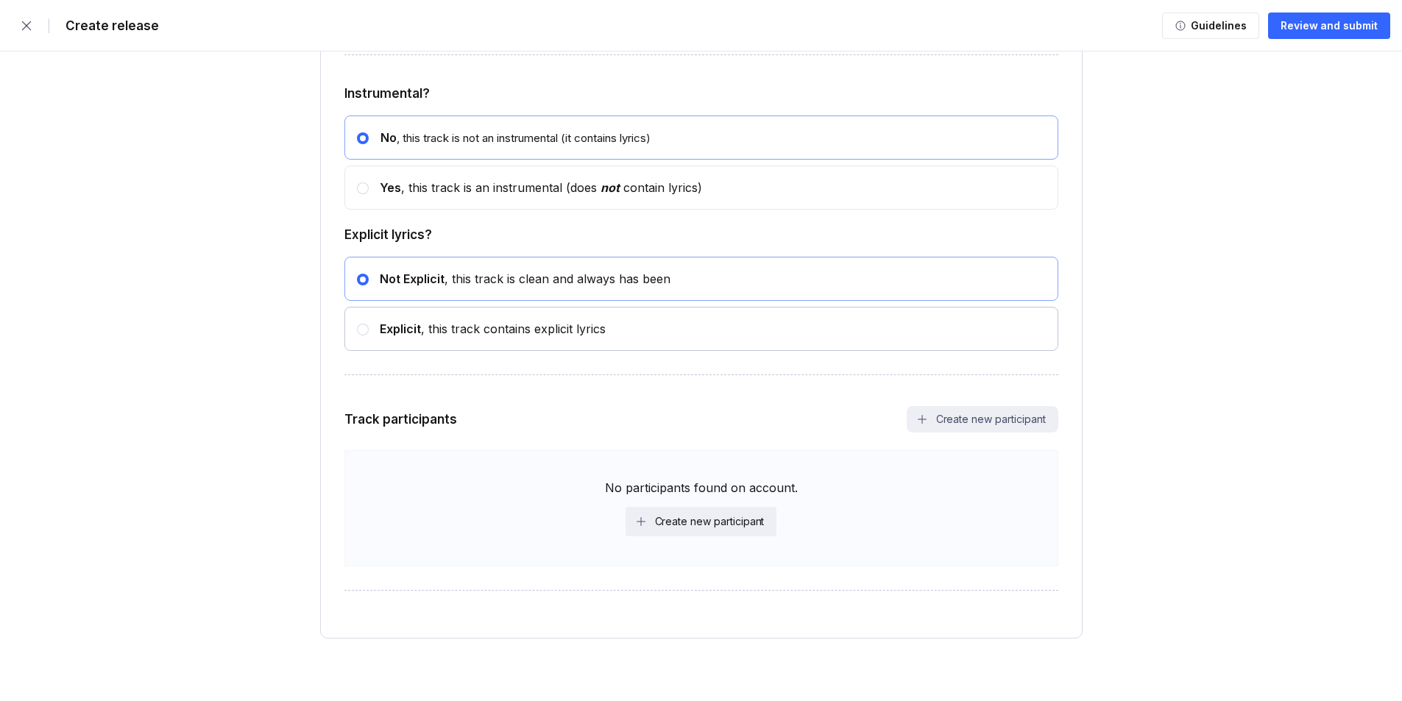
click at [375, 334] on div "Explicit , this track contains explicit lyrics" at bounding box center [487, 329] width 237 height 15
radio input "false"
radio input "true"
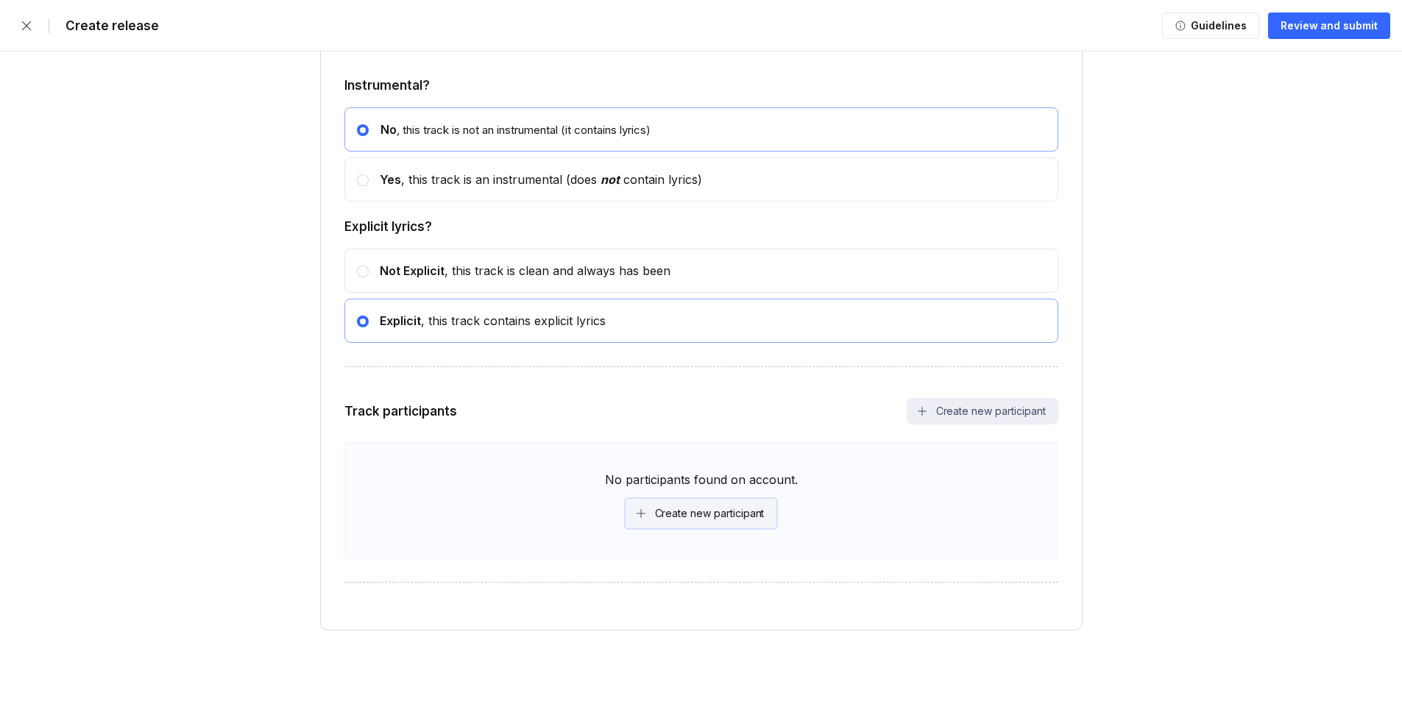
click at [683, 514] on div "Create new participant" at bounding box center [710, 513] width 110 height 15
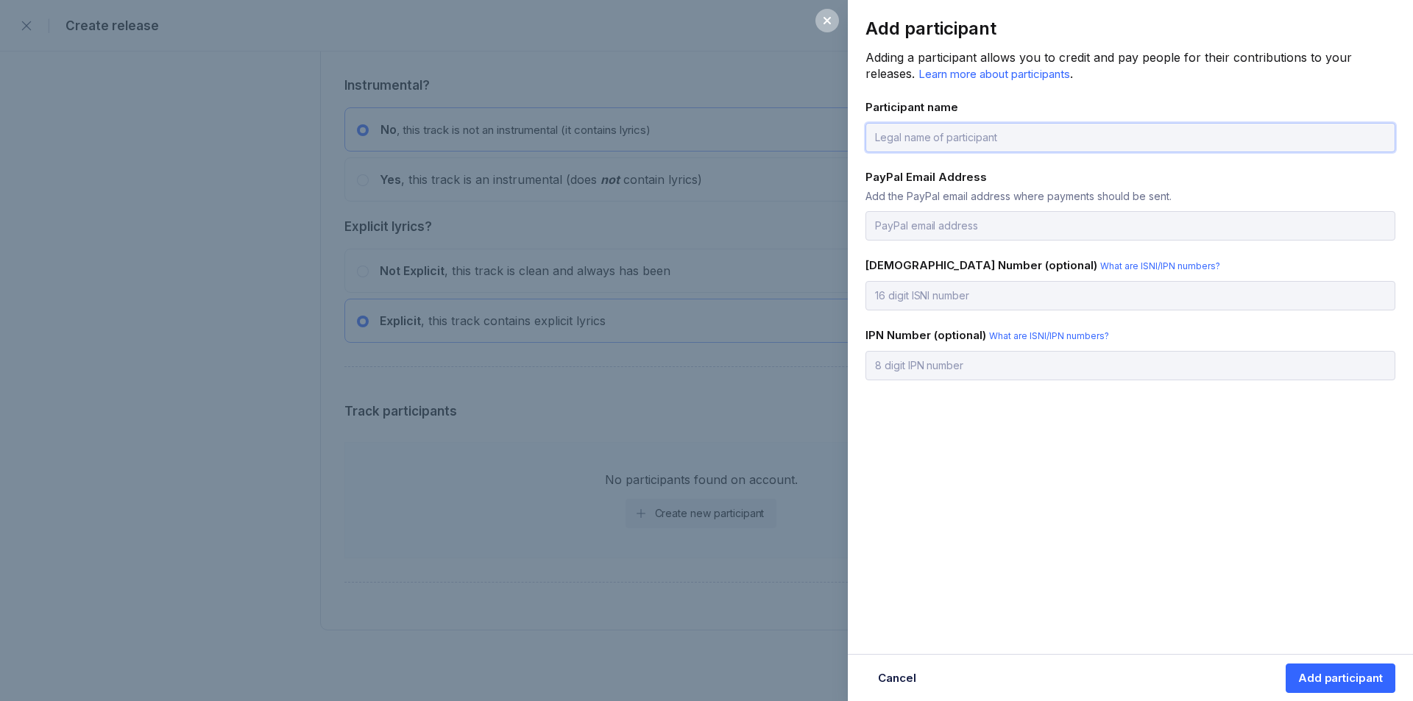
click at [996, 141] on input "text" at bounding box center [1130, 137] width 530 height 29
drag, startPoint x: 918, startPoint y: 475, endPoint x: 850, endPoint y: 553, distance: 103.9
click at [918, 475] on div "Add participant Adding a participant allows you to credit and pay people for th…" at bounding box center [1130, 350] width 565 height 701
drag, startPoint x: 1067, startPoint y: 447, endPoint x: 1051, endPoint y: 339, distance: 109.4
click at [1067, 445] on div "Add participant Adding a participant allows you to credit and pay people for th…" at bounding box center [1130, 350] width 565 height 701
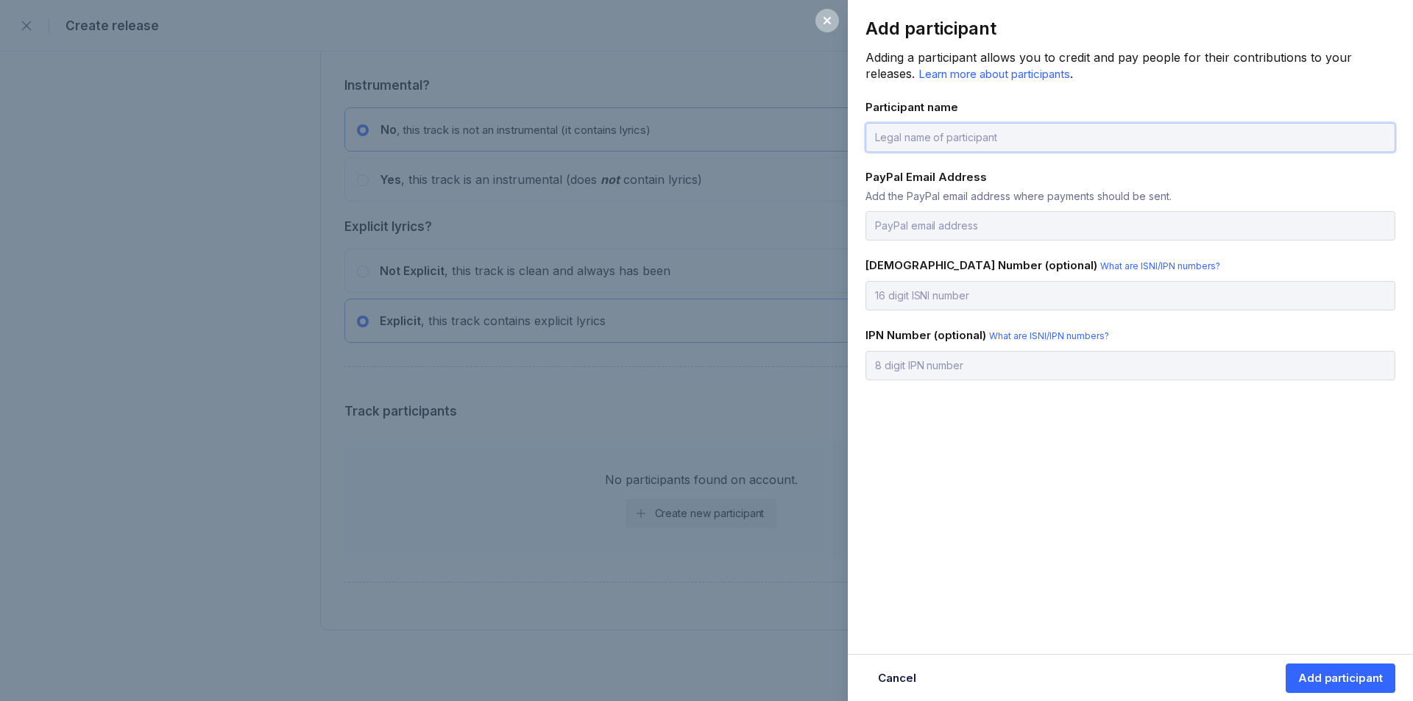
click at [956, 134] on input "text" at bounding box center [1130, 137] width 530 height 29
click at [956, 134] on input "[PERSON_NAME]" at bounding box center [1130, 137] width 530 height 29
type input "[PERSON_NAME]"
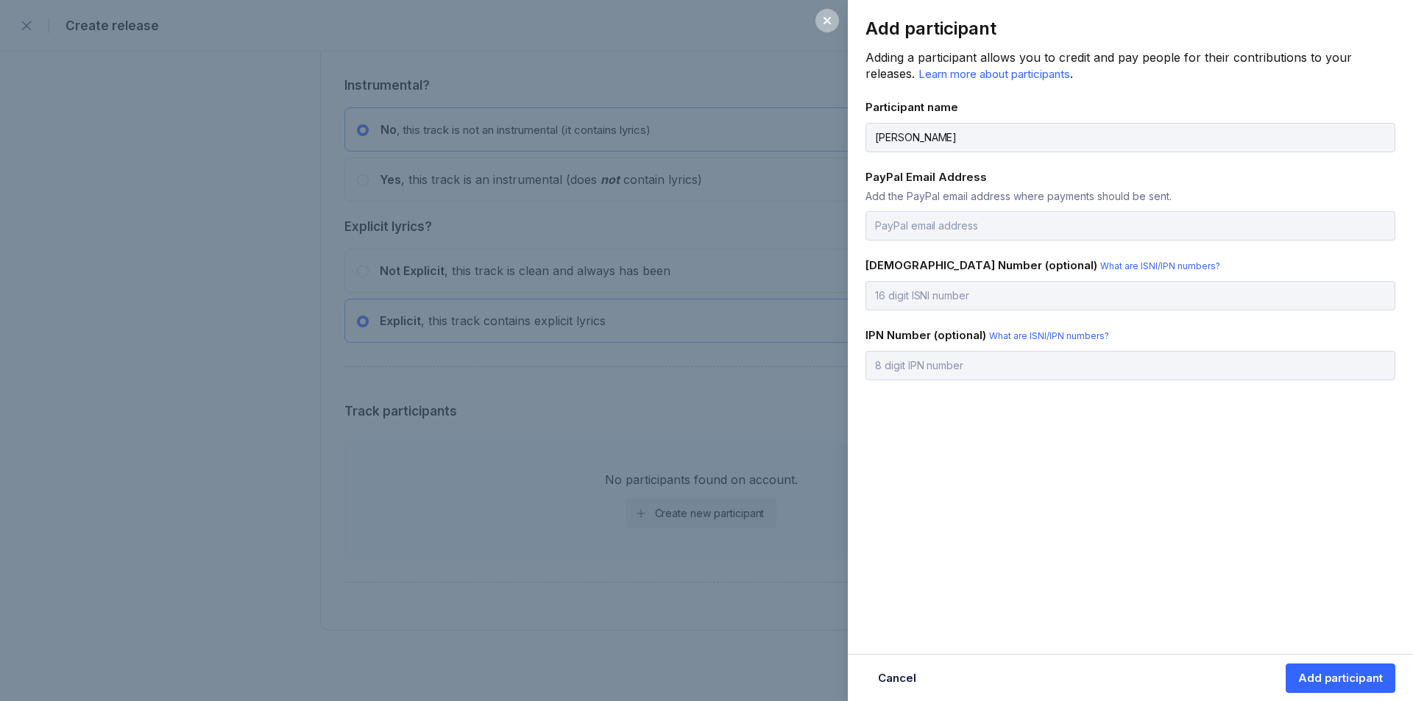
click at [1031, 419] on div "Add participant Adding a participant allows you to credit and pay people for th…" at bounding box center [1130, 219] width 565 height 439
click at [1331, 668] on button "Add participant" at bounding box center [1341, 678] width 110 height 29
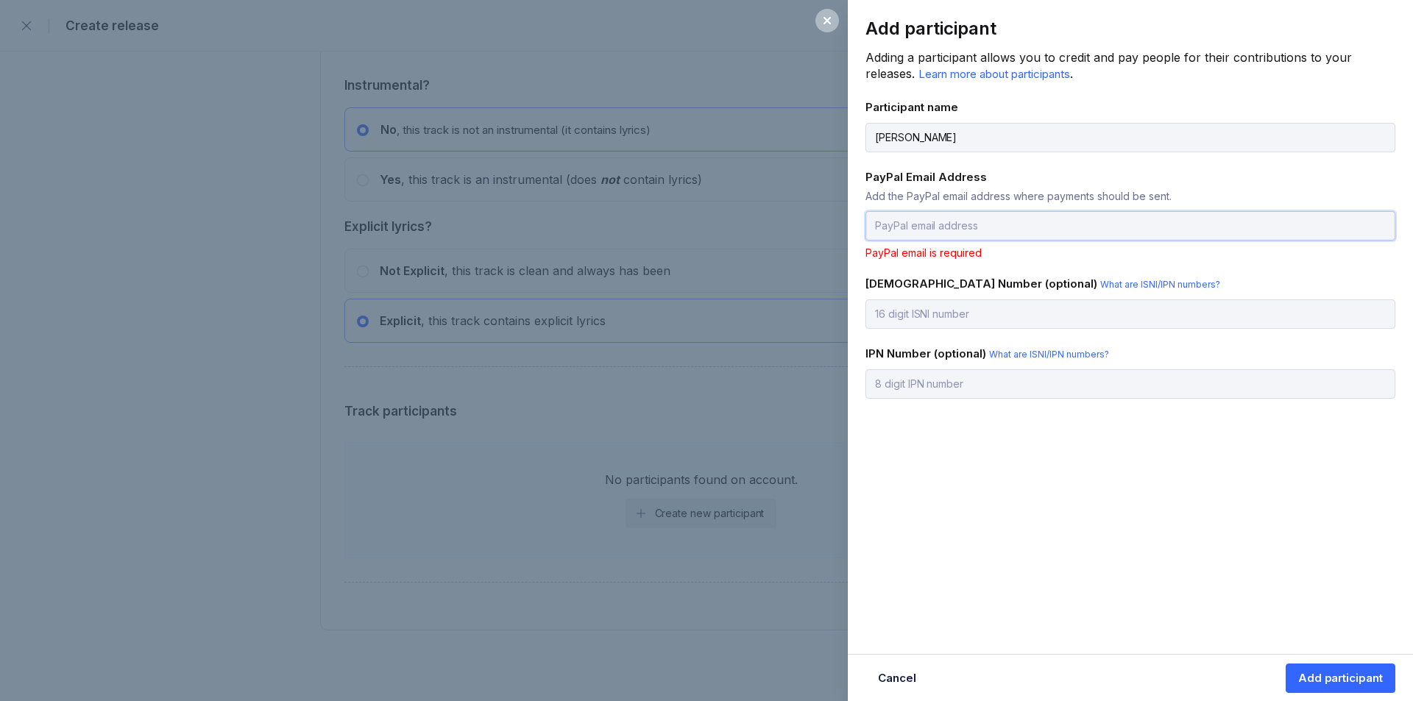
click at [921, 227] on input "email" at bounding box center [1130, 225] width 530 height 29
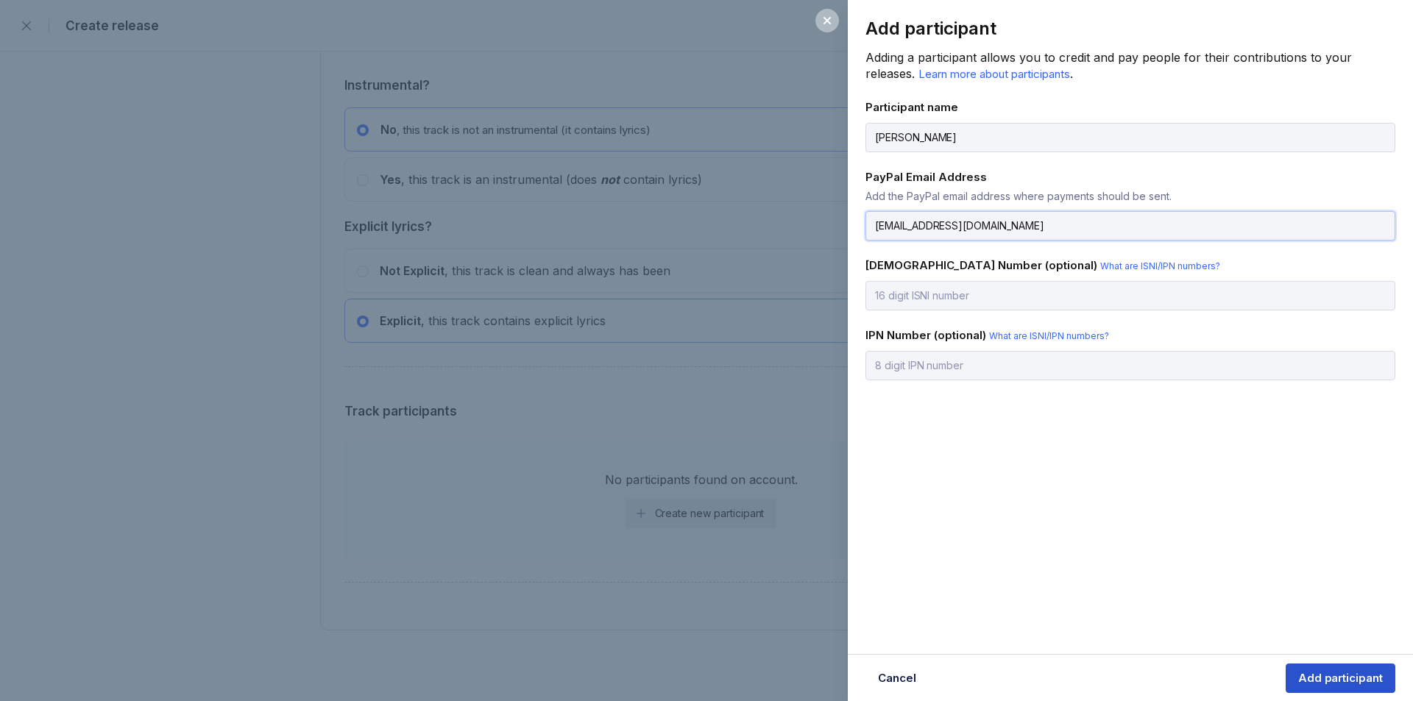
type input "[EMAIL_ADDRESS][DOMAIN_NAME]"
click at [1336, 677] on div "Add participant" at bounding box center [1340, 678] width 85 height 15
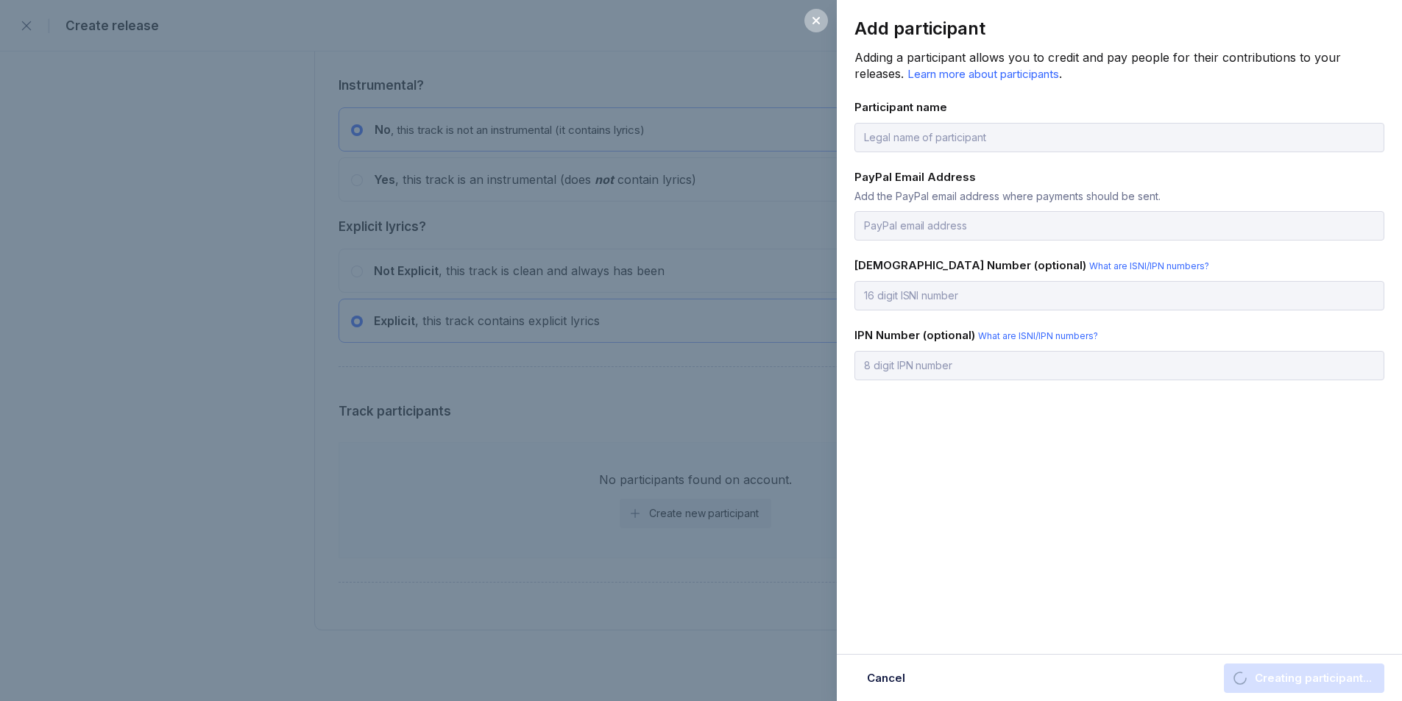
scroll to position [2630, 0]
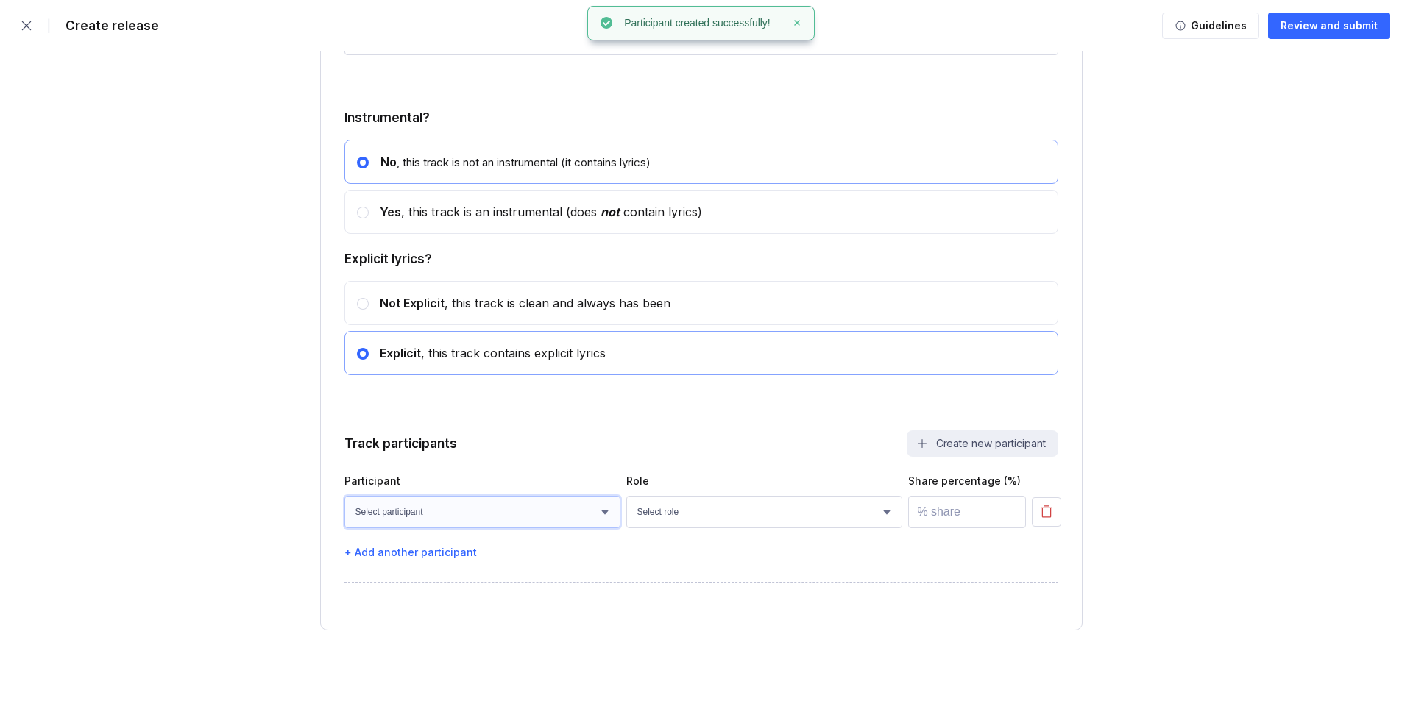
click at [466, 526] on select "Select participant [PERSON_NAME]" at bounding box center [482, 512] width 276 height 32
select select "1eb1087d-2f4e-4e36-a88d-8f545cdf2f1a"
click at [344, 496] on select "Select participant [PERSON_NAME]" at bounding box center [482, 512] width 276 height 32
click at [663, 499] on select "Select role Actor A&R Arranger Artwork Author (Lyrics) Bass Choir Composer (Mus…" at bounding box center [764, 512] width 276 height 32
select select "69d031ea-1232-41ef-93a4-bda40ac54e05"
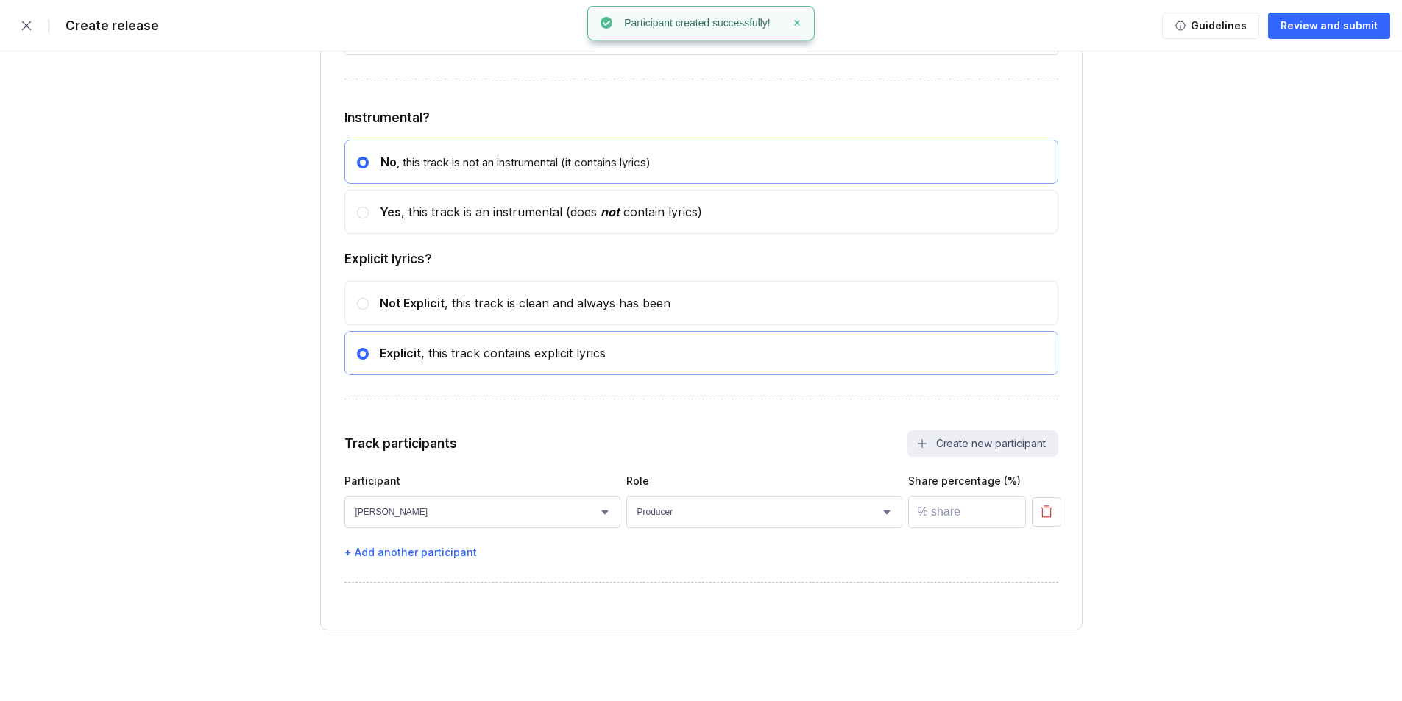
click at [897, 509] on select "Select role Actor A&R Arranger Artwork Author (Lyrics) Bass Choir Composer (Mus…" at bounding box center [764, 512] width 276 height 32
click at [941, 507] on input "number" at bounding box center [967, 512] width 118 height 32
type input "100"
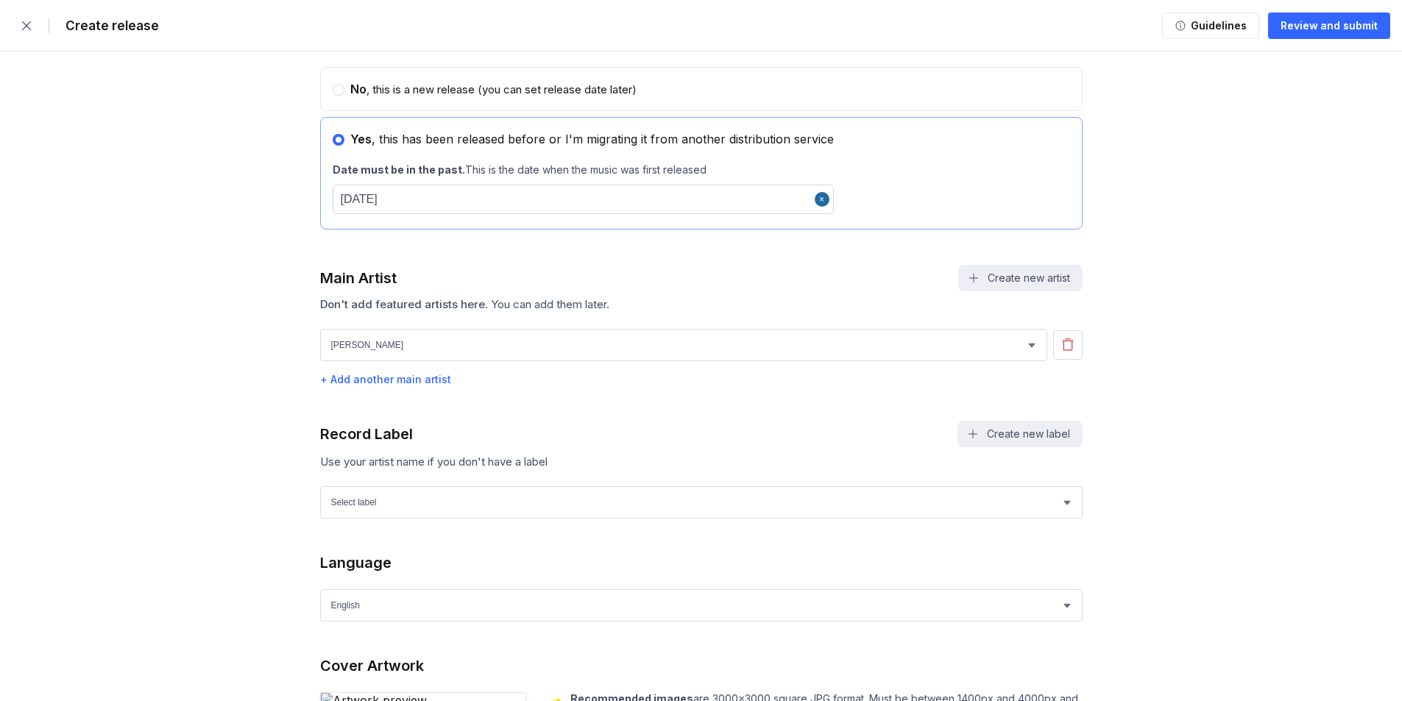
scroll to position [938, 0]
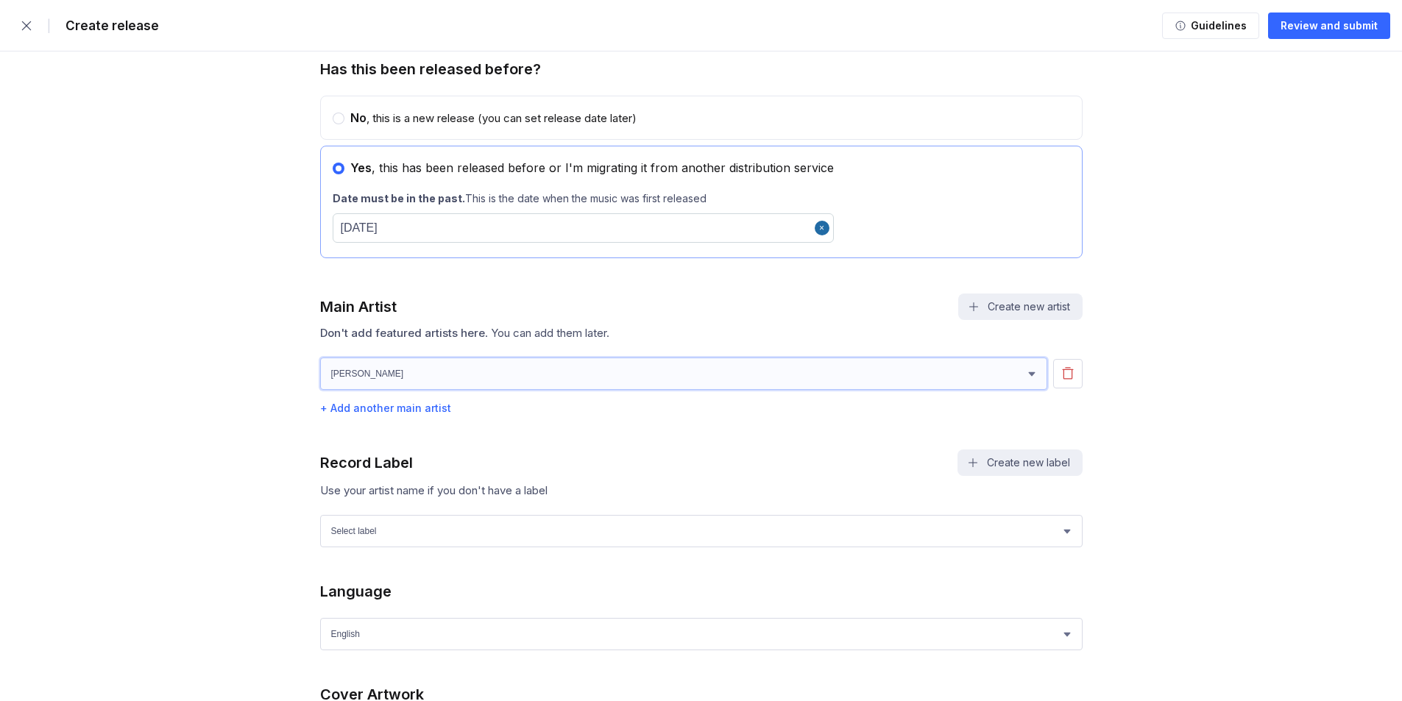
click at [383, 372] on select "[PERSON_NAME] awp" at bounding box center [683, 374] width 727 height 32
select select "4de21a24-5265-483c-a8f9-c96e2ec78490"
click at [320, 359] on select "[PERSON_NAME] awp" at bounding box center [683, 374] width 727 height 32
click at [393, 539] on select "Select label awp" at bounding box center [701, 531] width 762 height 32
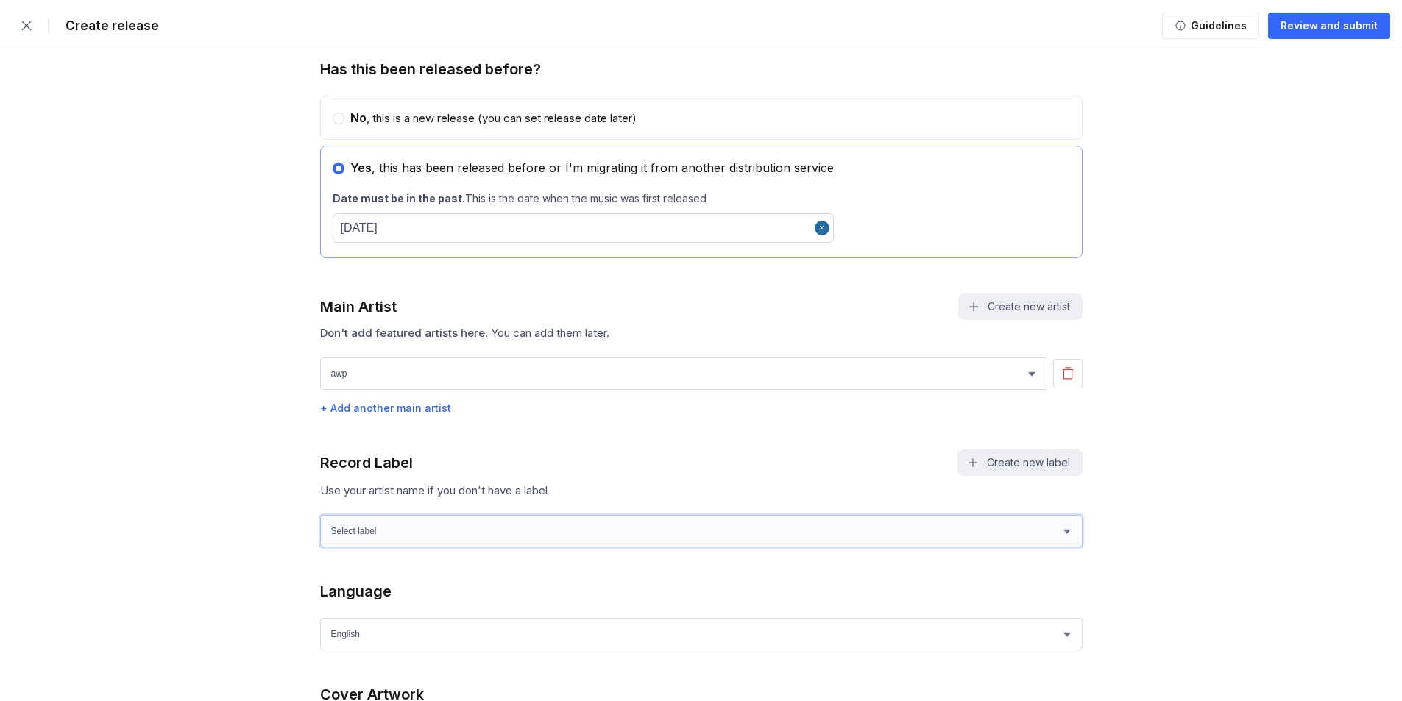
select select "79a61eb3-e3da-4cf1-82b7-b37b3b368c58"
click at [320, 517] on select "Select label awp" at bounding box center [701, 531] width 762 height 32
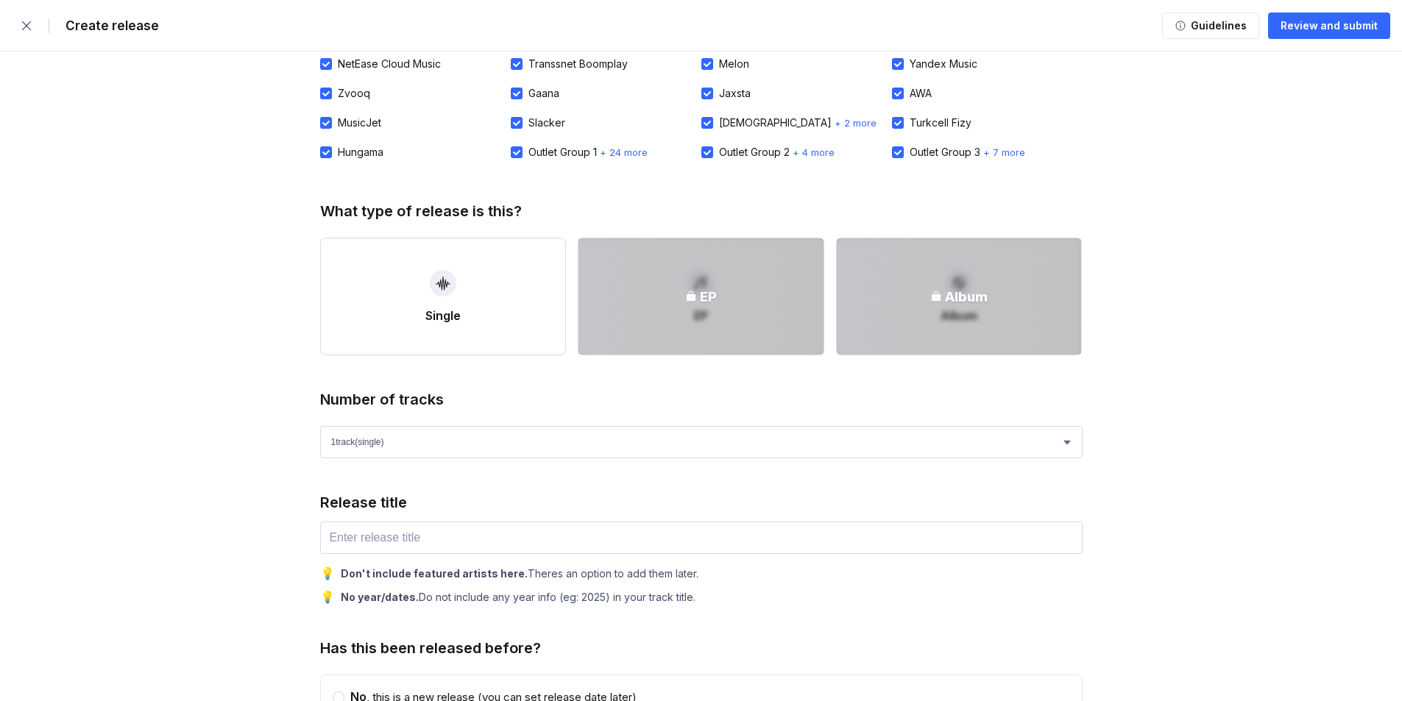
scroll to position [349, 0]
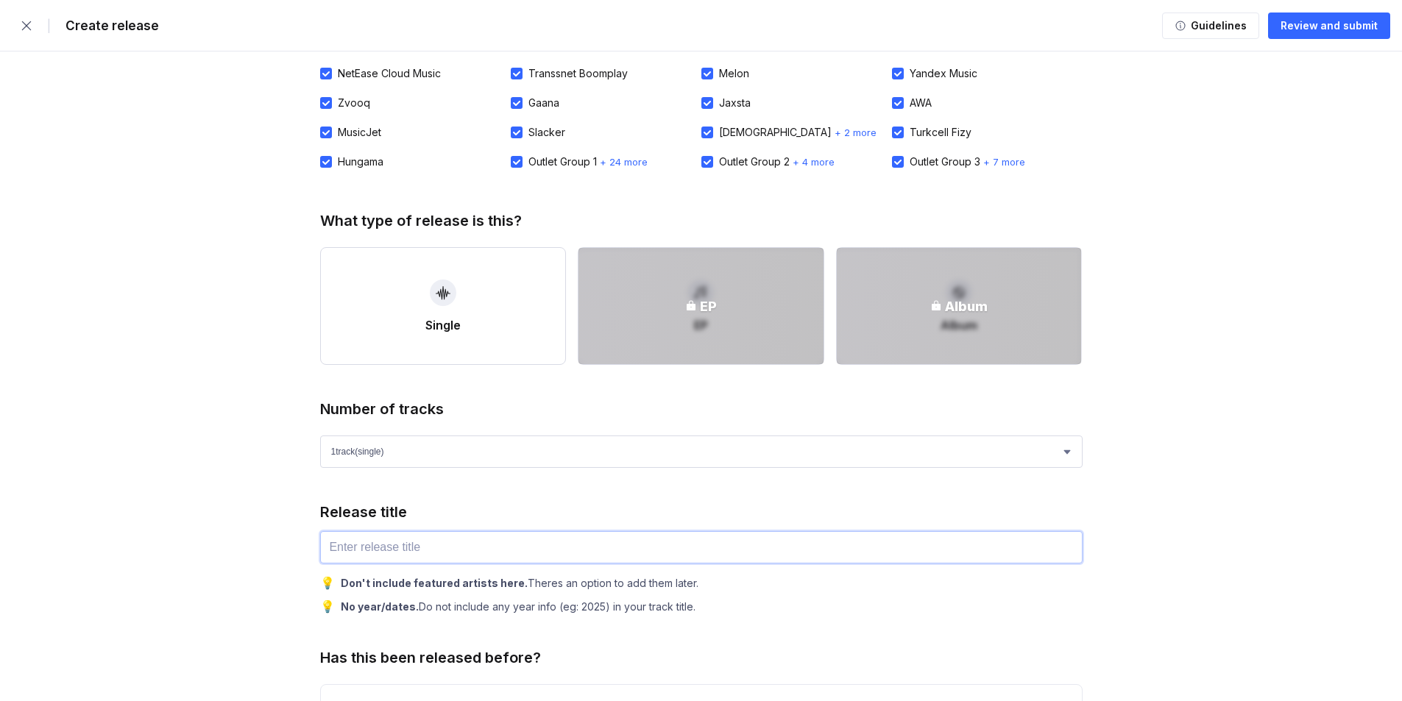
click at [380, 538] on input "text" at bounding box center [701, 547] width 762 height 32
type input "Push Me Away"
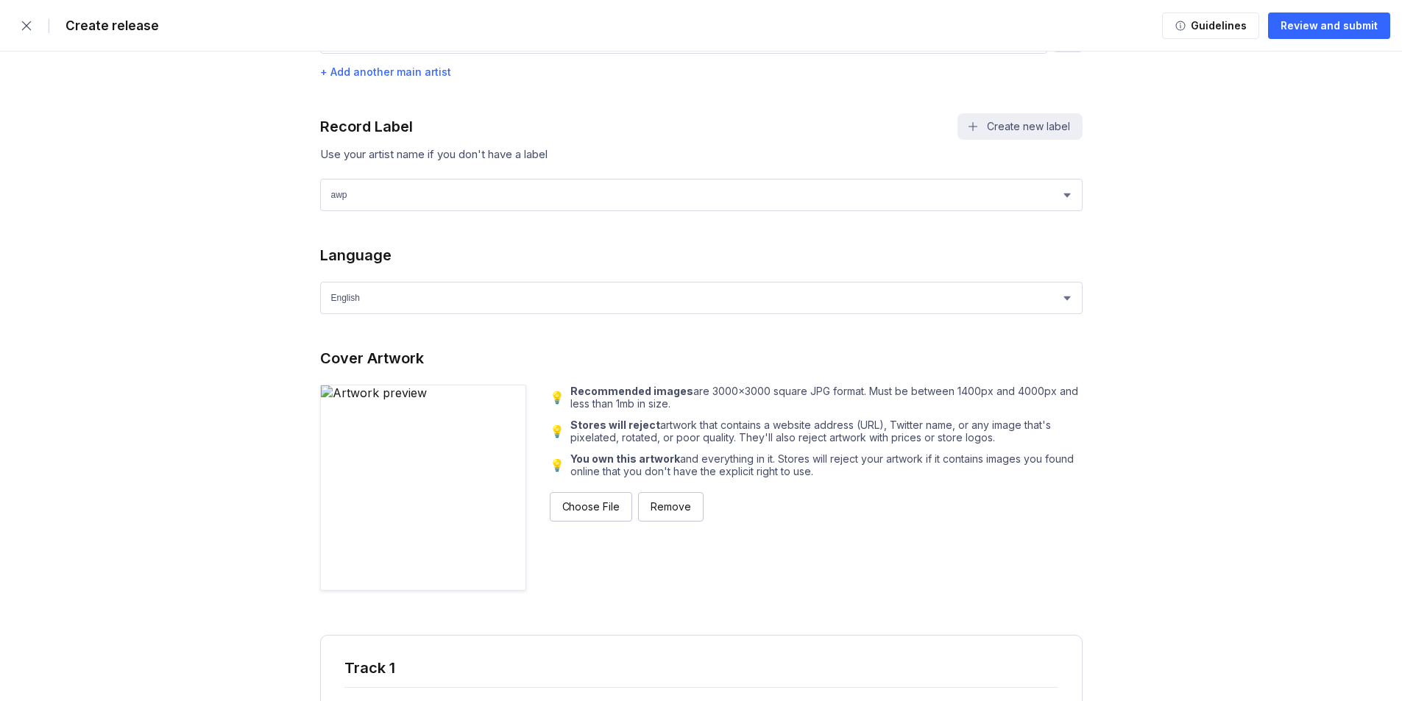
scroll to position [74, 0]
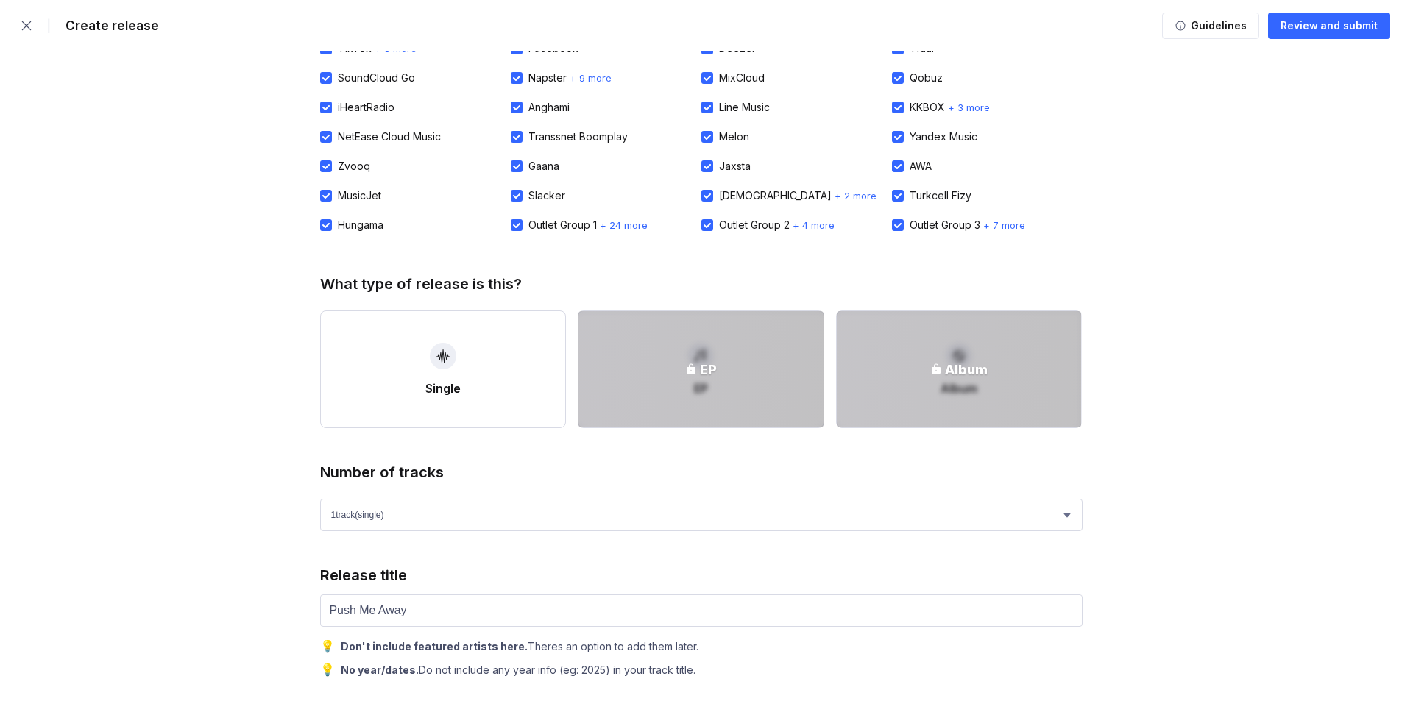
drag, startPoint x: 1155, startPoint y: 433, endPoint x: 1192, endPoint y: 194, distance: 242.6
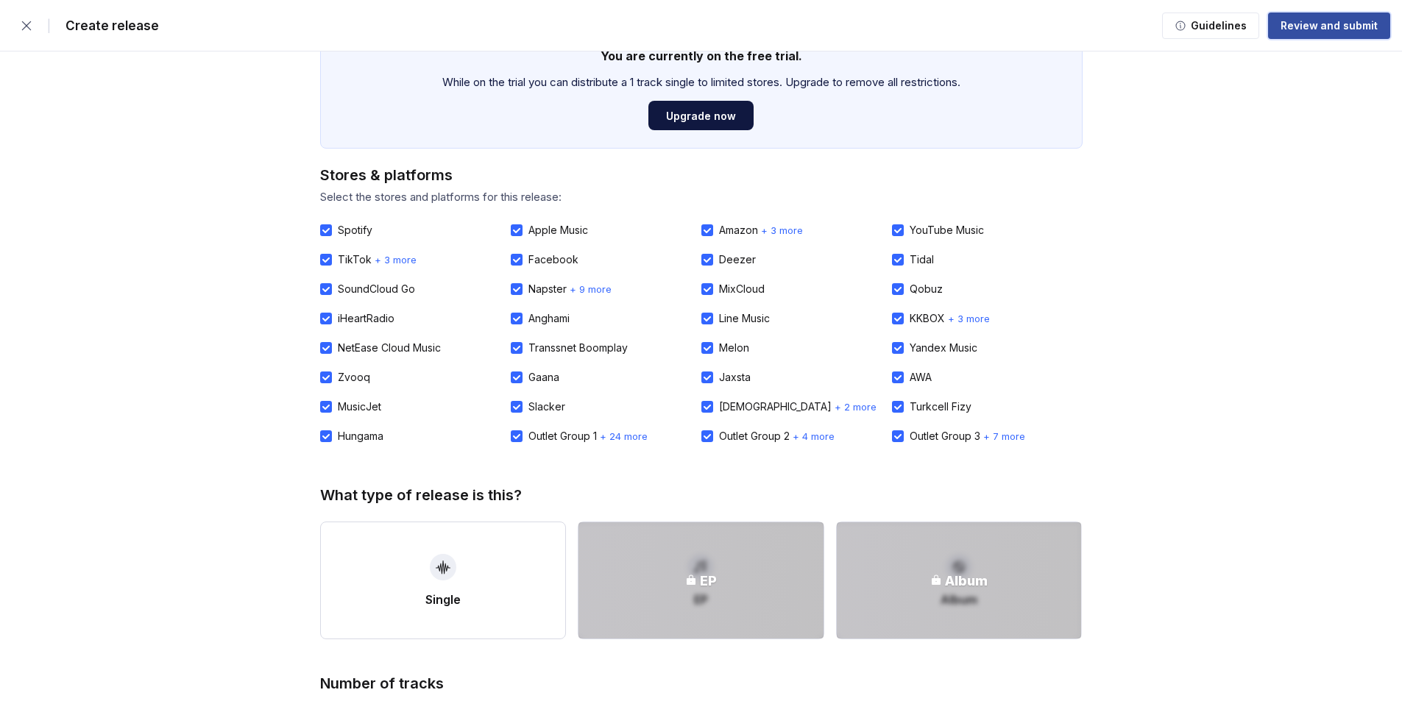
click at [1304, 29] on div "Review and submit" at bounding box center [1329, 25] width 97 height 15
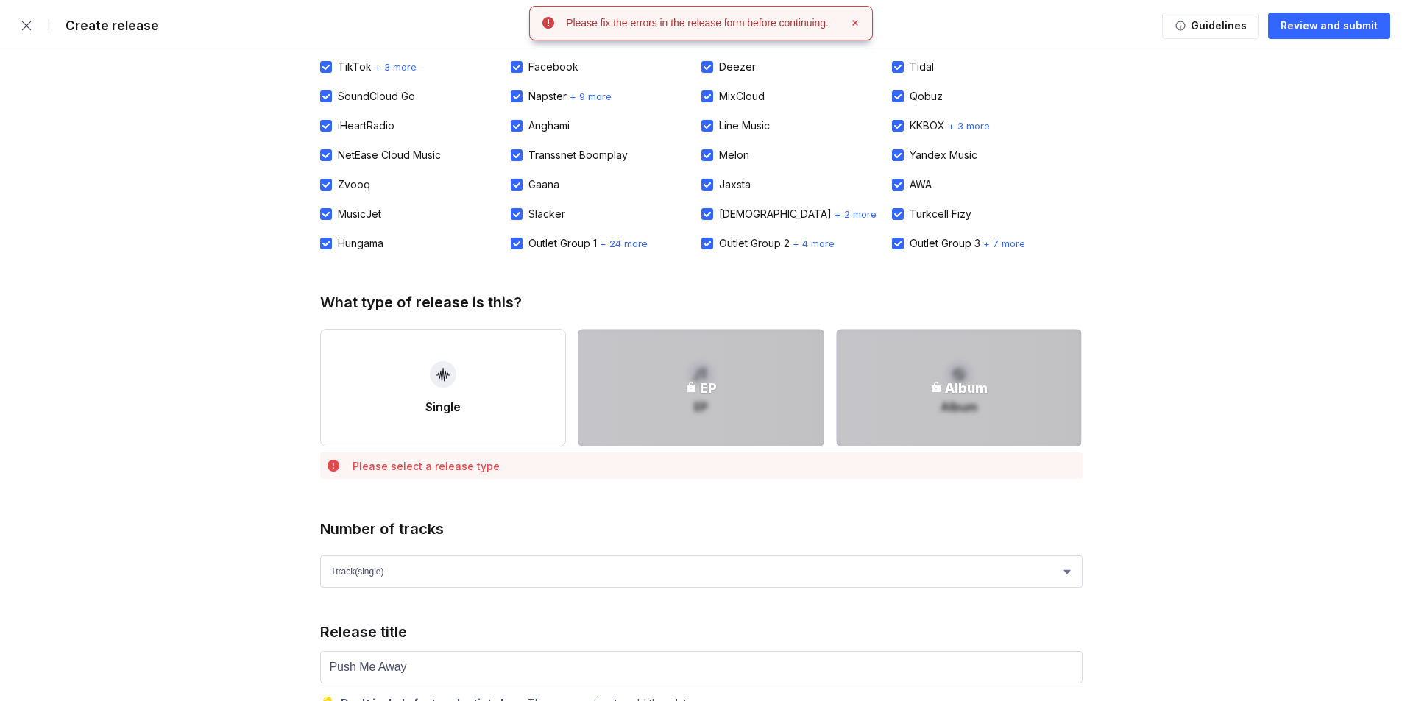
scroll to position [295, 0]
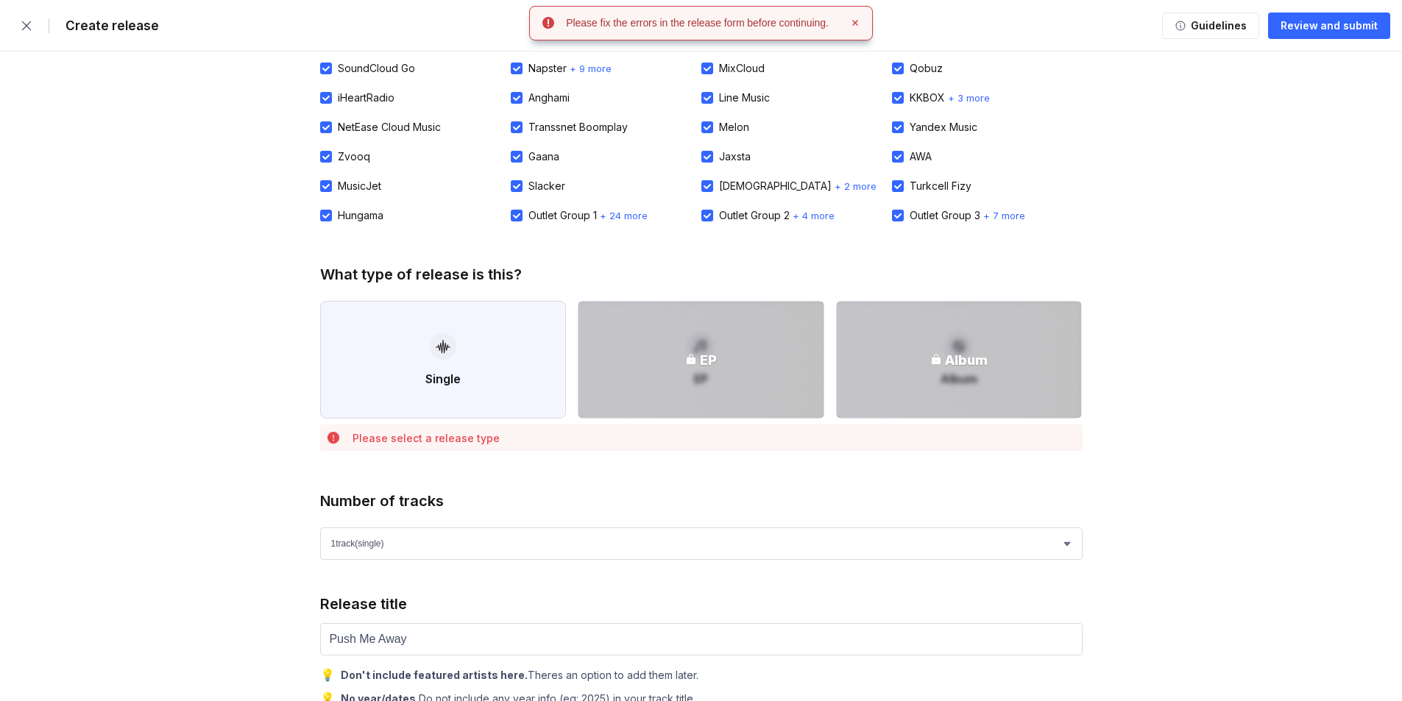
click at [403, 343] on button "Single" at bounding box center [443, 360] width 247 height 118
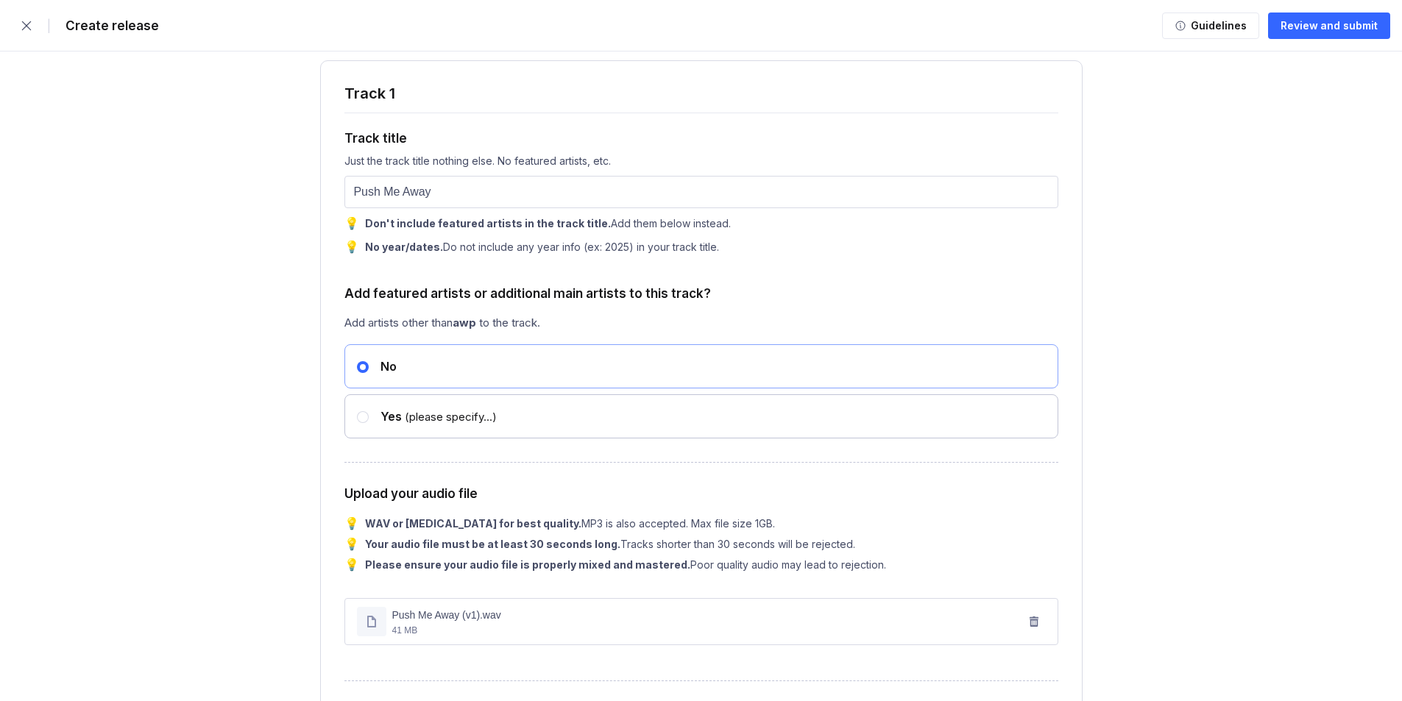
scroll to position [2135, 0]
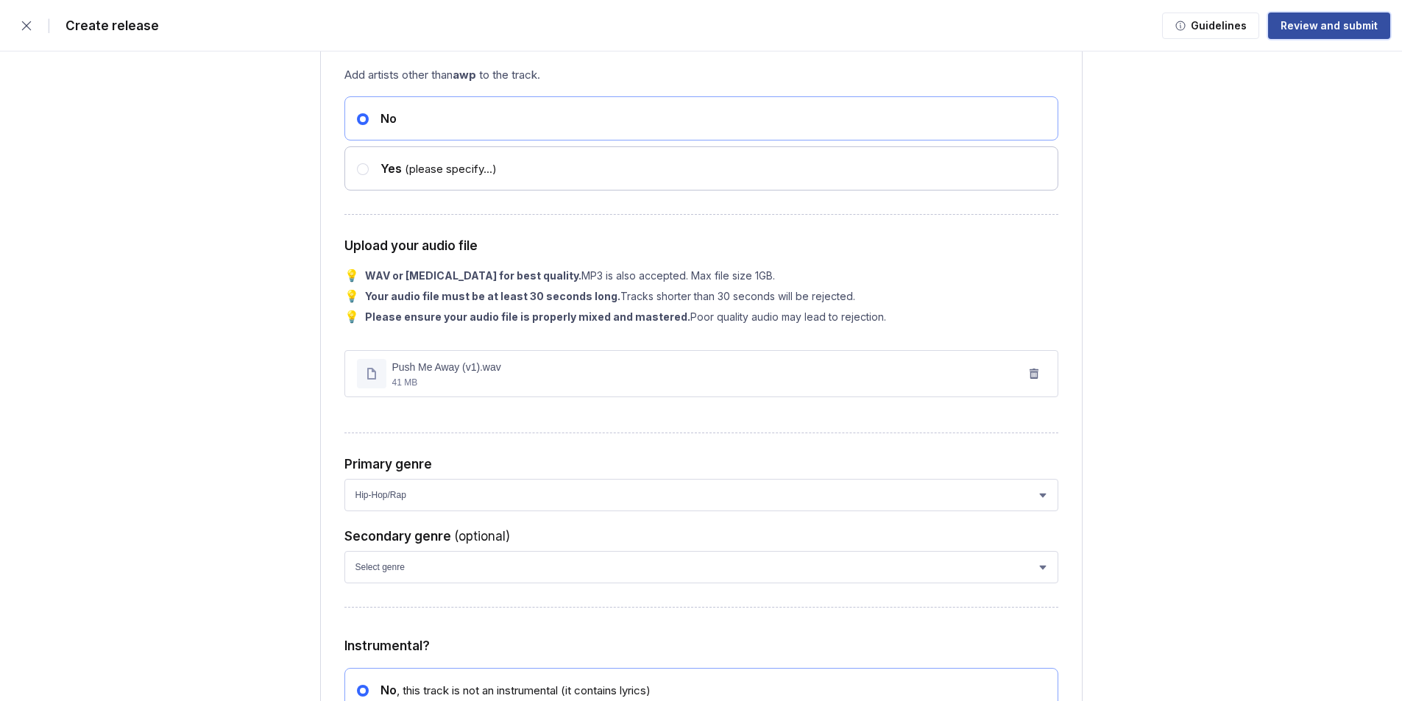
click at [1333, 35] on button "Review and submit" at bounding box center [1329, 26] width 122 height 26
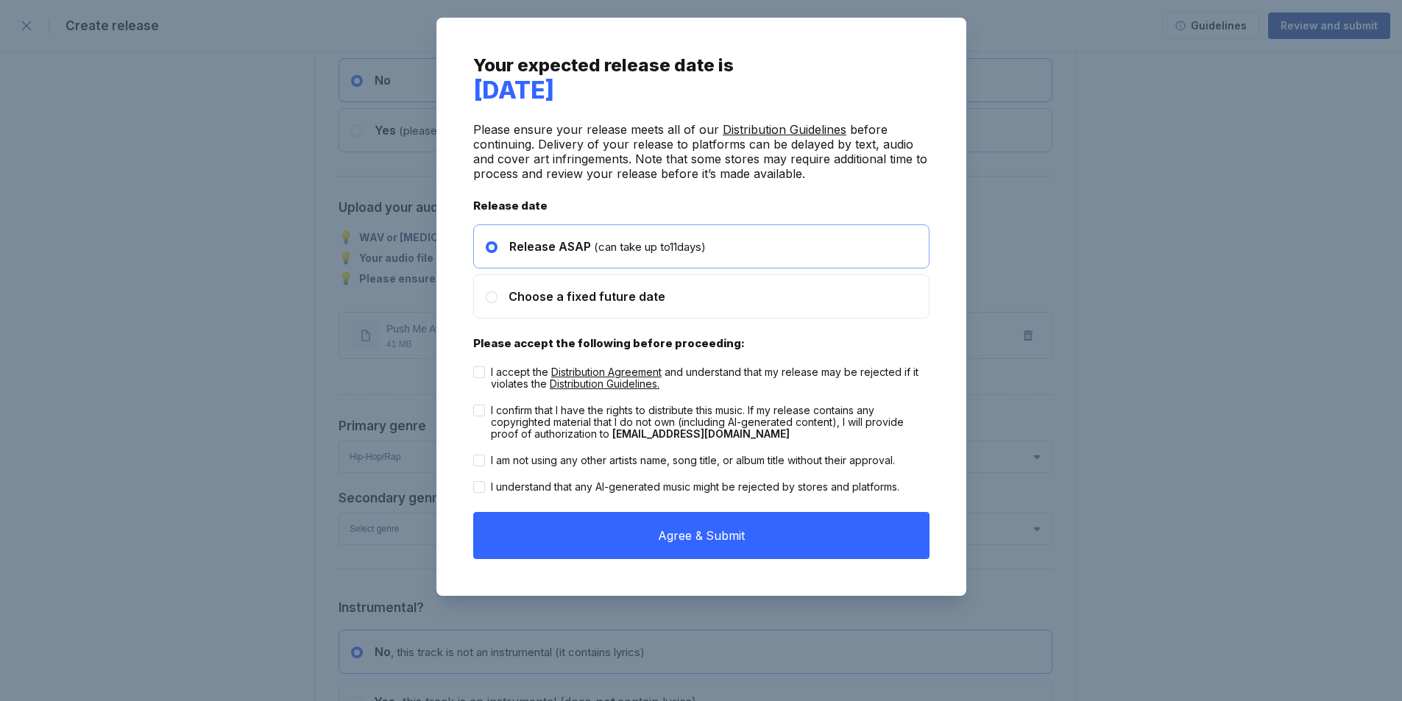
scroll to position [2097, 0]
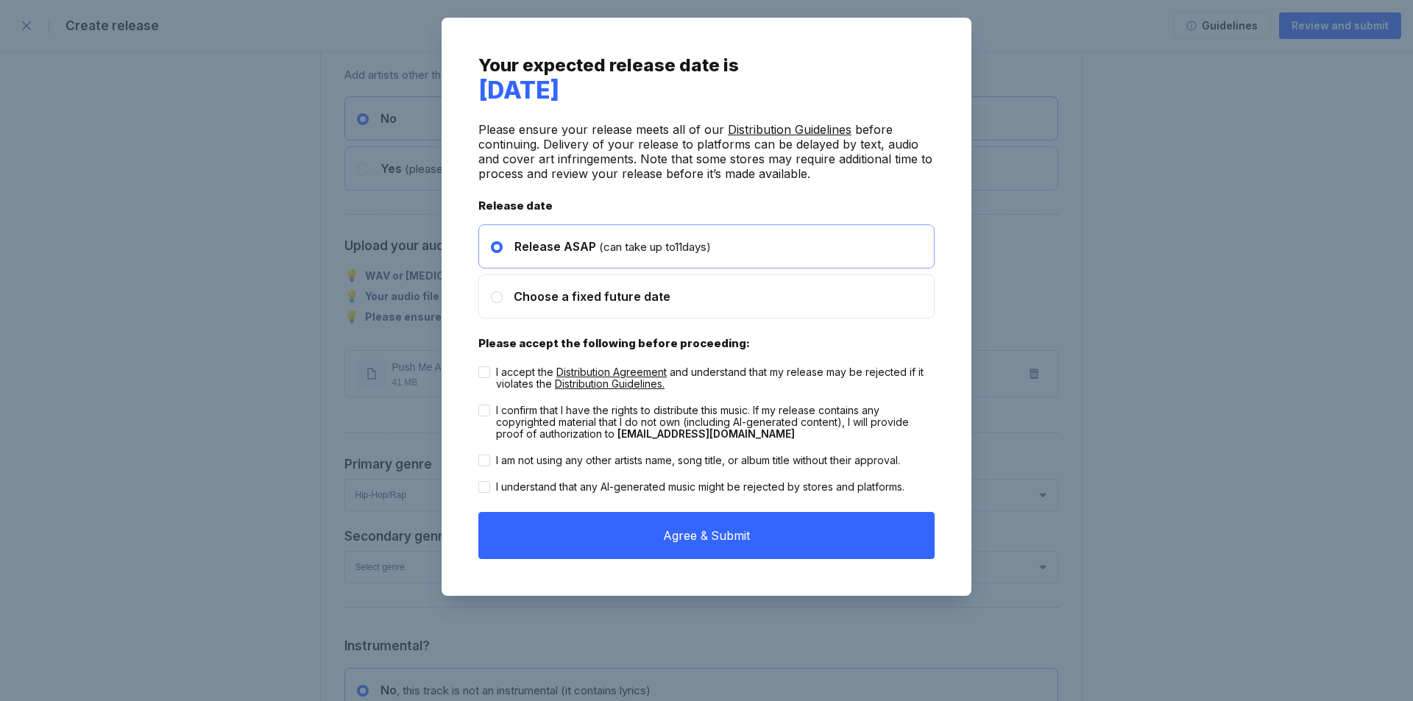
click at [486, 369] on div at bounding box center [484, 373] width 12 height 12
click at [479, 367] on input "I accept the Distribution Agreement and understand that my release may be rejec…" at bounding box center [478, 367] width 1 height 1
checkbox input "true"
click at [485, 406] on div at bounding box center [484, 411] width 12 height 12
click at [479, 406] on input "I confirm that I have the rights to distribute this music. If my release contai…" at bounding box center [478, 405] width 1 height 1
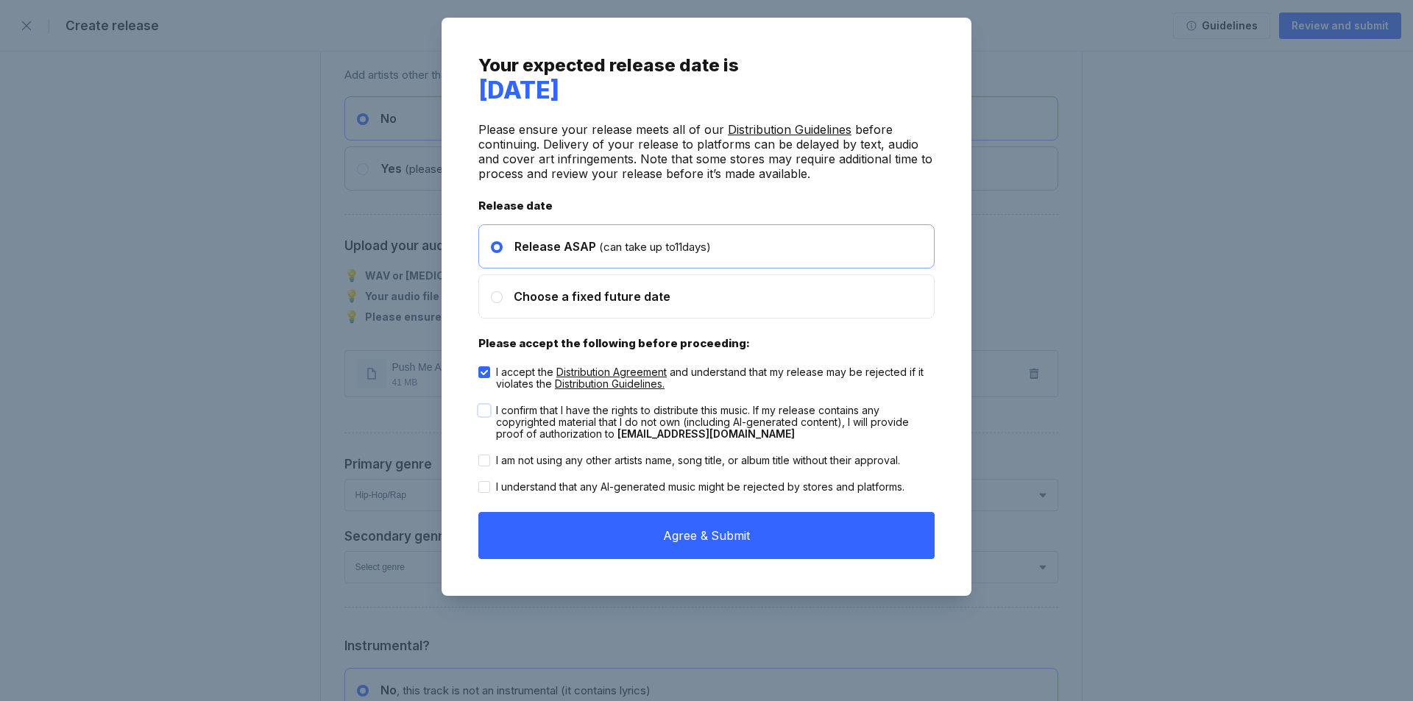
checkbox input "true"
drag, startPoint x: 484, startPoint y: 455, endPoint x: 487, endPoint y: 472, distance: 17.2
click at [484, 456] on div at bounding box center [484, 461] width 12 height 12
click at [479, 456] on input "I am not using any other artists name, song title, or album title without their…" at bounding box center [478, 455] width 1 height 1
checkbox input "true"
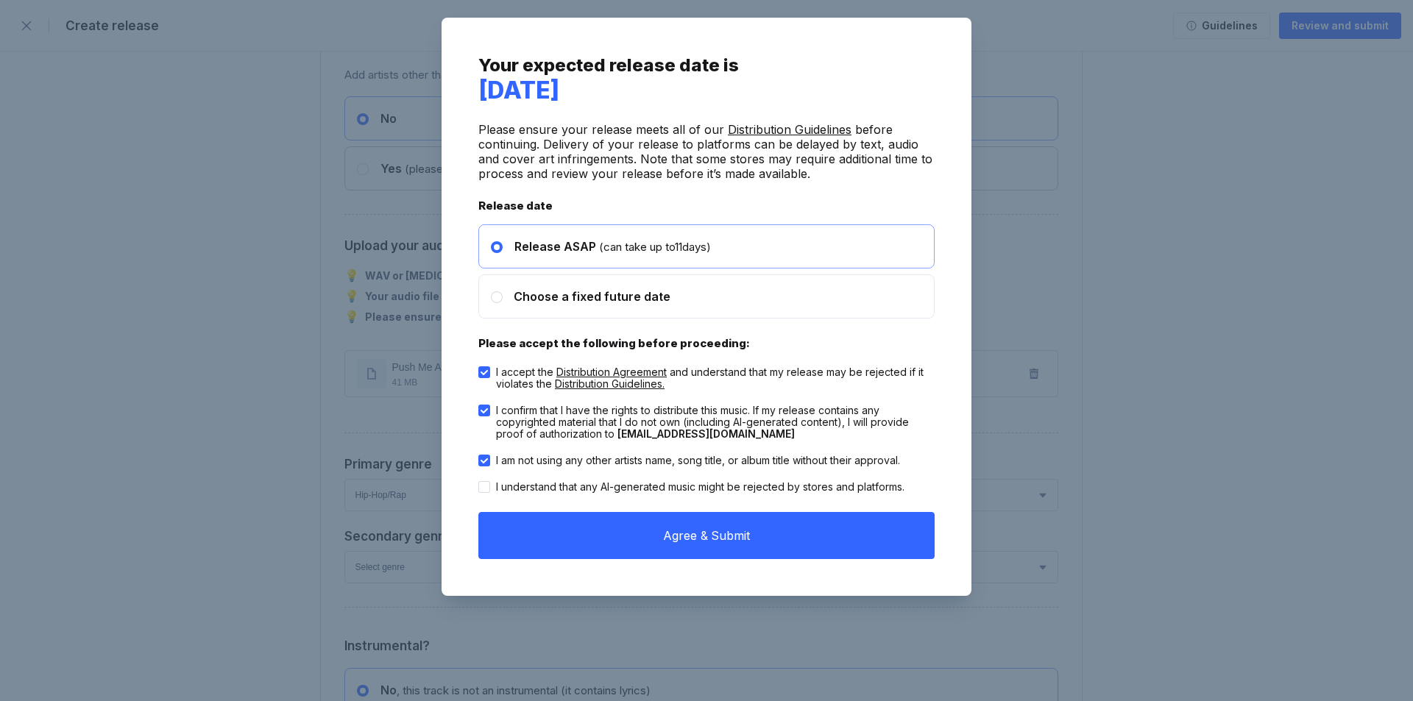
click at [495, 488] on label "I understand that any AI-generated music might be rejected by stores and platfo…" at bounding box center [691, 487] width 426 height 12
click at [479, 482] on input "I understand that any AI-generated music might be rejected by stores and platfo…" at bounding box center [478, 481] width 1 height 1
checkbox input "true"
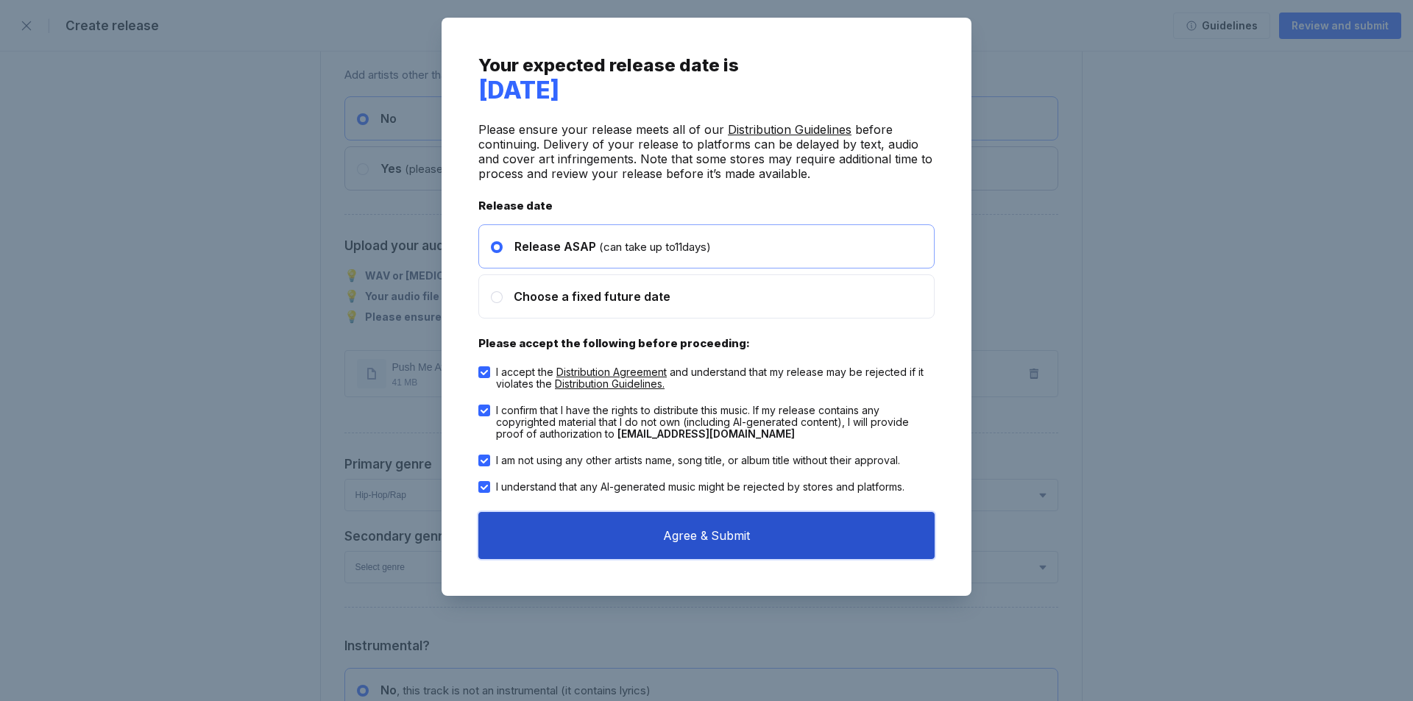
click at [656, 539] on button "Agree & Submit" at bounding box center [706, 535] width 456 height 47
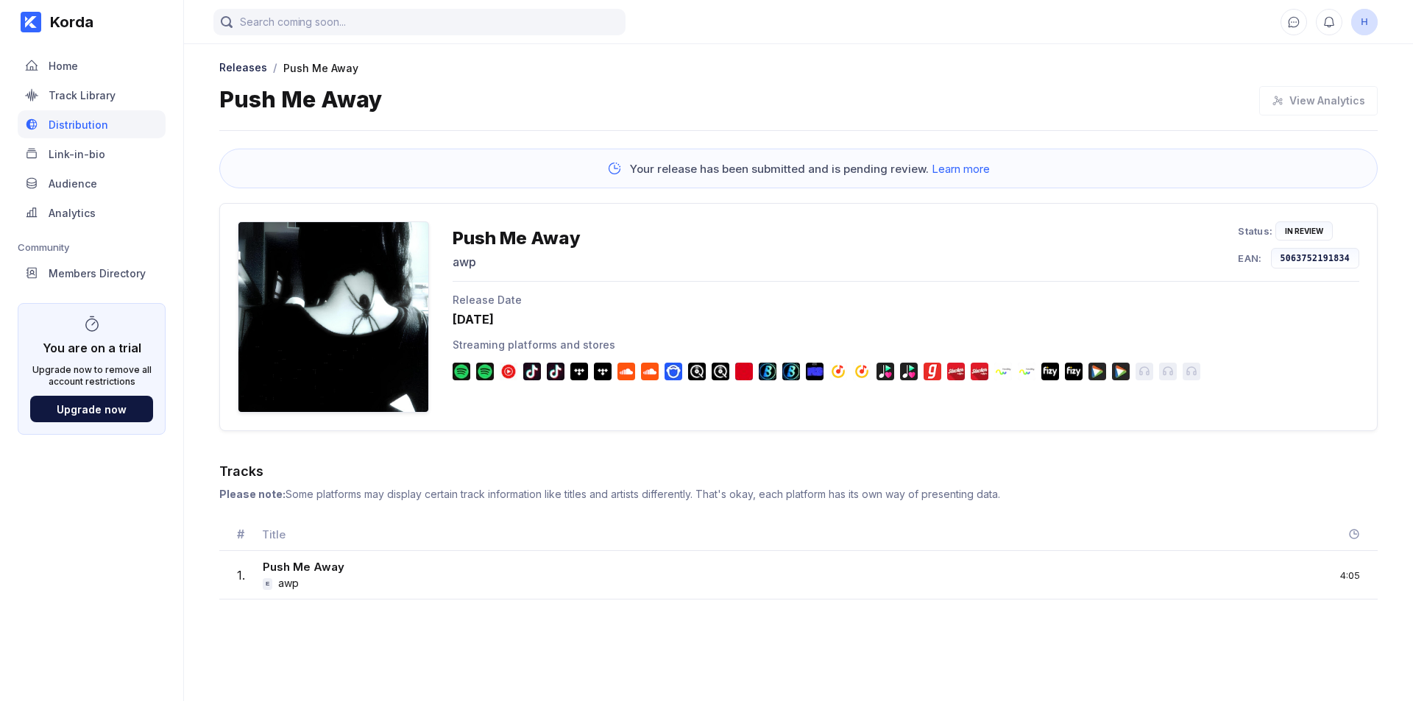
click at [772, 263] on div "Push Me Away awp Status: In Review EAN: 5063752191834" at bounding box center [906, 252] width 907 height 60
click at [71, 90] on div "Track Library" at bounding box center [82, 95] width 67 height 13
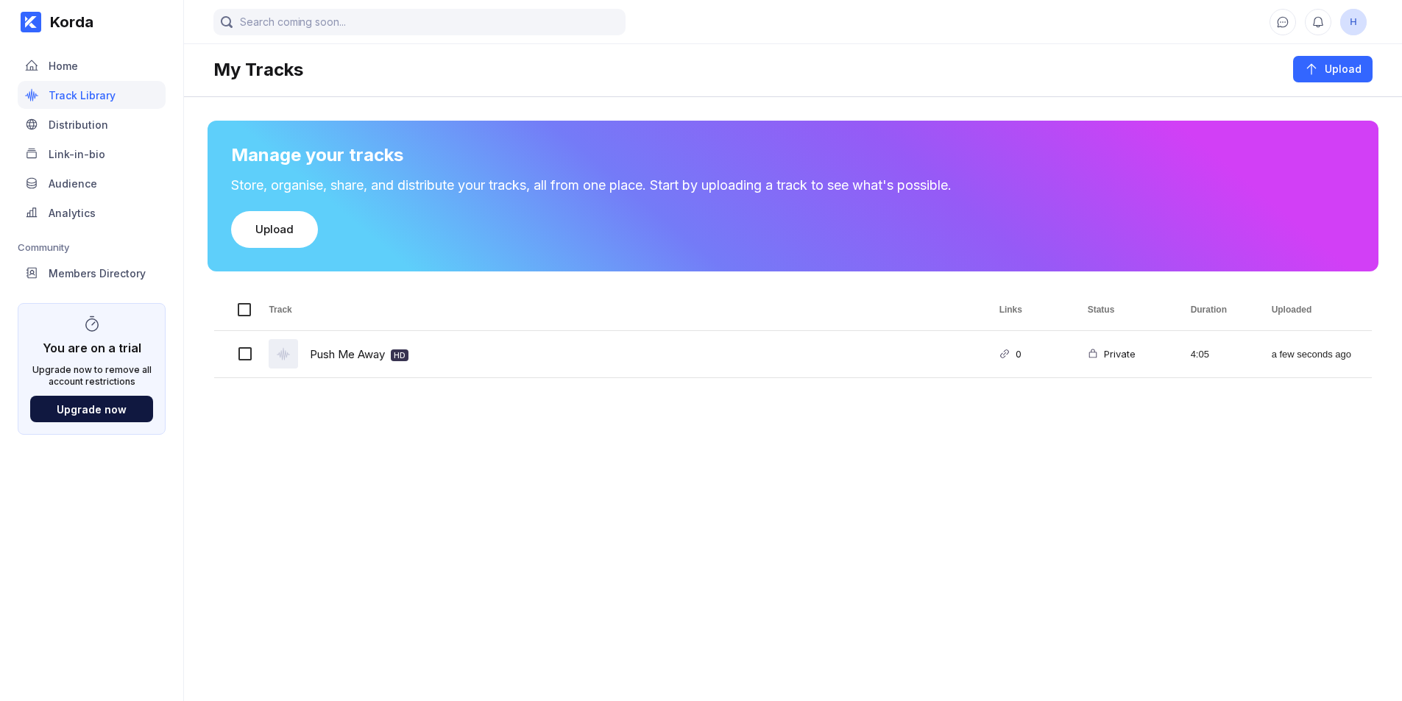
click at [58, 60] on div "Home" at bounding box center [63, 66] width 29 height 13
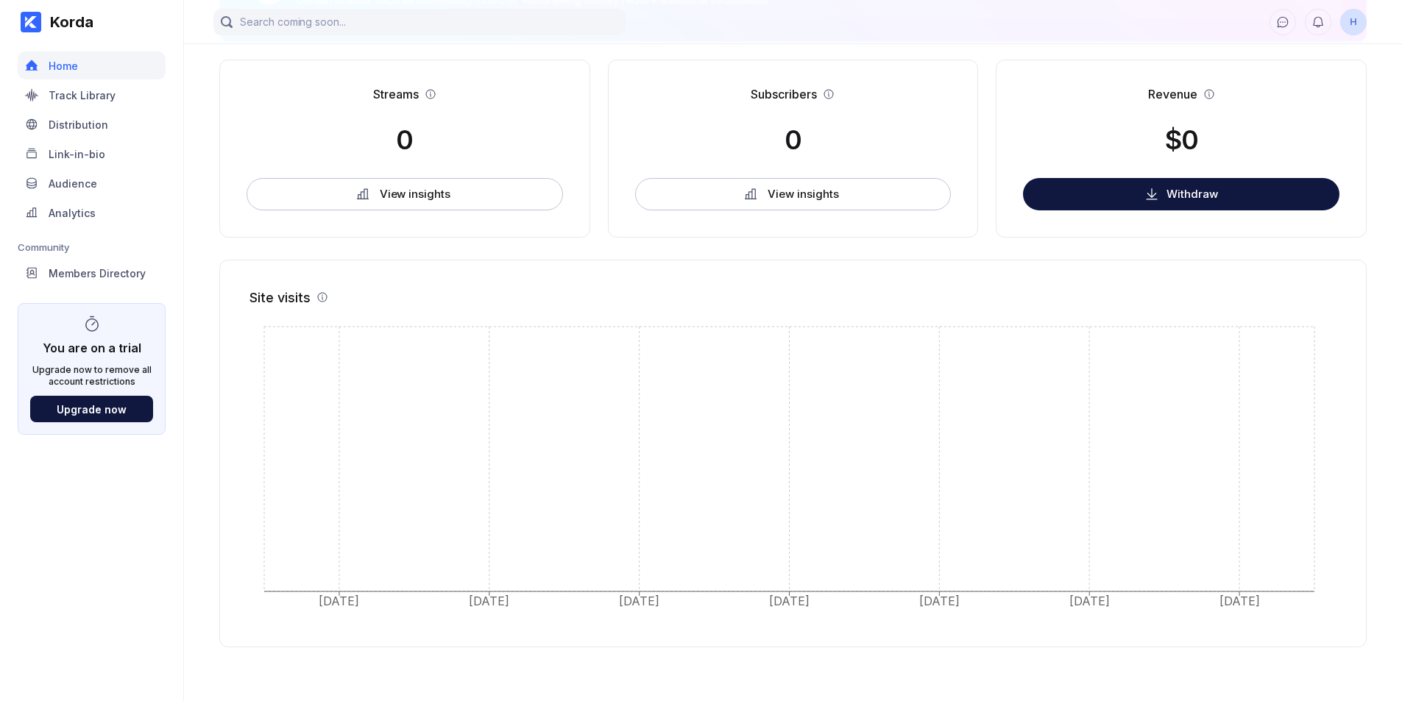
scroll to position [331, 0]
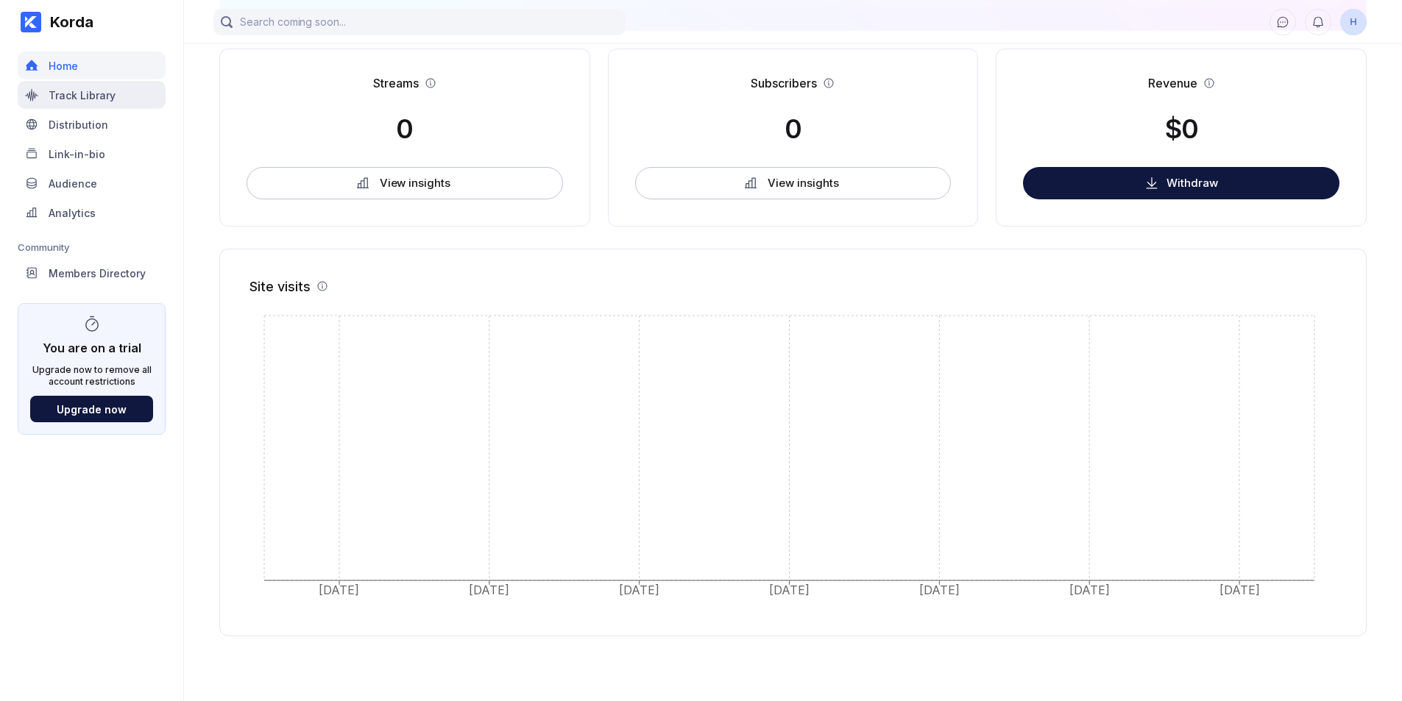
click at [79, 95] on div "Track Library" at bounding box center [82, 95] width 67 height 13
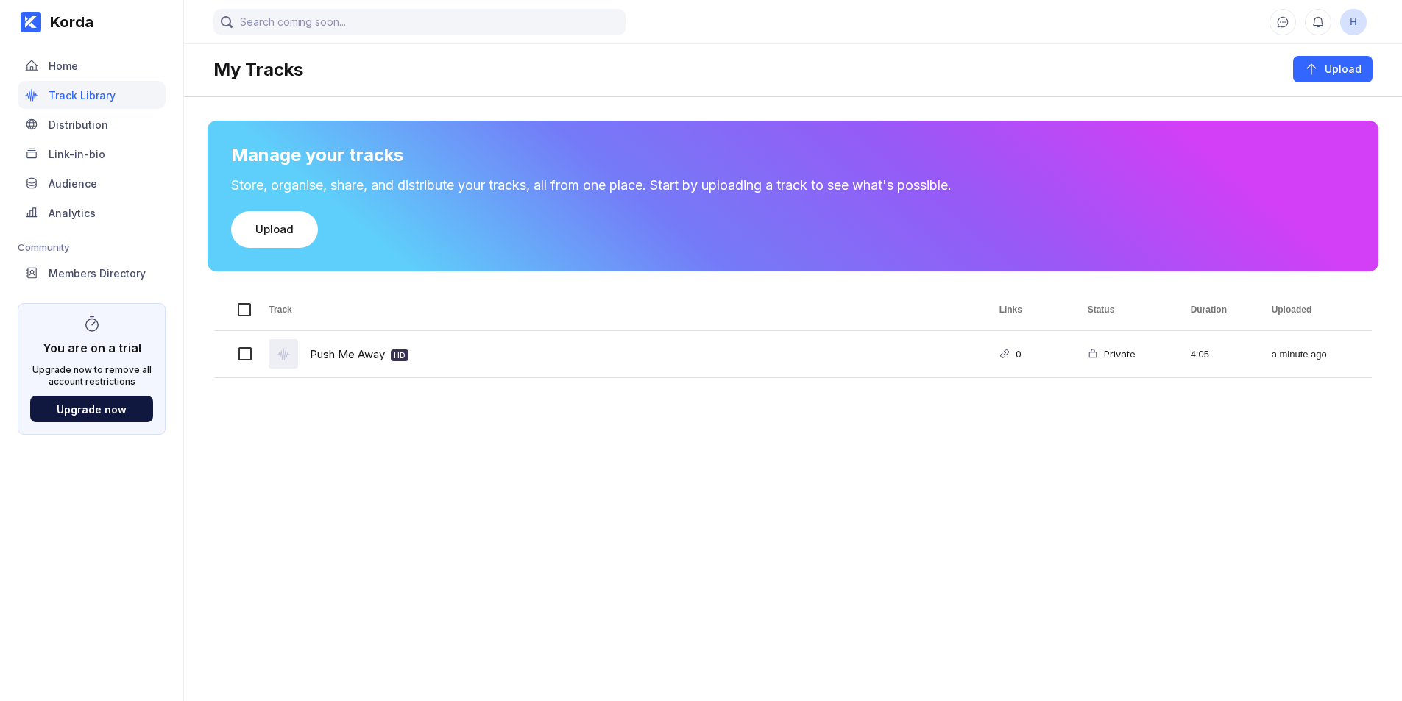
click at [71, 122] on div "Distribution" at bounding box center [79, 124] width 60 height 13
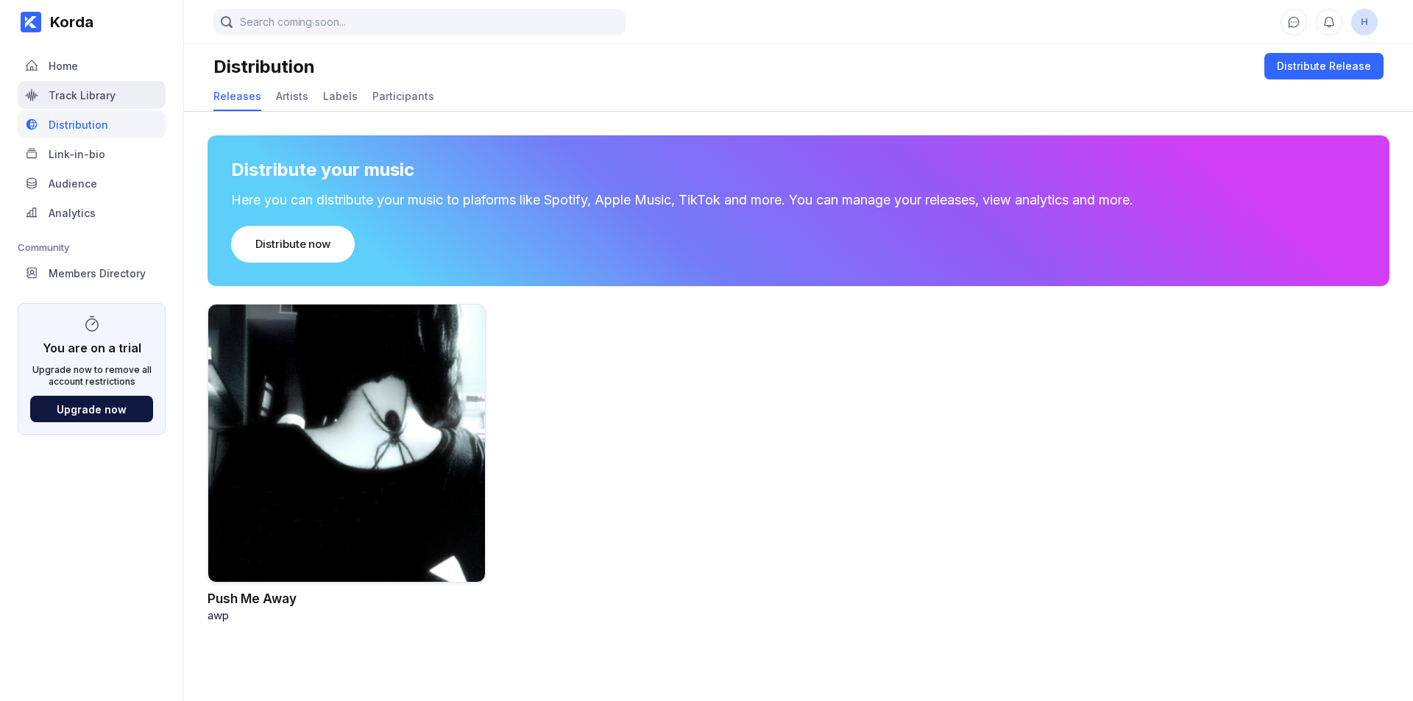
click at [69, 102] on div "Track Library" at bounding box center [92, 95] width 148 height 28
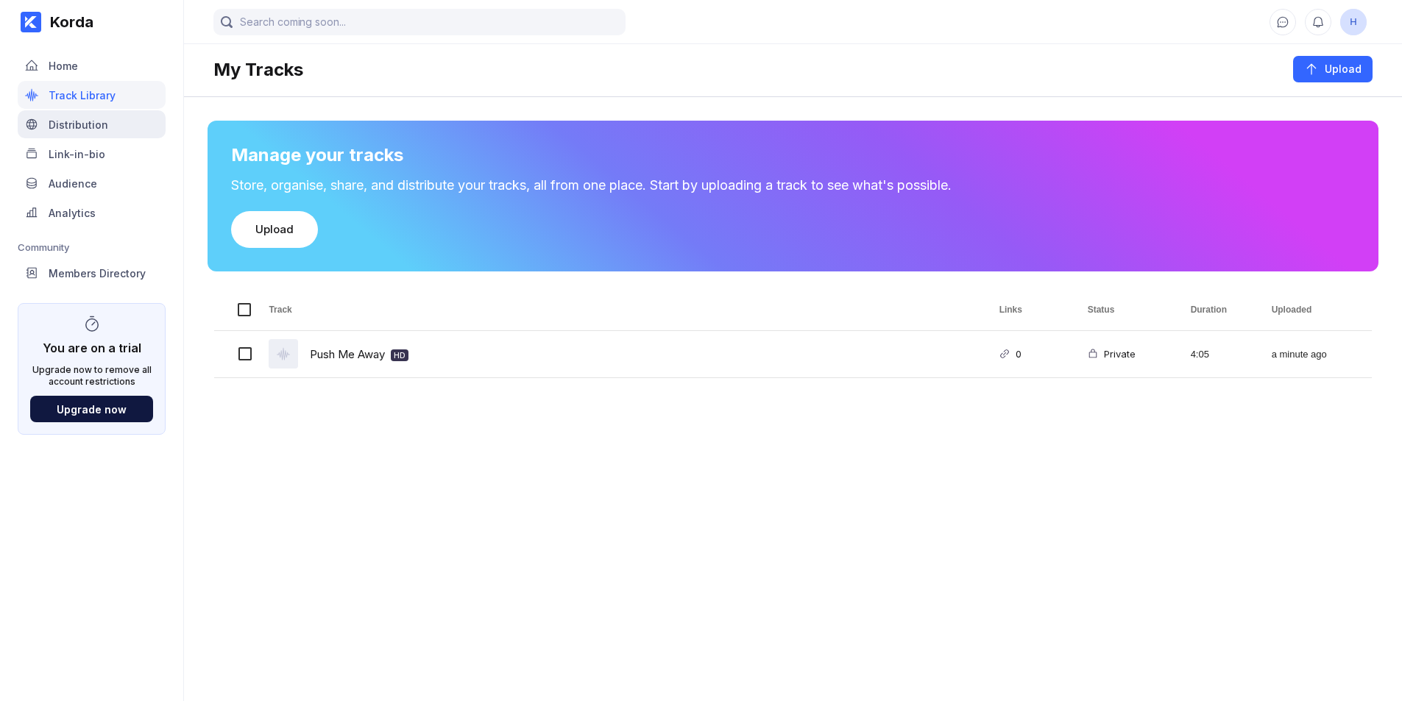
click at [74, 124] on div "Distribution" at bounding box center [79, 124] width 60 height 13
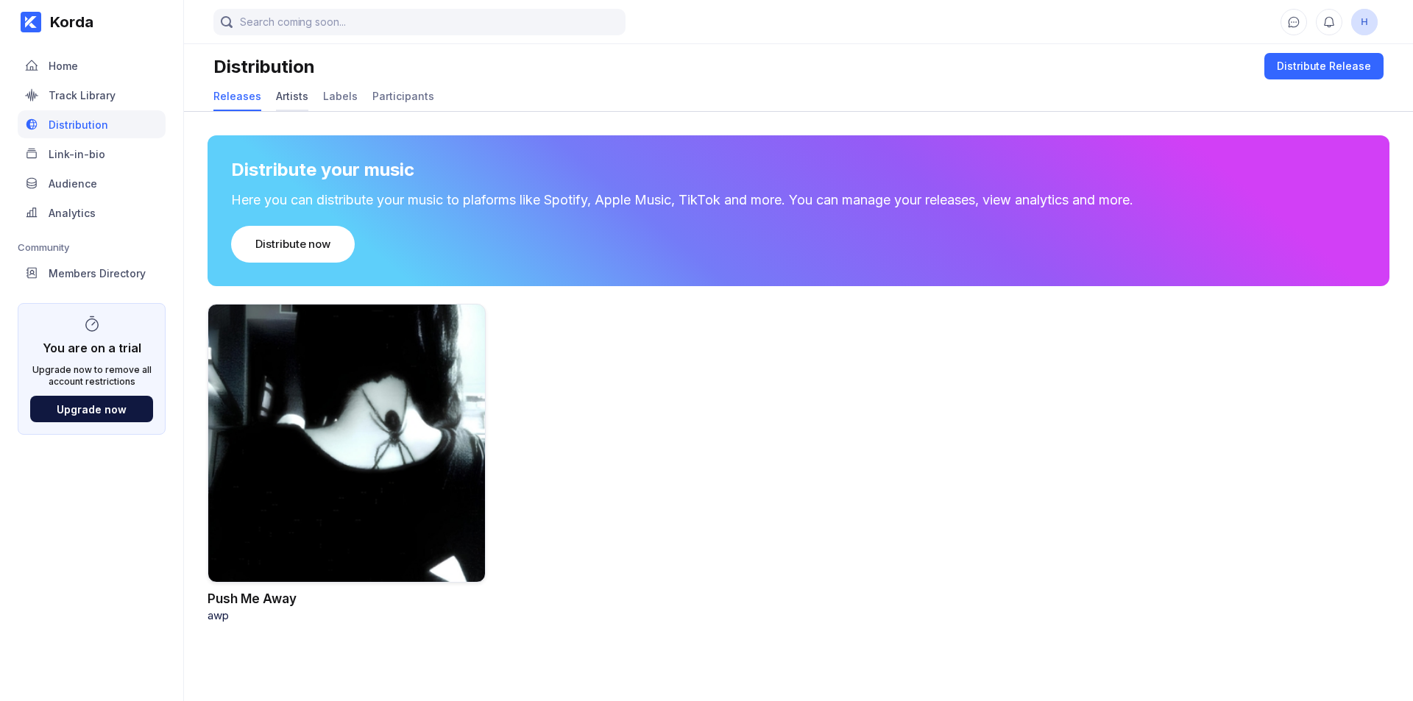
click at [297, 104] on div "Artists" at bounding box center [292, 96] width 32 height 29
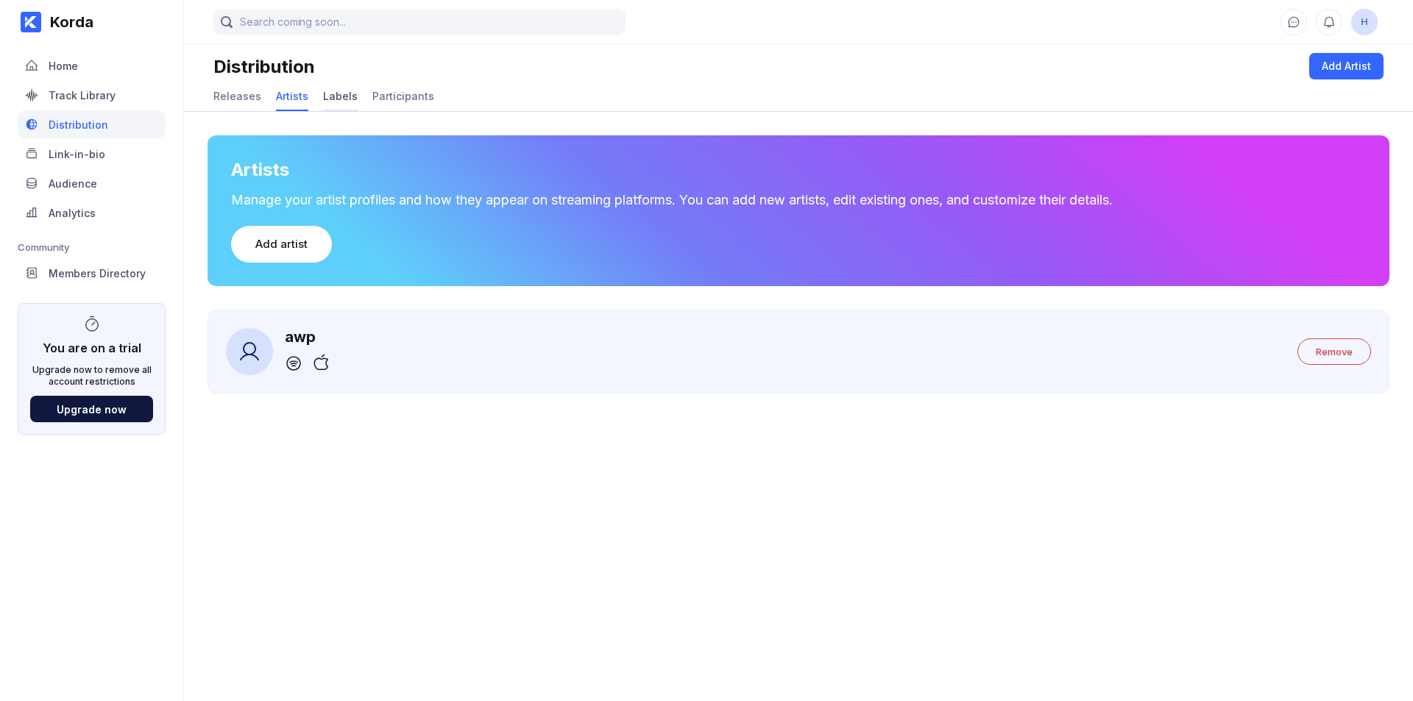
click at [327, 96] on div "Labels" at bounding box center [340, 96] width 35 height 13
click at [372, 93] on div "Participants" at bounding box center [403, 96] width 62 height 13
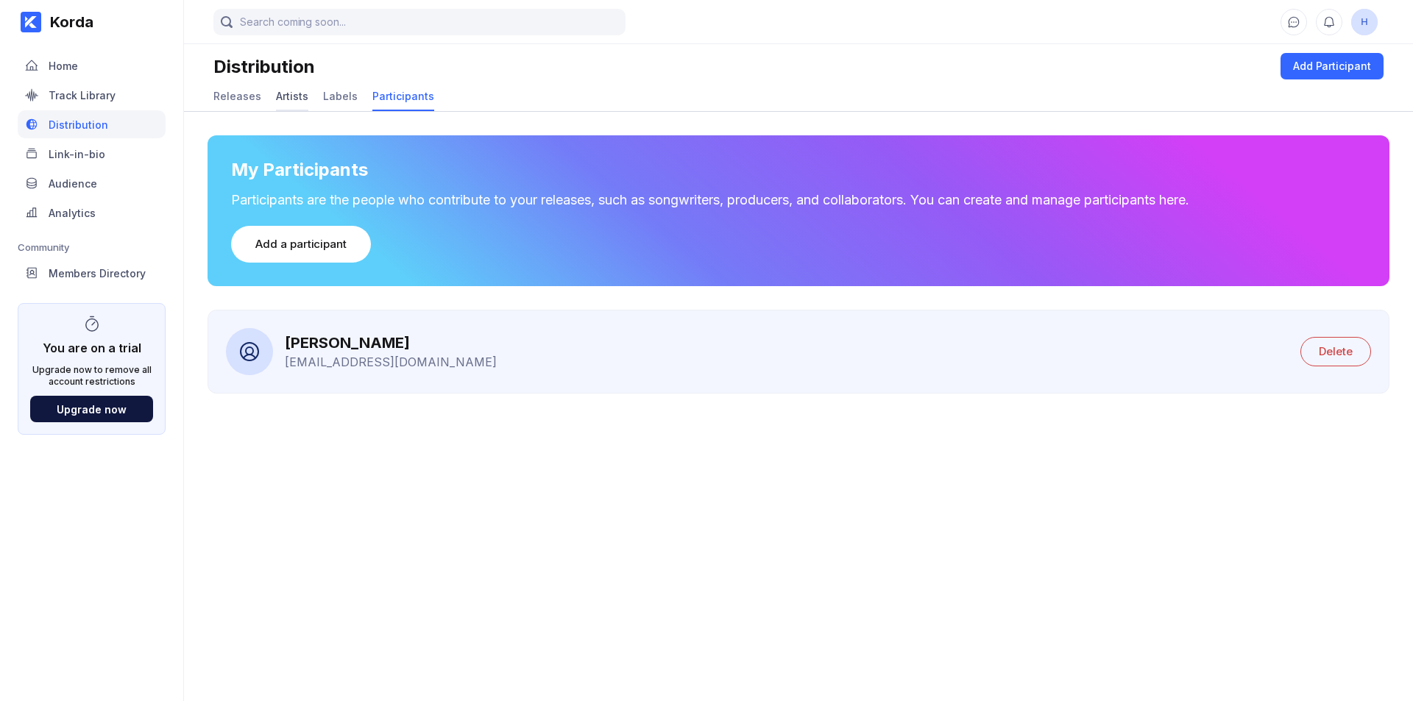
click at [300, 92] on div "Artists" at bounding box center [292, 96] width 32 height 13
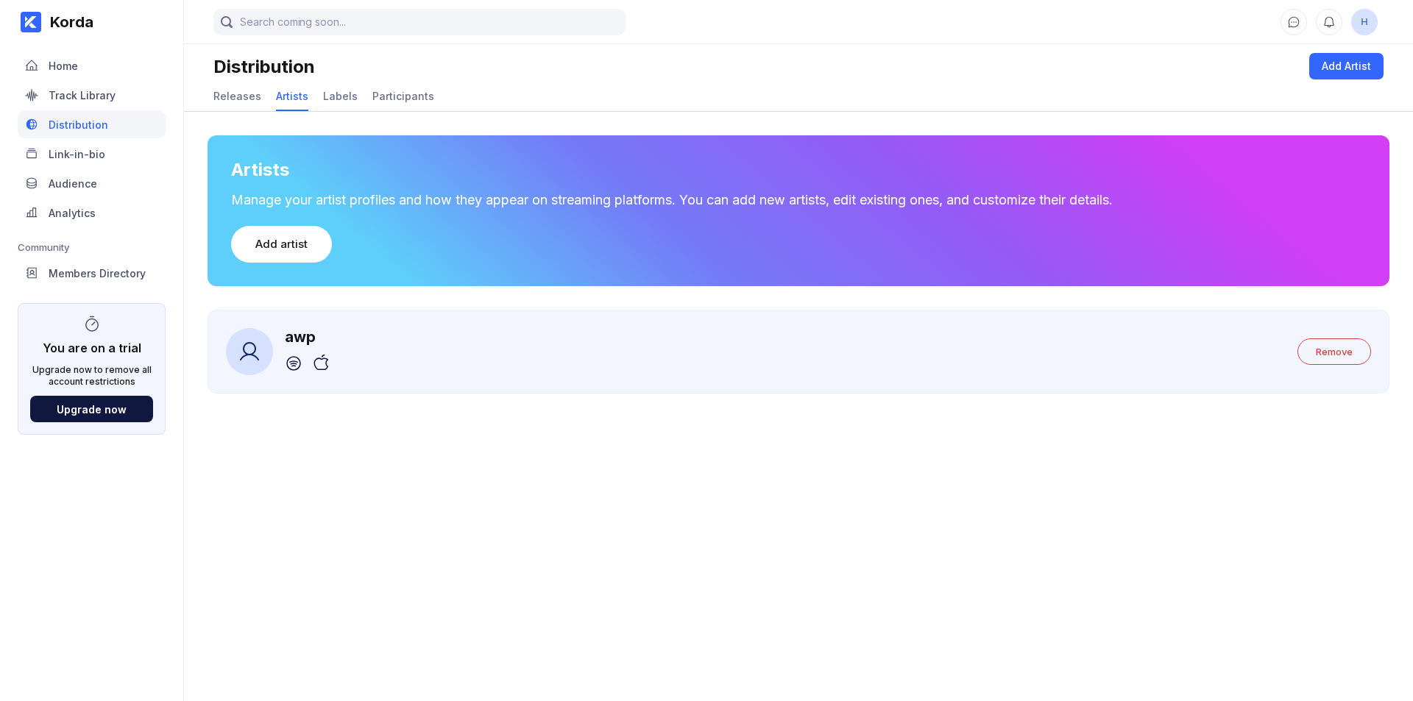
click at [296, 365] on icon at bounding box center [294, 364] width 18 height 18
drag, startPoint x: 1016, startPoint y: 584, endPoint x: 1008, endPoint y: 475, distance: 110.0
click at [1016, 582] on main "H Distribution Add Artist Releases Artists Labels Participants Artists Manage y…" at bounding box center [798, 336] width 1229 height 672
